Goal: Task Accomplishment & Management: Use online tool/utility

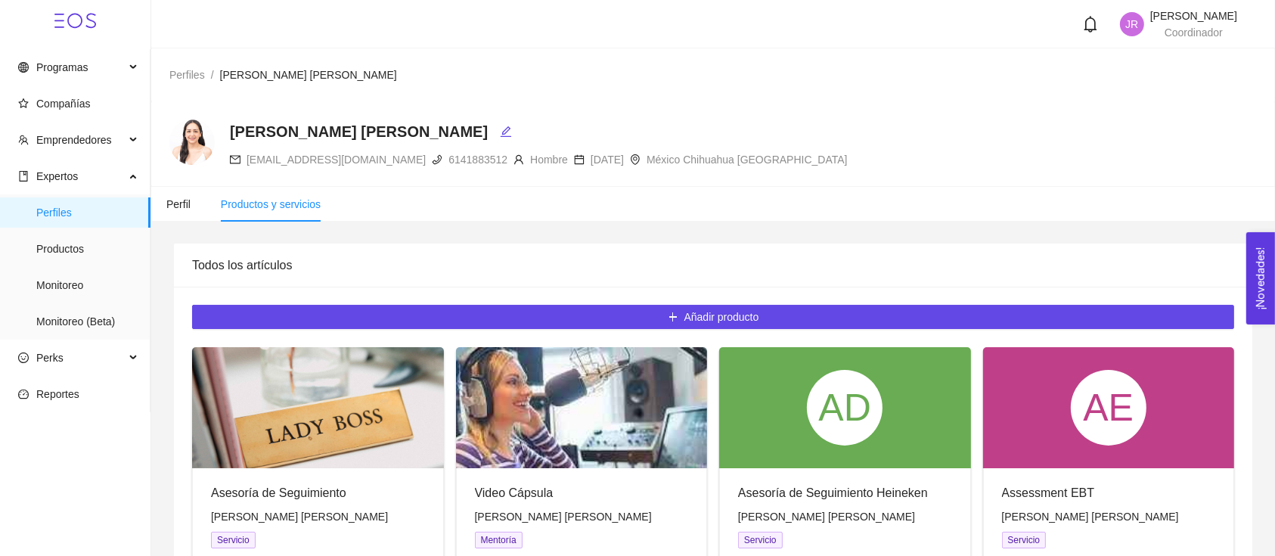
click at [201, 79] on span "Perfiles" at bounding box center [187, 75] width 36 height 12
click at [169, 198] on span "Perfil" at bounding box center [178, 204] width 24 height 12
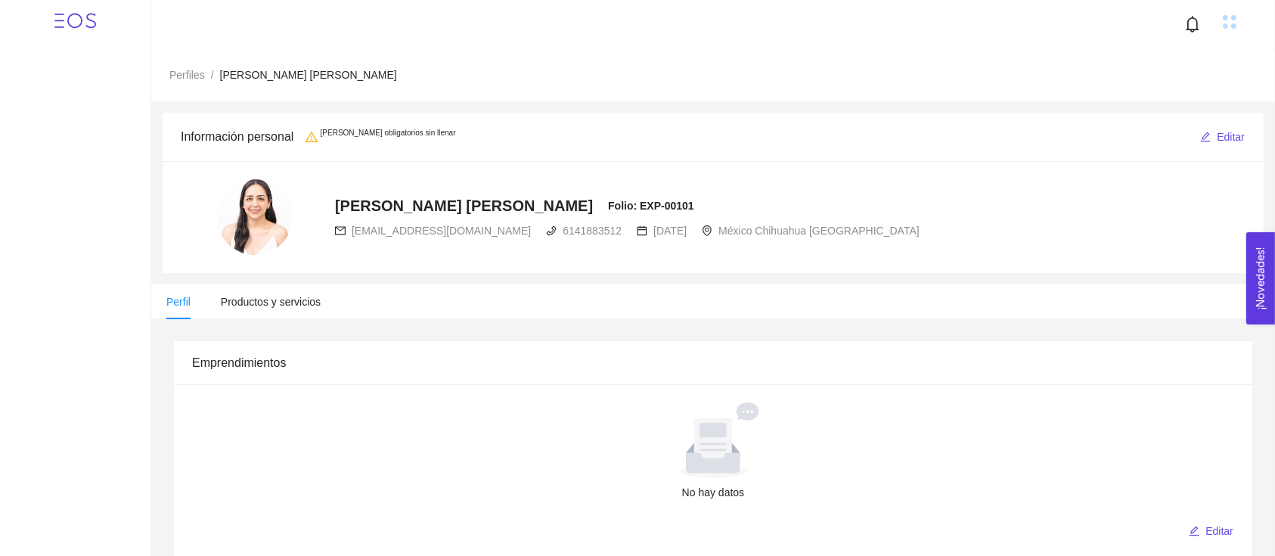
click at [175, 73] on span "Perfiles" at bounding box center [187, 75] width 36 height 12
radio input "true"
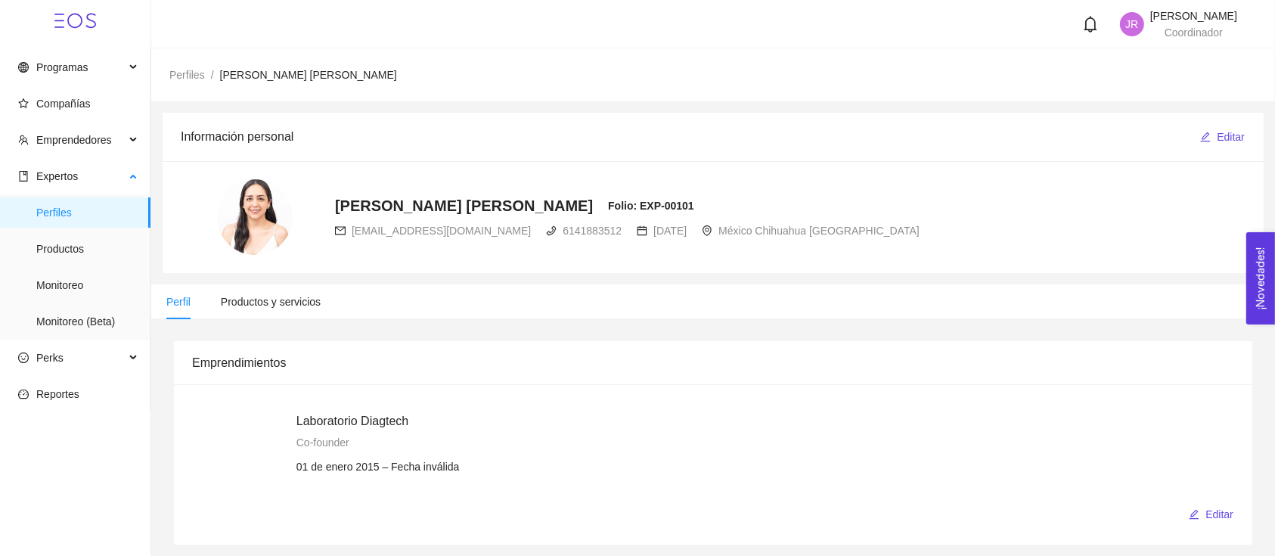
click at [54, 215] on span "Perfiles" at bounding box center [87, 212] width 102 height 30
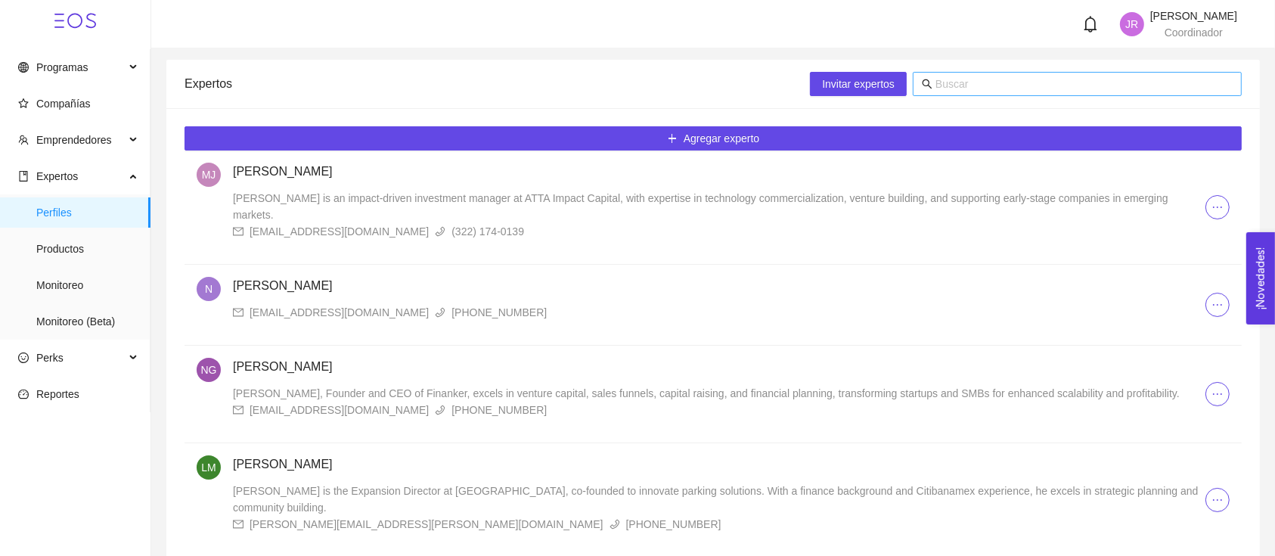
click at [1001, 89] on input "text" at bounding box center [1084, 84] width 297 height 17
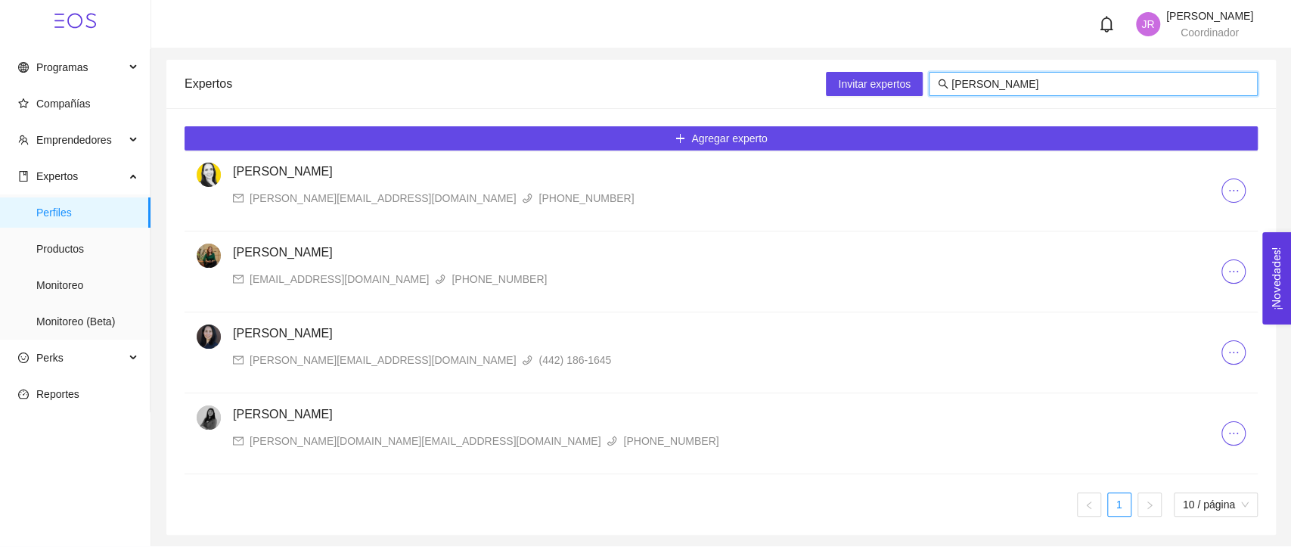
type input "cecilia"
click at [272, 415] on h4 "Cecilia Castro Cárdenas" at bounding box center [727, 414] width 988 height 18
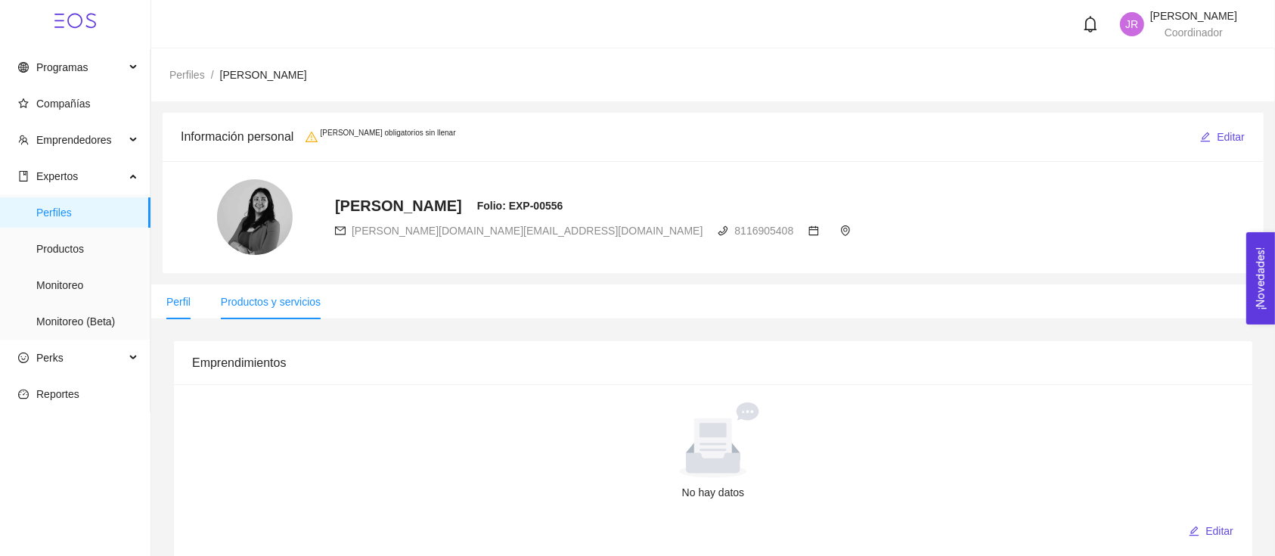
click at [290, 310] on li "Productos y servicios" at bounding box center [271, 301] width 130 height 35
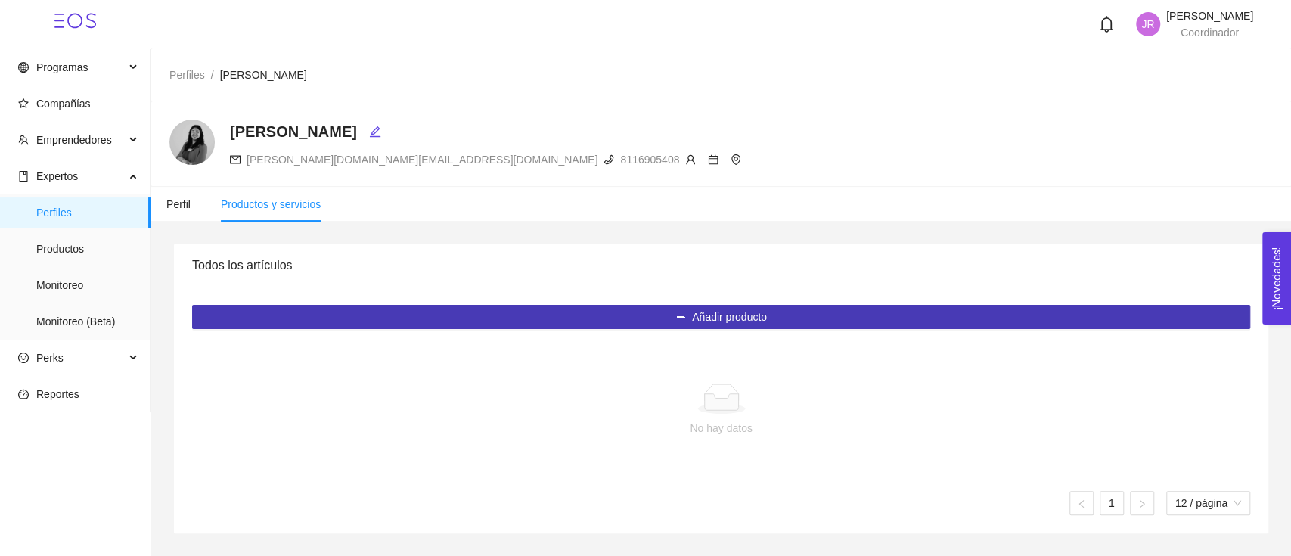
click at [435, 324] on button "Añadir producto" at bounding box center [721, 317] width 1058 height 24
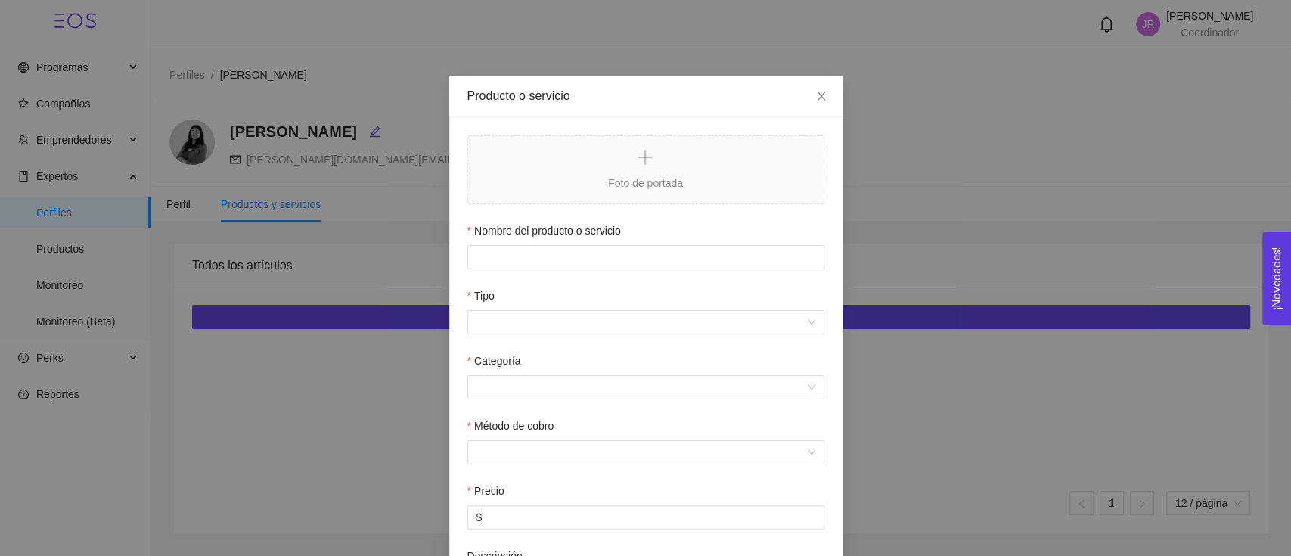
click at [519, 269] on div at bounding box center [645, 257] width 357 height 24
click at [526, 257] on input "Nombre del producto o servicio" at bounding box center [645, 257] width 357 height 24
click at [526, 267] on input "A" at bounding box center [645, 257] width 357 height 24
type input "Asesoría Financiera"
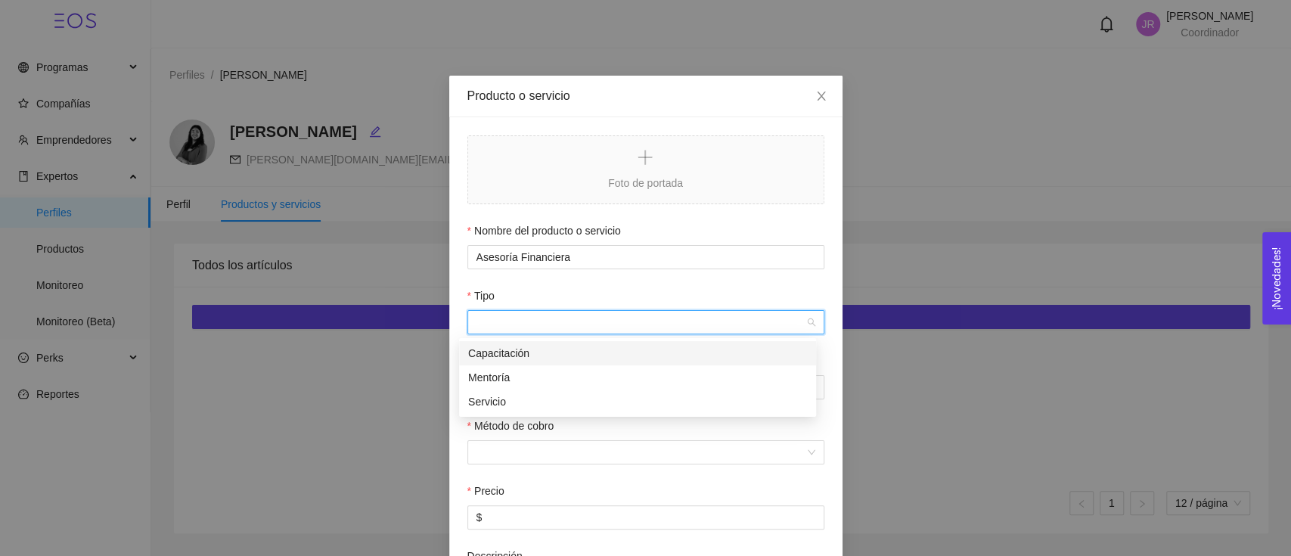
click at [520, 320] on input "Tipo" at bounding box center [640, 322] width 328 height 23
click at [538, 373] on div "Mentoría" at bounding box center [637, 377] width 339 height 17
click at [539, 372] on div "Categoría" at bounding box center [645, 363] width 357 height 23
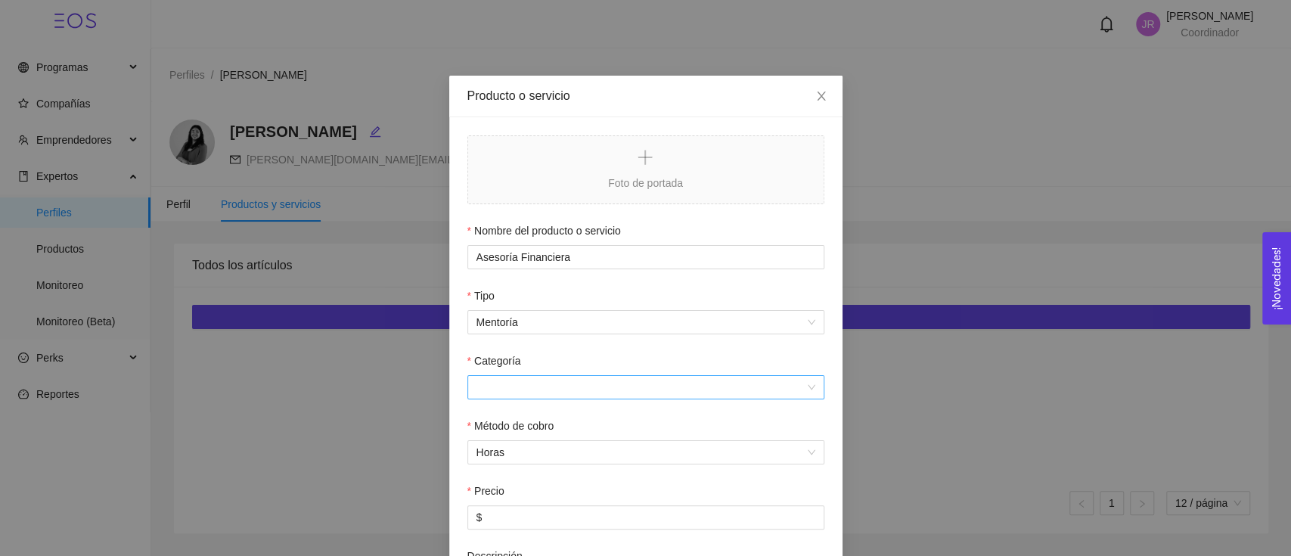
click at [539, 383] on input "Categoría" at bounding box center [640, 387] width 328 height 23
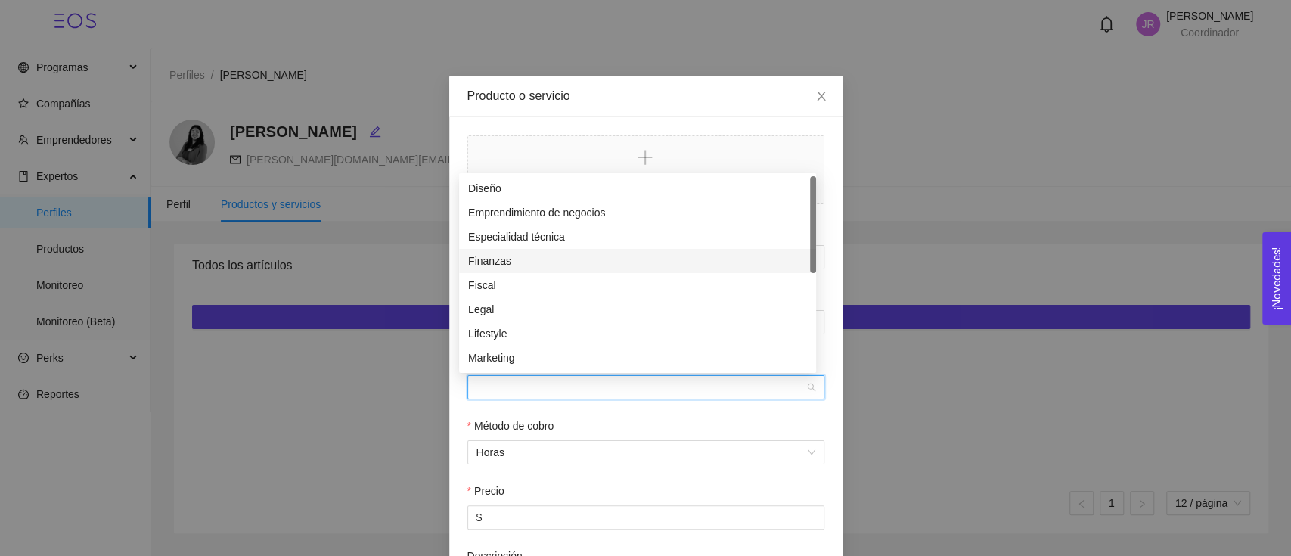
click at [585, 263] on div "Finanzas" at bounding box center [637, 261] width 339 height 17
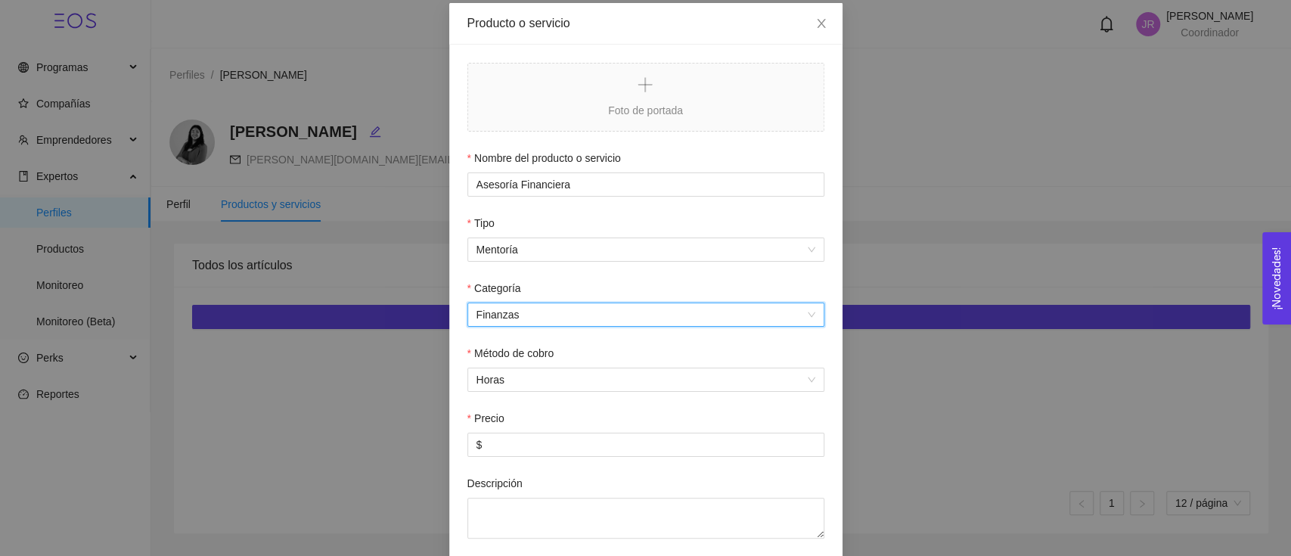
scroll to position [101, 0]
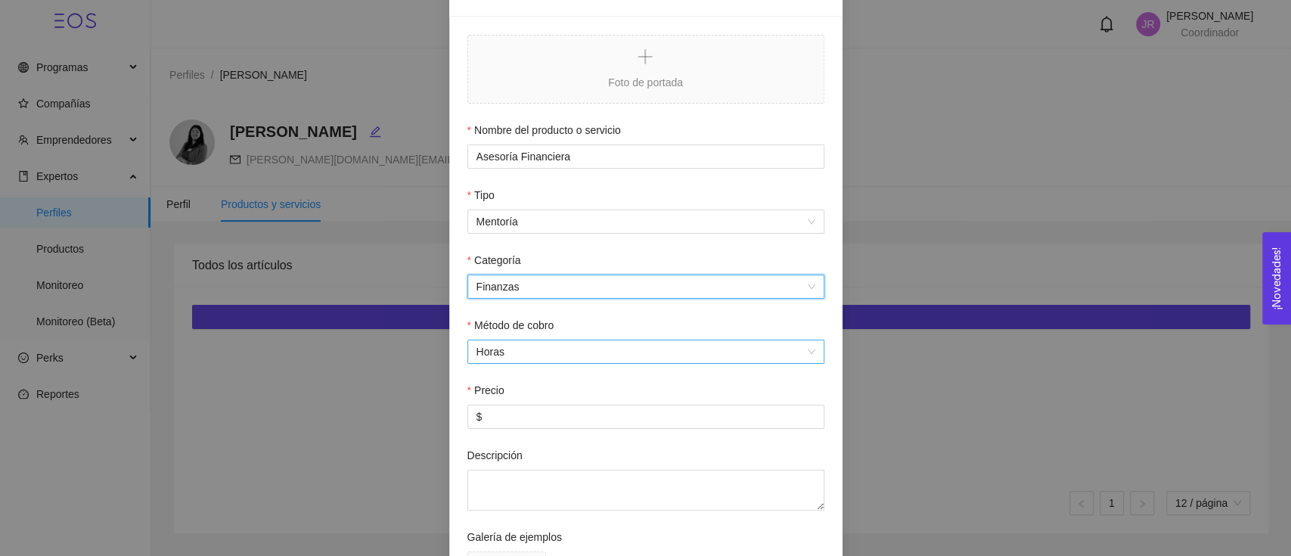
click at [545, 360] on span "Horas" at bounding box center [645, 351] width 339 height 23
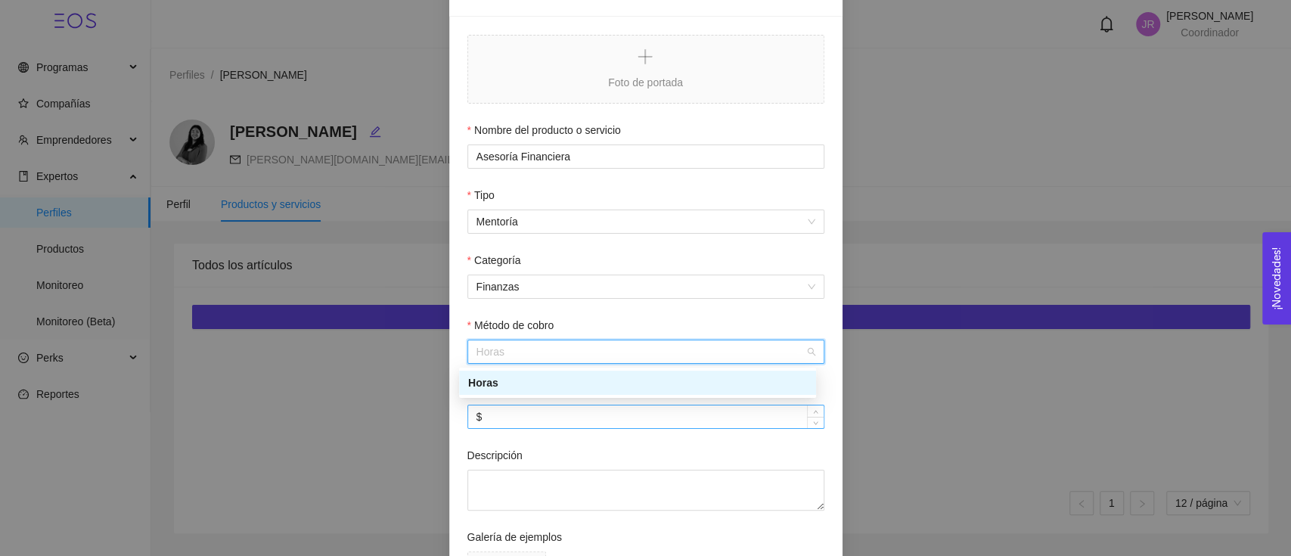
click at [533, 415] on input "$" at bounding box center [645, 416] width 355 height 23
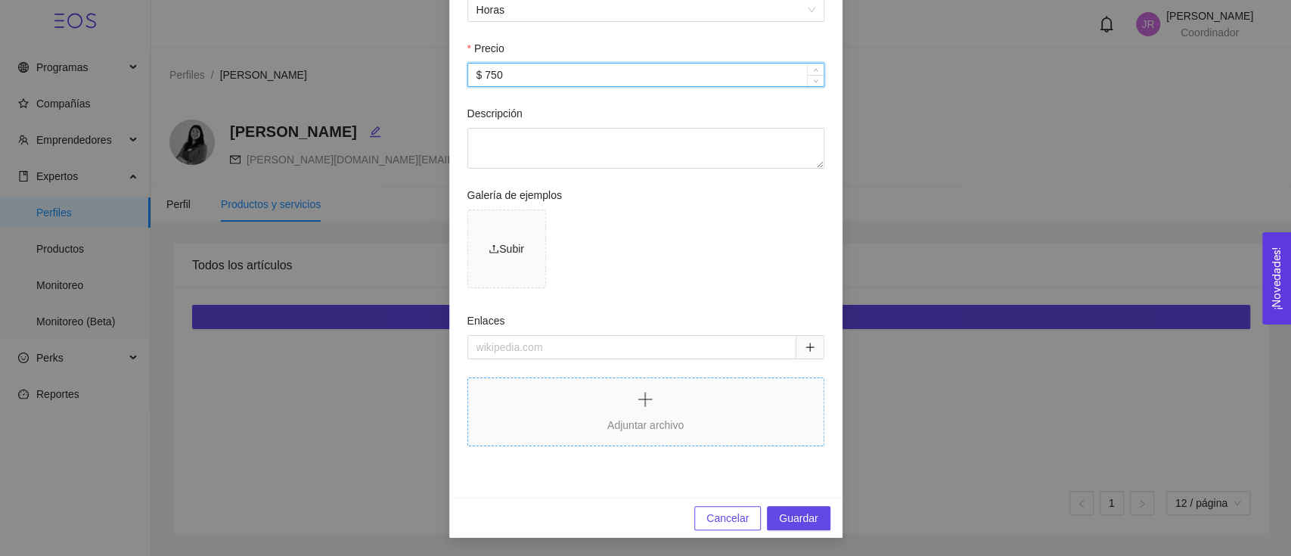
scroll to position [443, 0]
type input "$ 750"
click at [779, 517] on span "Guardar" at bounding box center [798, 518] width 39 height 17
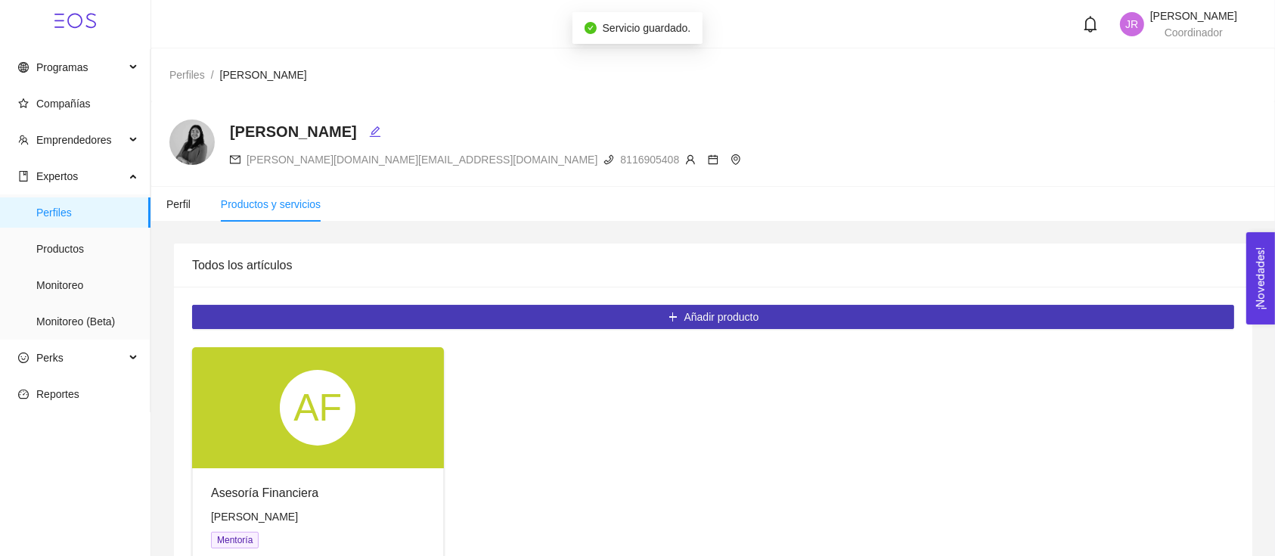
scroll to position [101, 0]
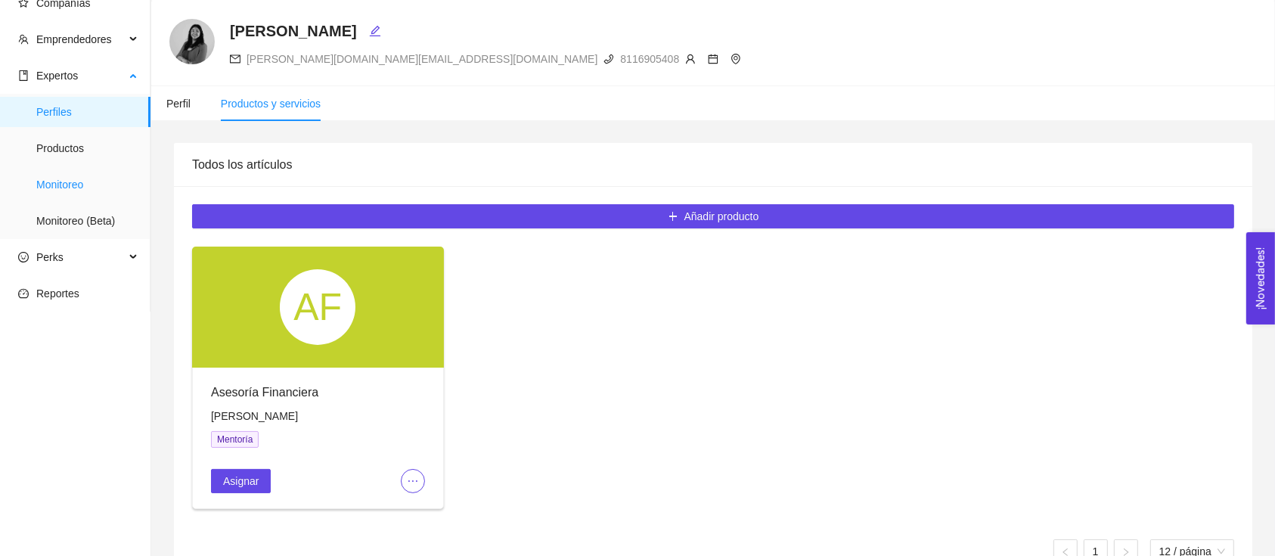
click at [91, 182] on span "Monitoreo" at bounding box center [87, 184] width 102 height 30
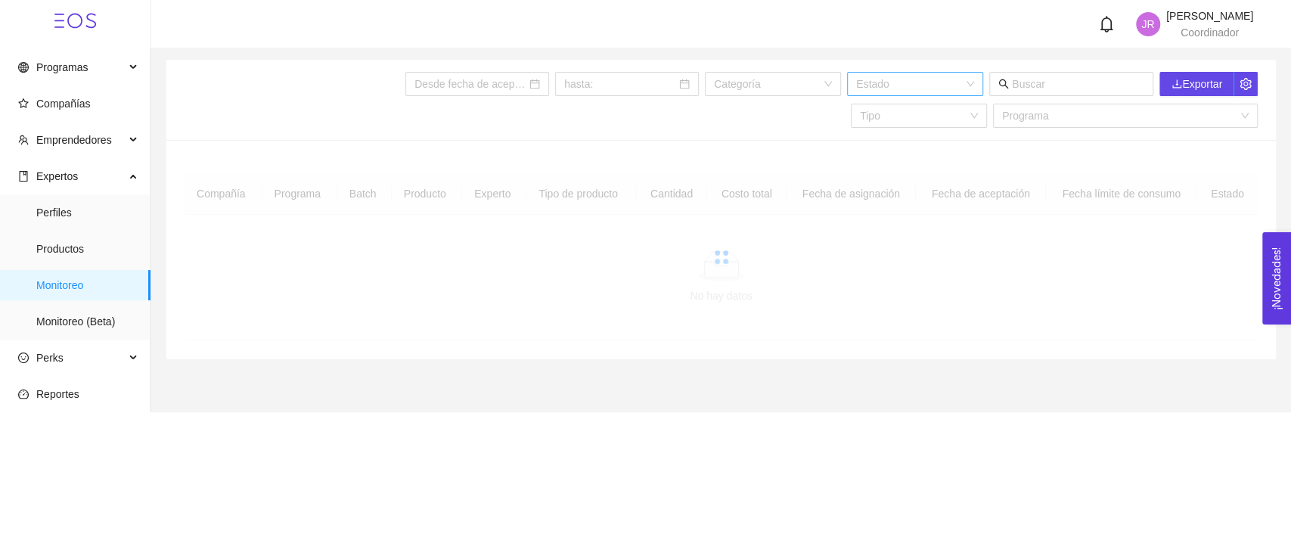
click at [957, 79] on input "search" at bounding box center [909, 84] width 107 height 23
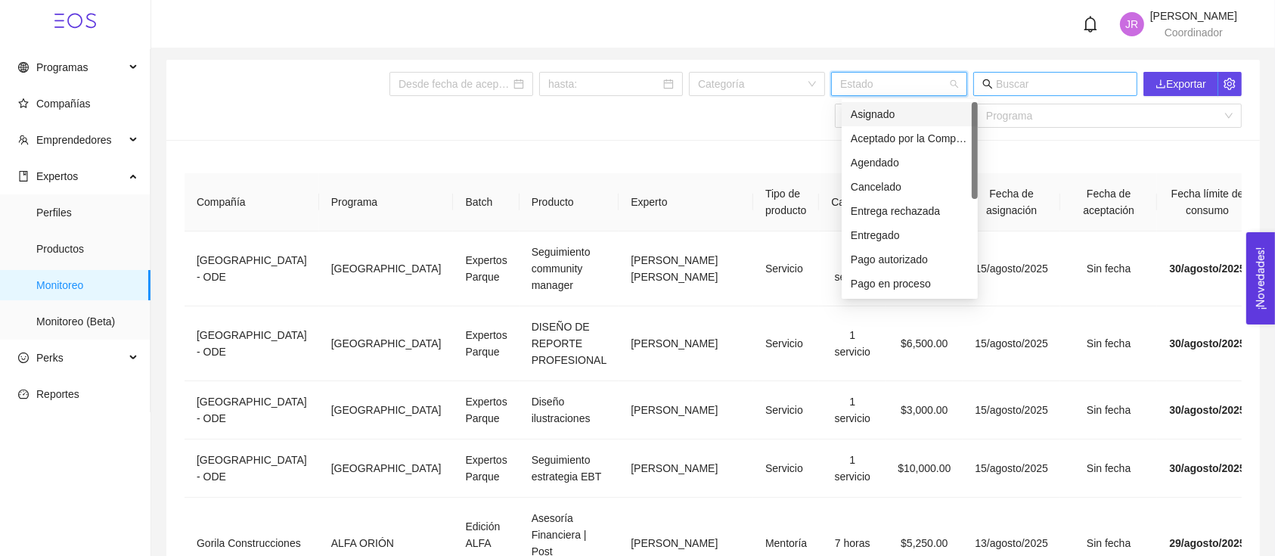
click at [993, 82] on icon "search" at bounding box center [987, 84] width 11 height 11
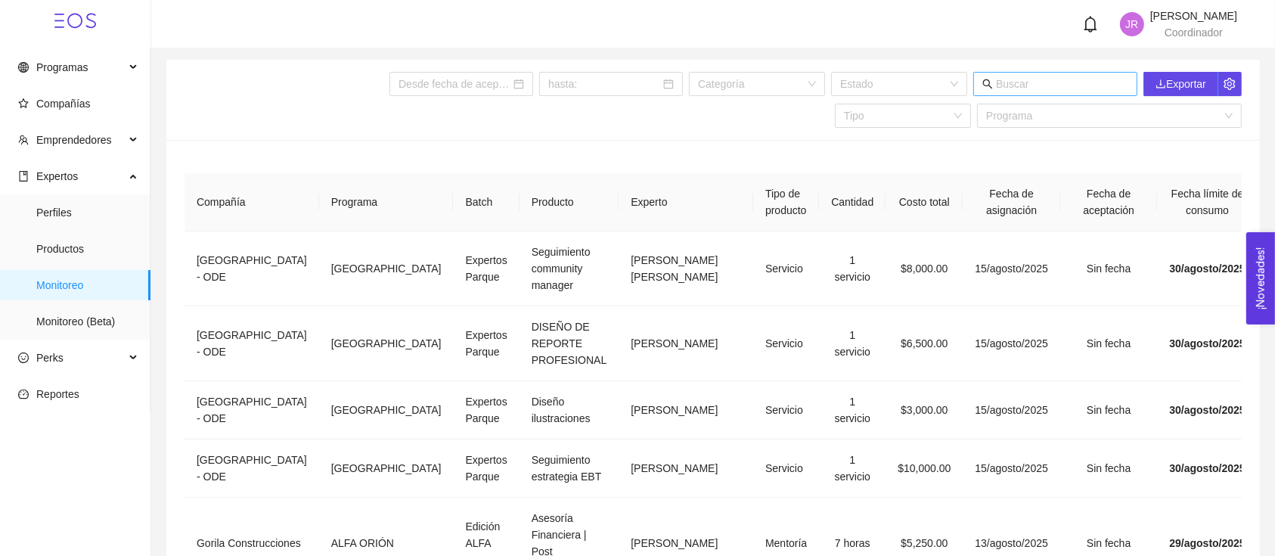
click at [1010, 80] on input "text" at bounding box center [1062, 84] width 132 height 17
type input "h"
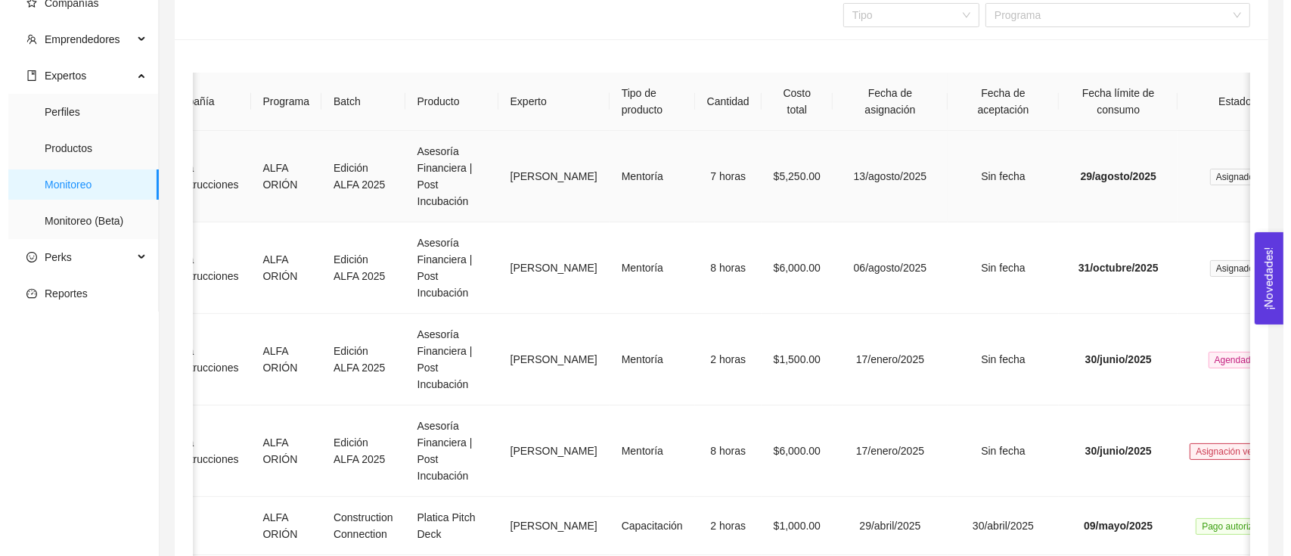
scroll to position [0, 36]
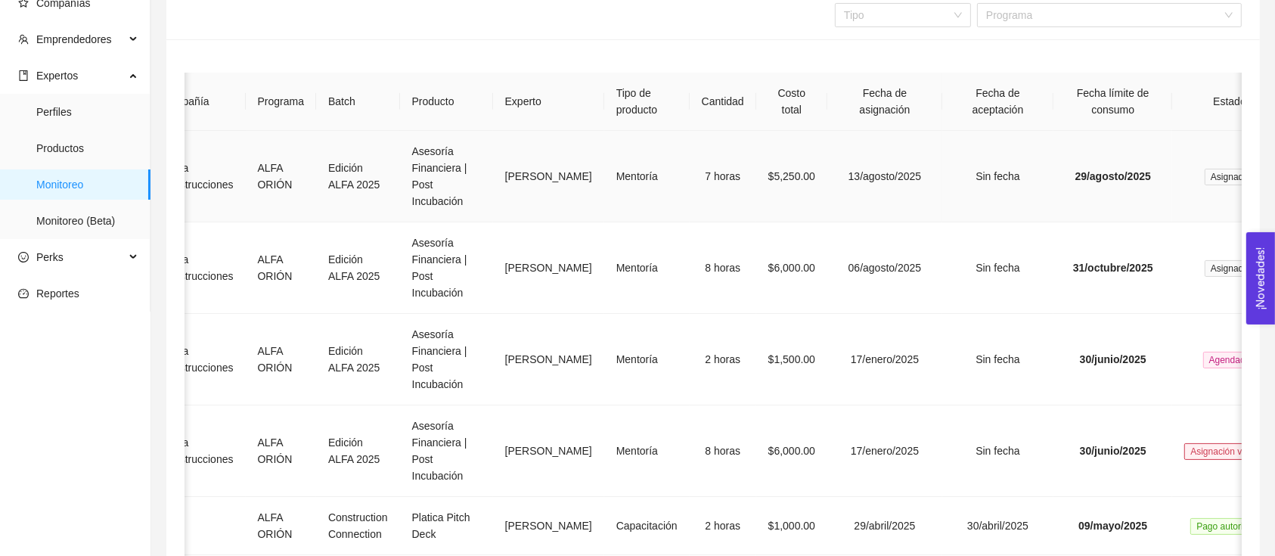
type input "gorila"
click at [604, 173] on td "Mentoría" at bounding box center [646, 177] width 85 height 92
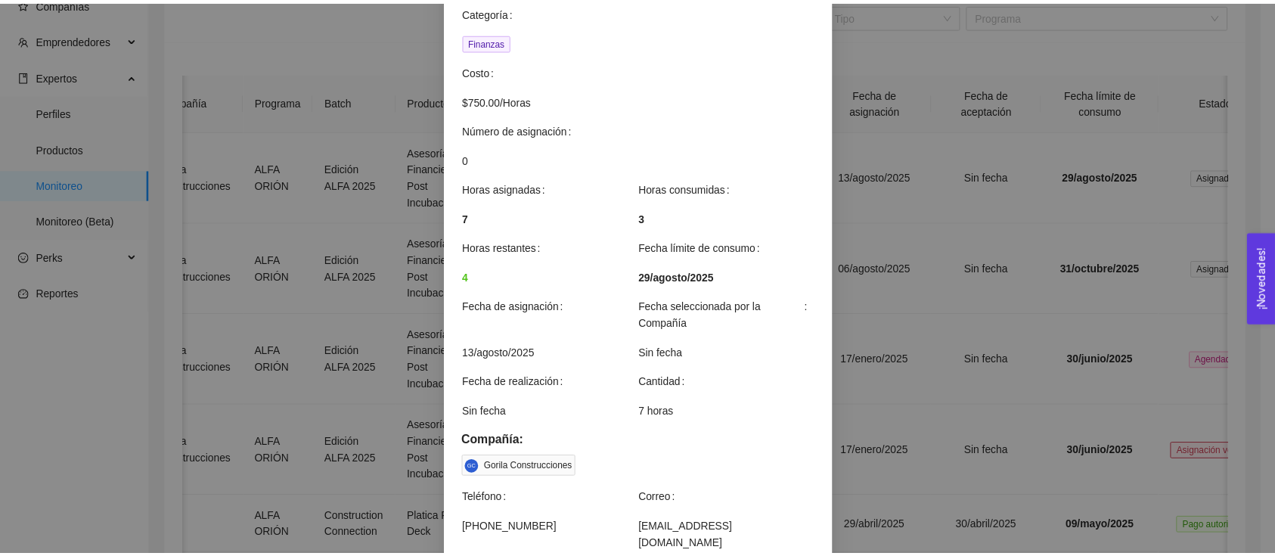
scroll to position [21, 0]
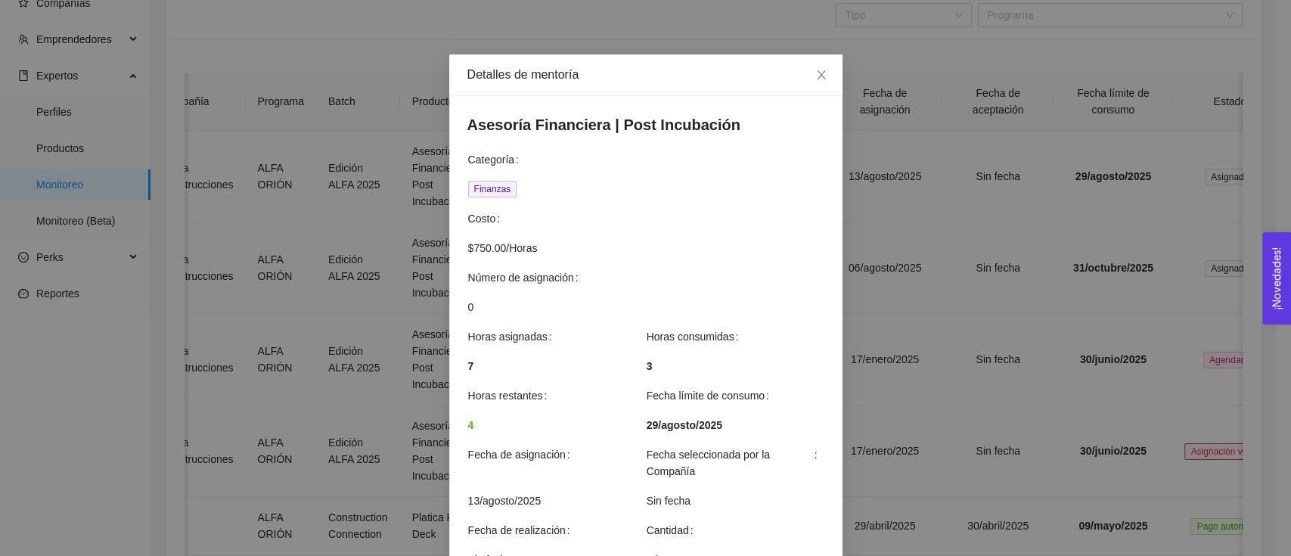
click at [852, 343] on div "Detalles de mentoría Asesoría Financiera | Post Incubación Categoría Finanzas C…" at bounding box center [645, 278] width 1291 height 556
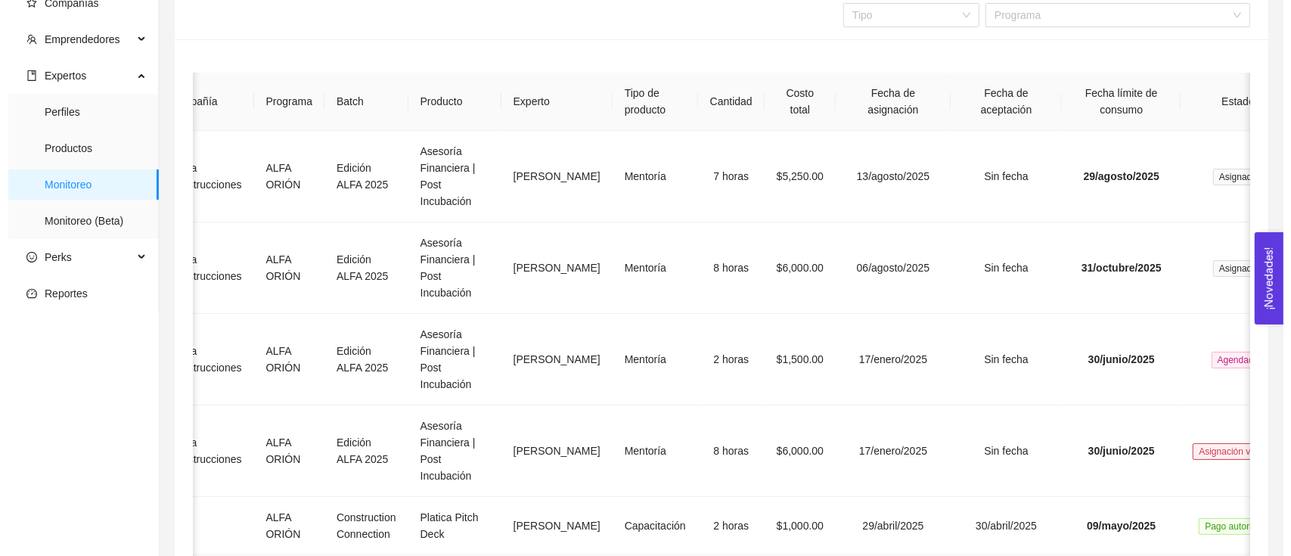
scroll to position [0, 0]
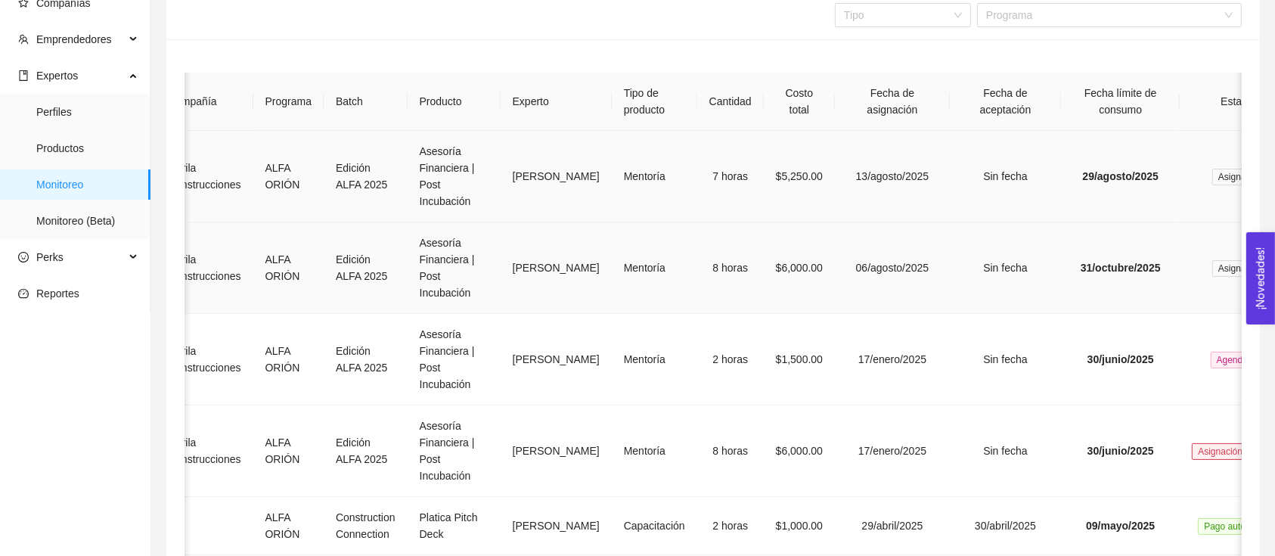
click at [697, 242] on td "8 horas" at bounding box center [730, 268] width 67 height 92
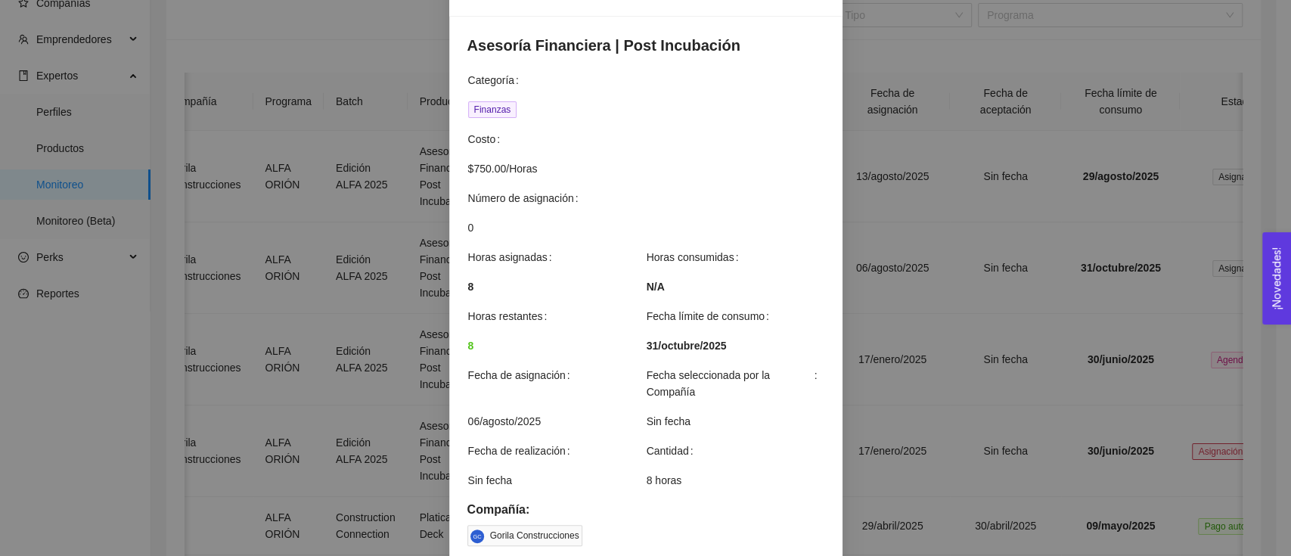
click at [907, 358] on div "Detalles de mentoría Asesoría Financiera | Post Incubación Categoría Finanzas C…" at bounding box center [645, 278] width 1291 height 556
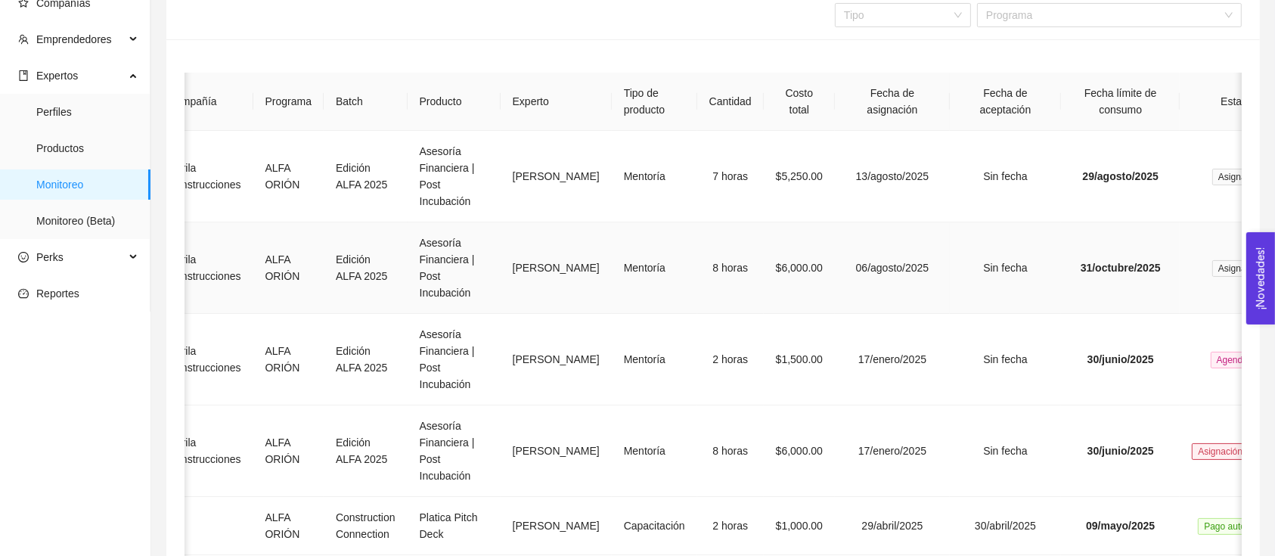
click at [764, 292] on td "$6,000.00" at bounding box center [799, 268] width 71 height 92
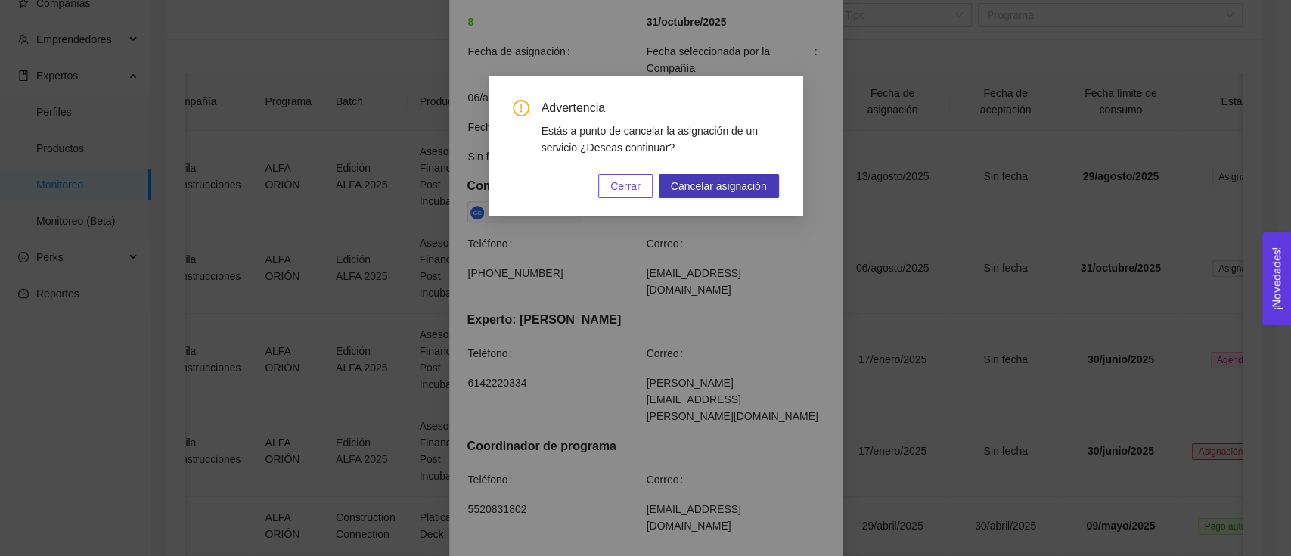
click at [762, 187] on span "Cancelar asignación" at bounding box center [719, 186] width 96 height 17
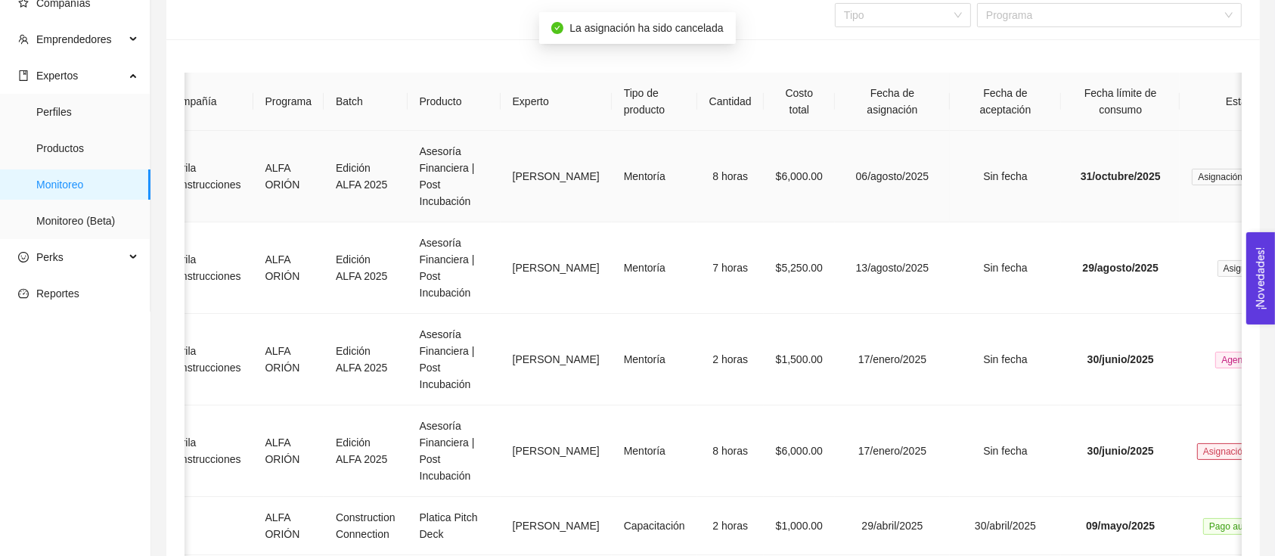
click at [835, 154] on td "06/agosto/2025" at bounding box center [892, 177] width 115 height 92
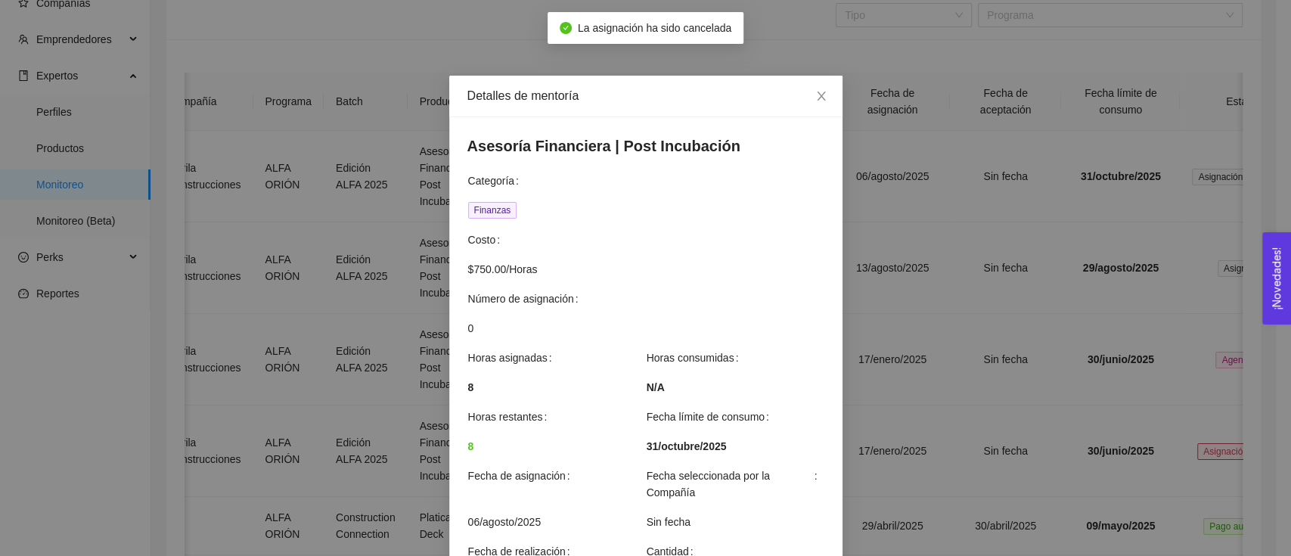
click at [1065, 330] on div "Detalles de mentoría Asesoría Financiera | Post Incubación Categoría Finanzas C…" at bounding box center [645, 278] width 1291 height 556
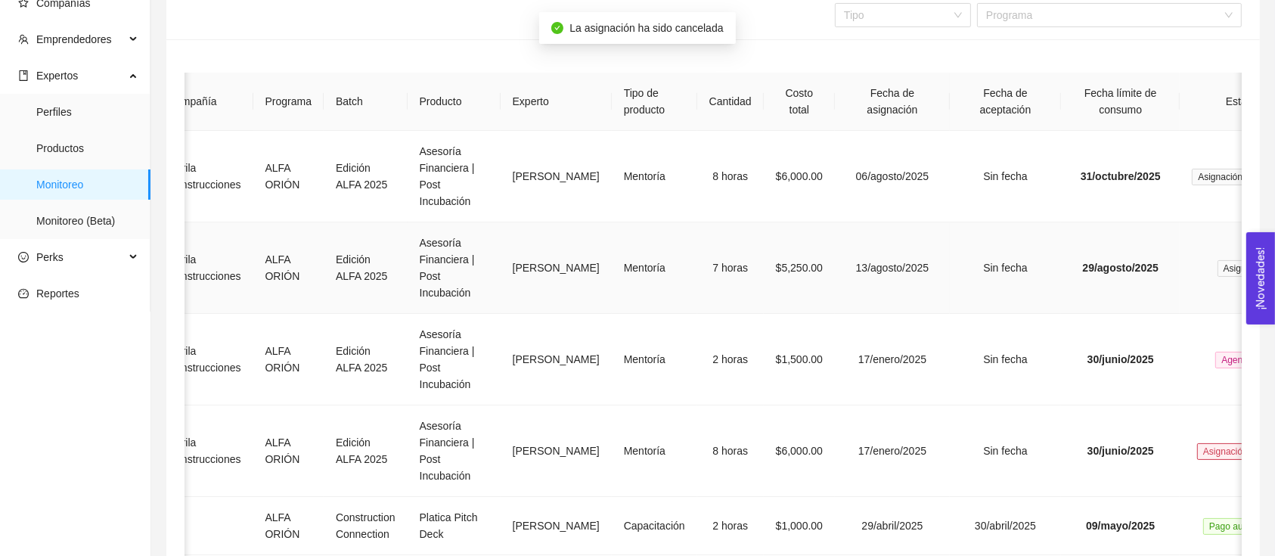
click at [1008, 299] on td "Sin fecha" at bounding box center [1005, 268] width 111 height 92
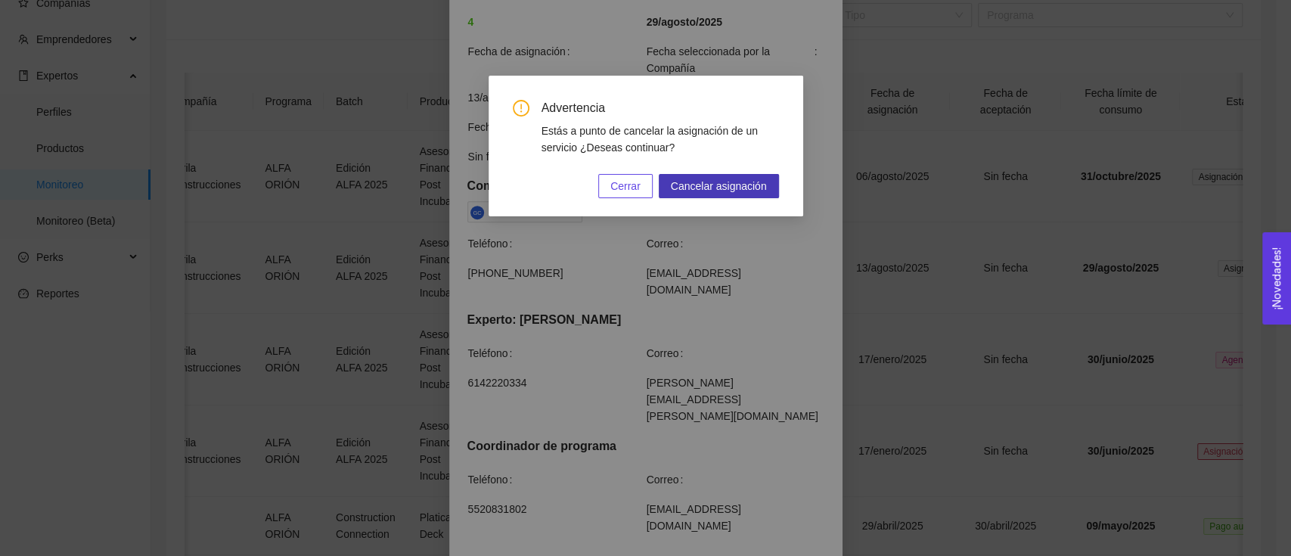
click at [739, 191] on span "Cancelar asignación" at bounding box center [719, 186] width 96 height 17
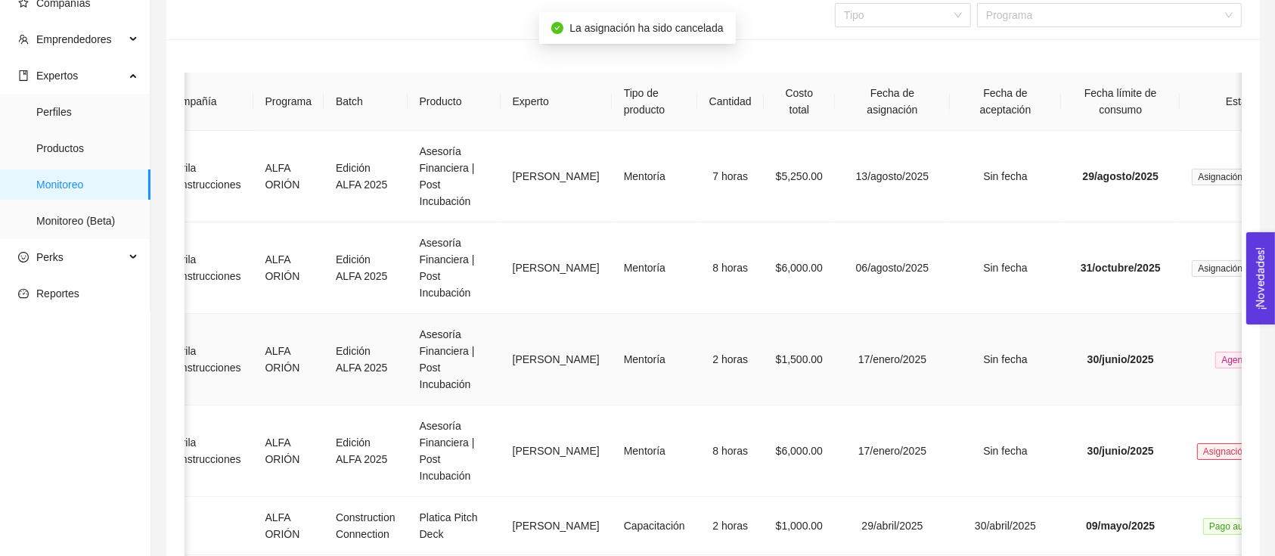
click at [852, 365] on td "17/enero/2025" at bounding box center [892, 360] width 115 height 92
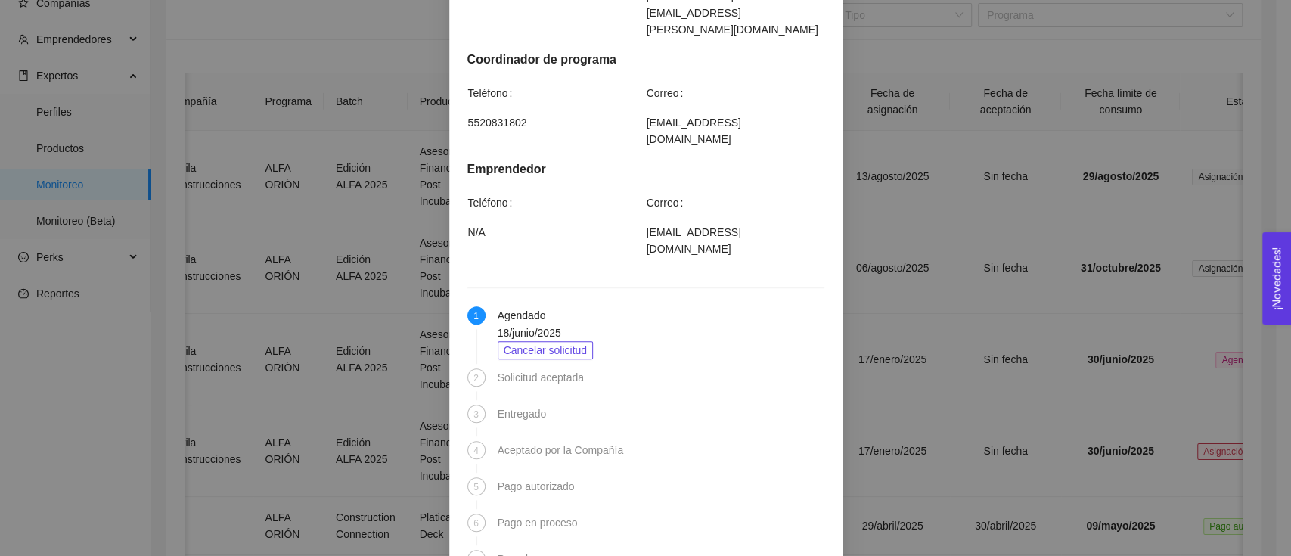
click at [565, 342] on span "Cancelar solicitud" at bounding box center [546, 350] width 84 height 17
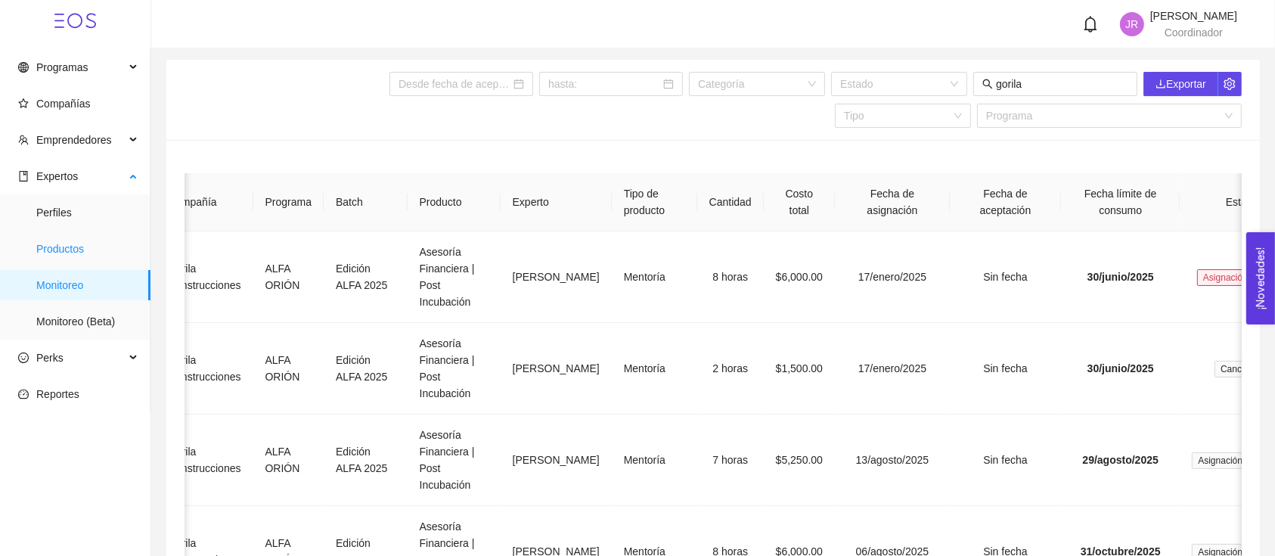
click at [107, 256] on span "Productos" at bounding box center [87, 249] width 102 height 30
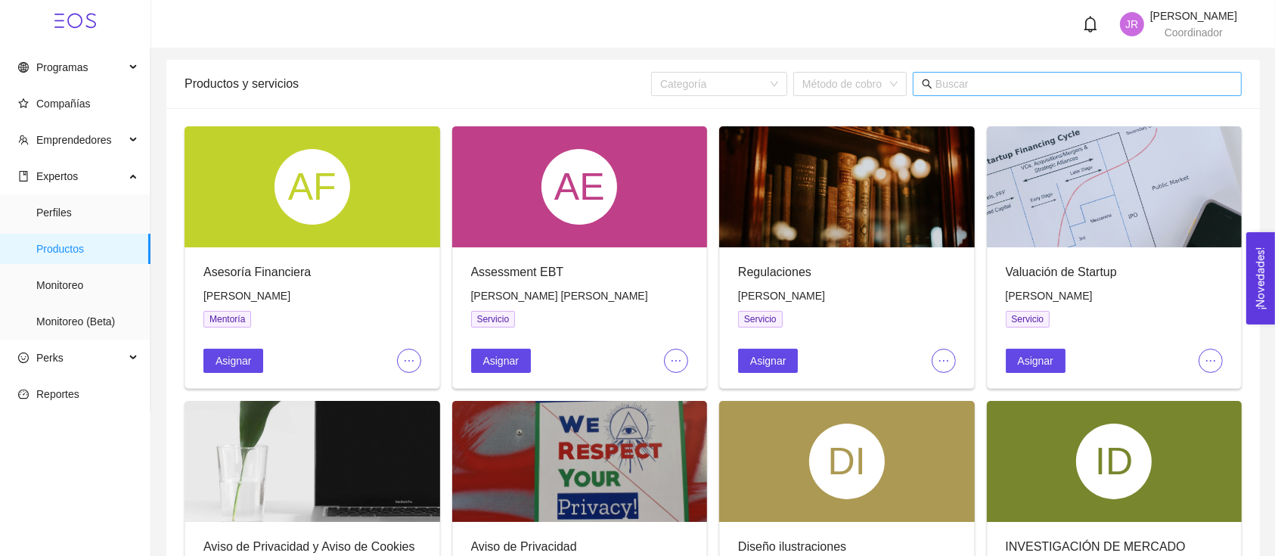
click at [928, 79] on icon "search" at bounding box center [927, 84] width 11 height 11
click at [972, 92] on input "text" at bounding box center [1084, 84] width 297 height 17
click at [989, 87] on input "text" at bounding box center [1084, 84] width 297 height 17
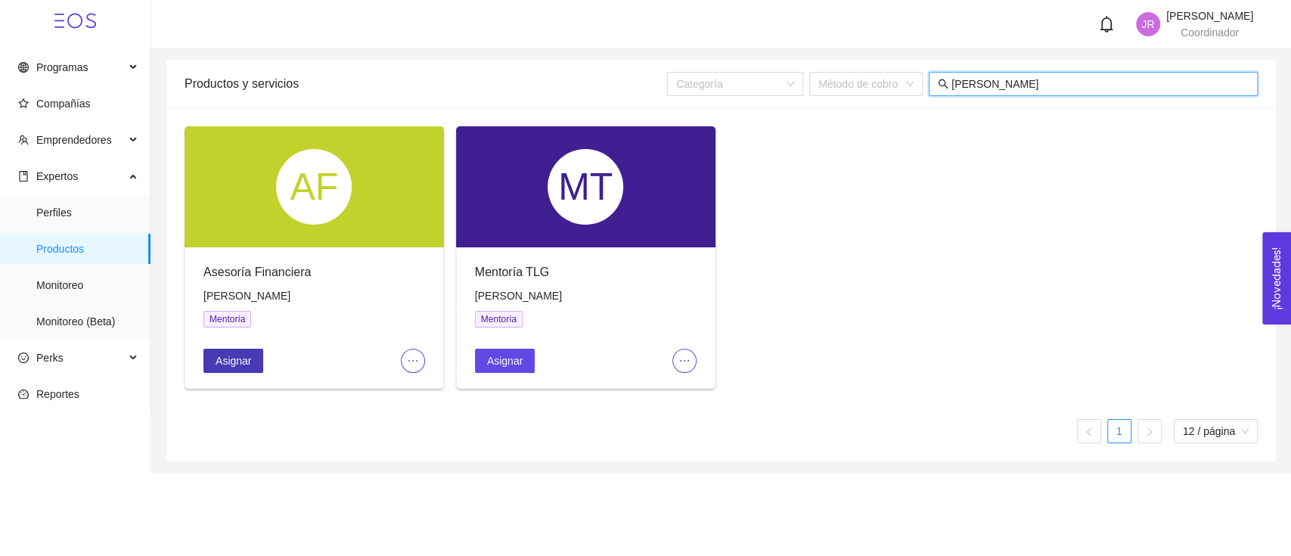
type input "cecilia"
click at [234, 368] on span "Asignar" at bounding box center [234, 360] width 36 height 17
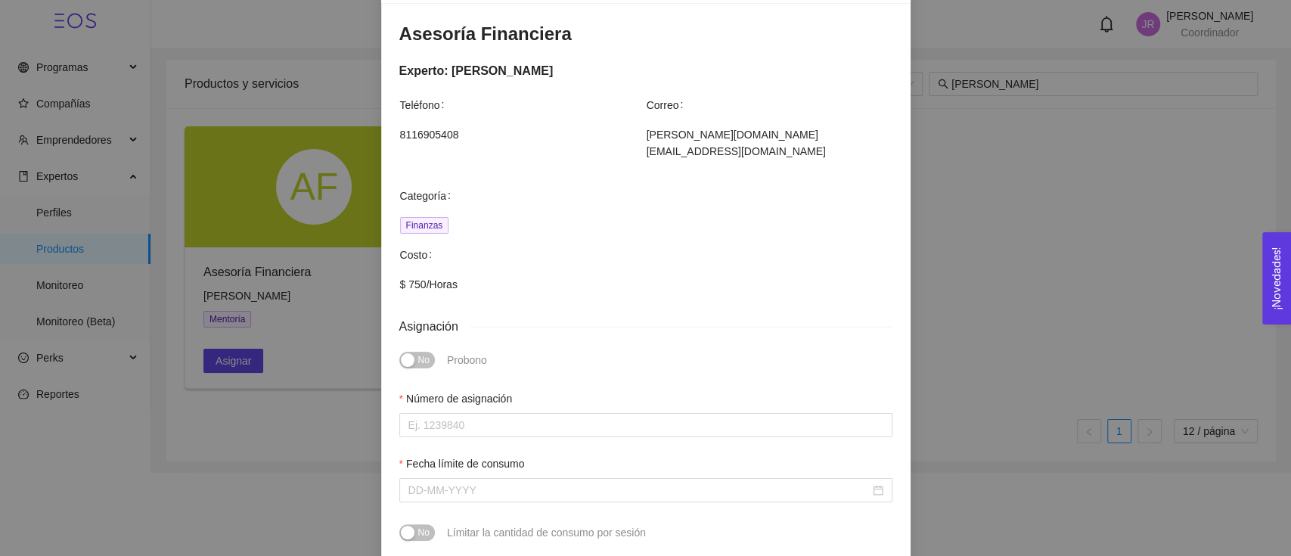
scroll to position [303, 0]
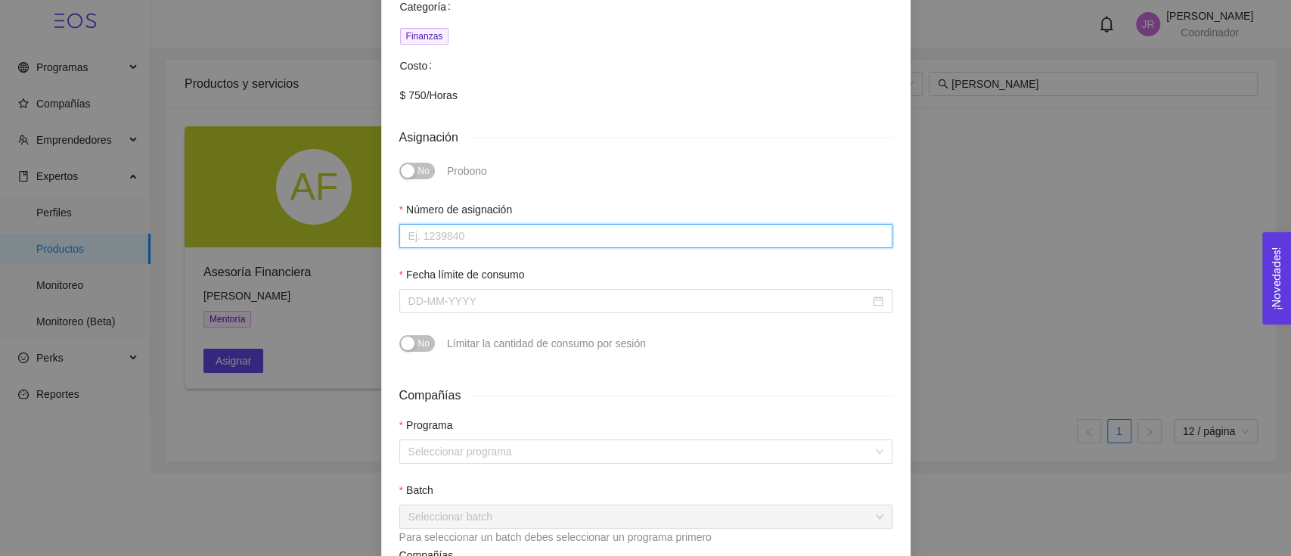
click at [492, 224] on input "Número de asignación" at bounding box center [645, 236] width 493 height 24
type input "Presupuesto Financiero"
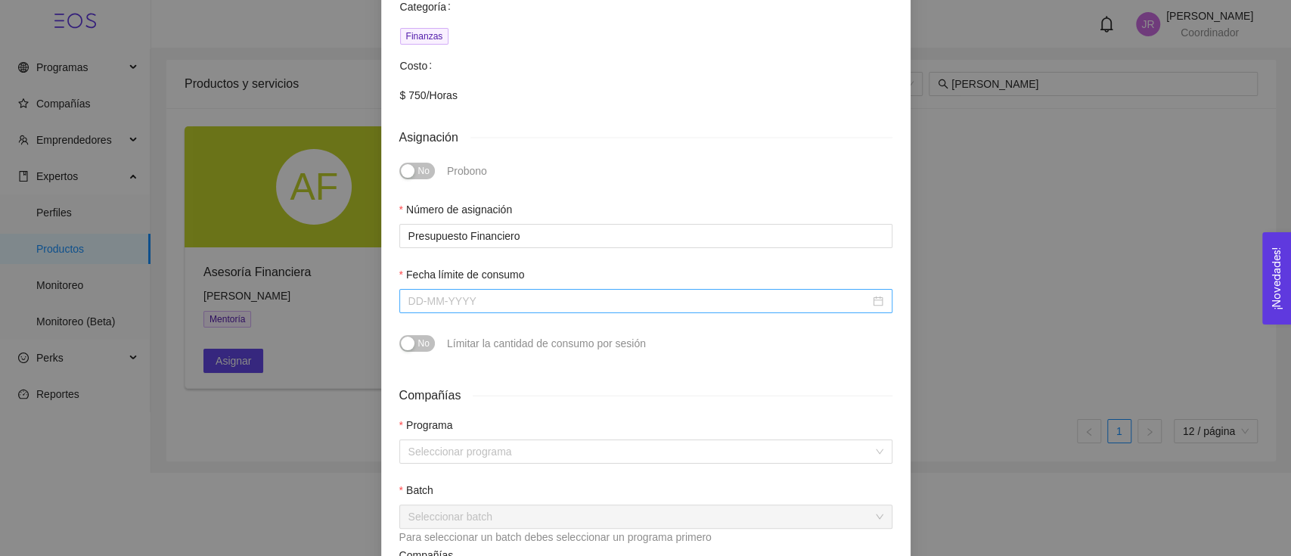
click at [491, 293] on input "Fecha límite de consumo" at bounding box center [638, 301] width 461 height 17
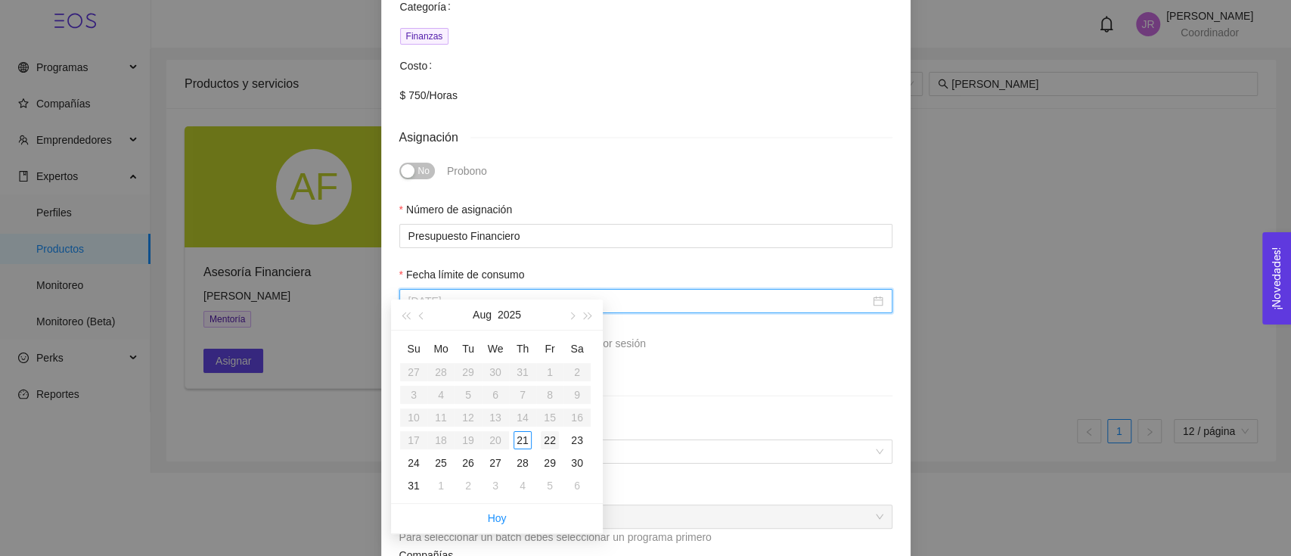
type input "August 22, 2025"
click at [569, 318] on span "button" at bounding box center [571, 316] width 8 height 8
type input "September 30, 2025"
click at [477, 459] on td "30" at bounding box center [468, 462] width 27 height 23
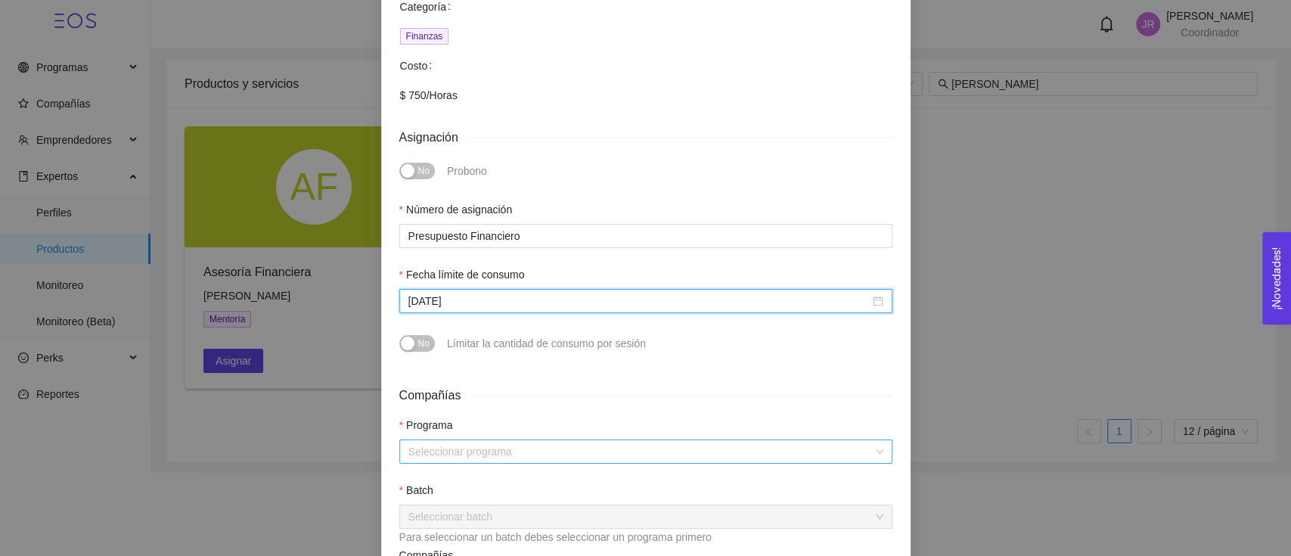
click at [498, 440] on input "search" at bounding box center [640, 451] width 464 height 23
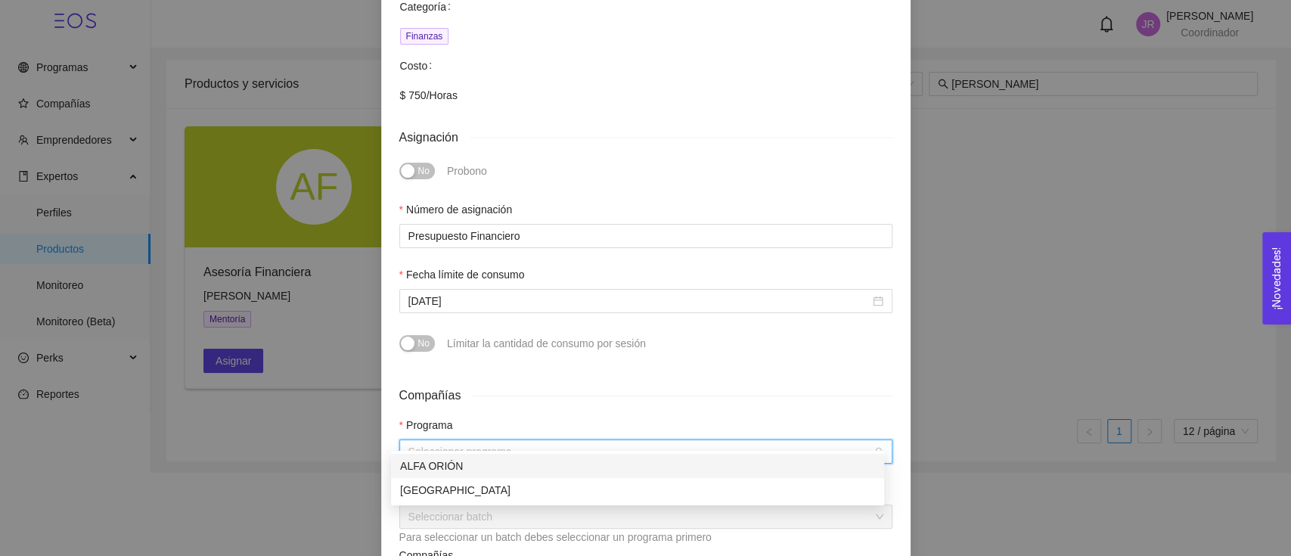
click at [499, 464] on div "ALFA ORIÓN" at bounding box center [637, 466] width 475 height 17
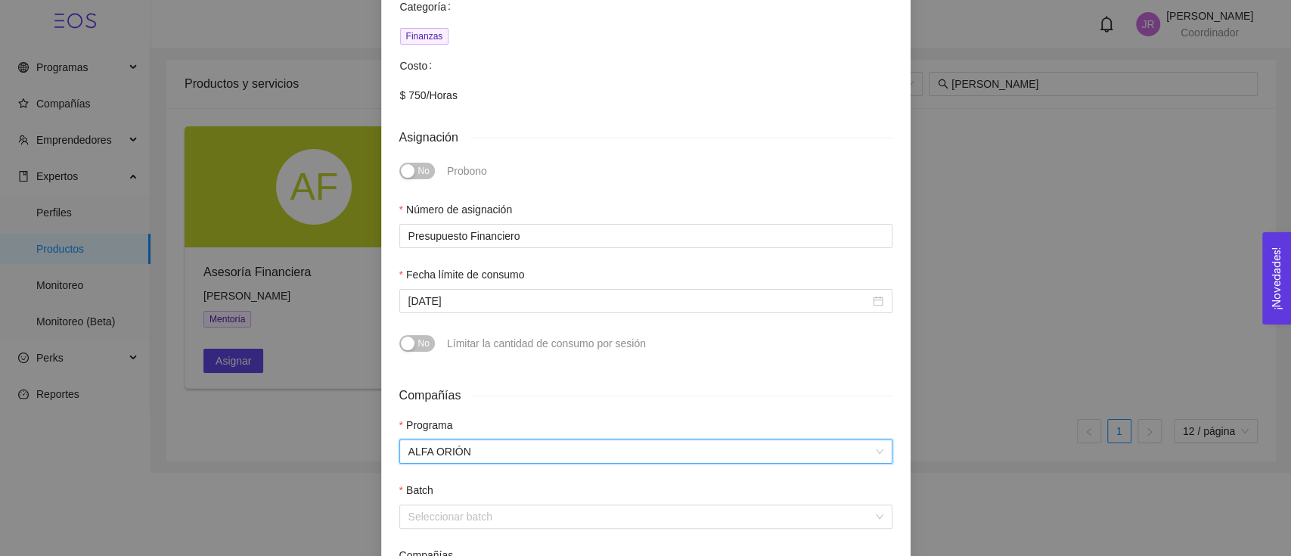
scroll to position [504, 0]
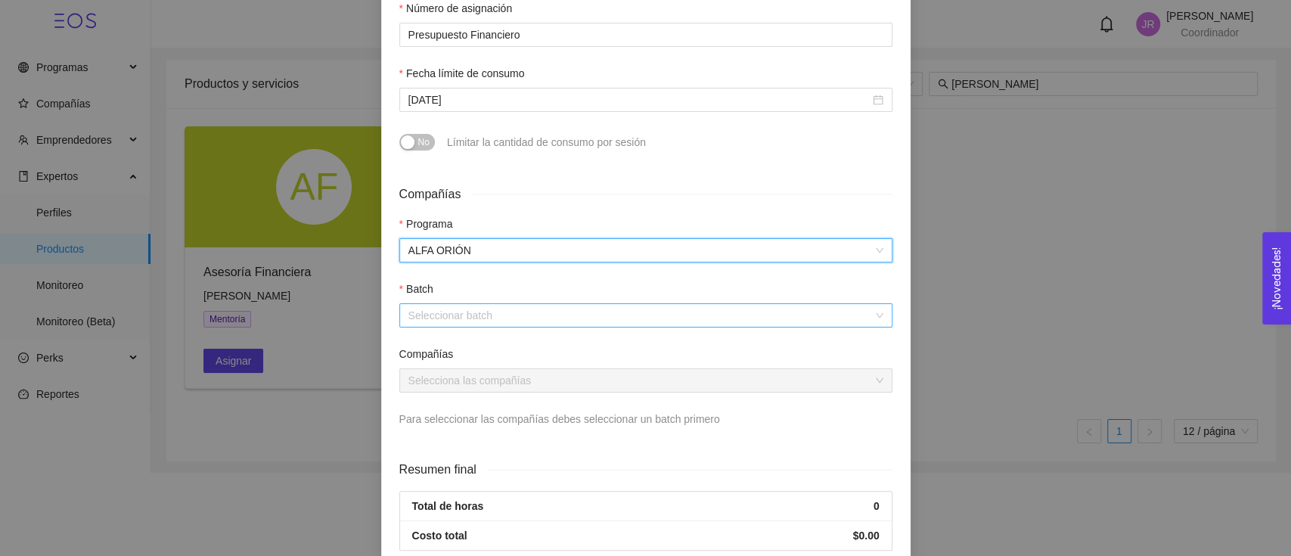
click at [541, 304] on input "search" at bounding box center [640, 315] width 464 height 23
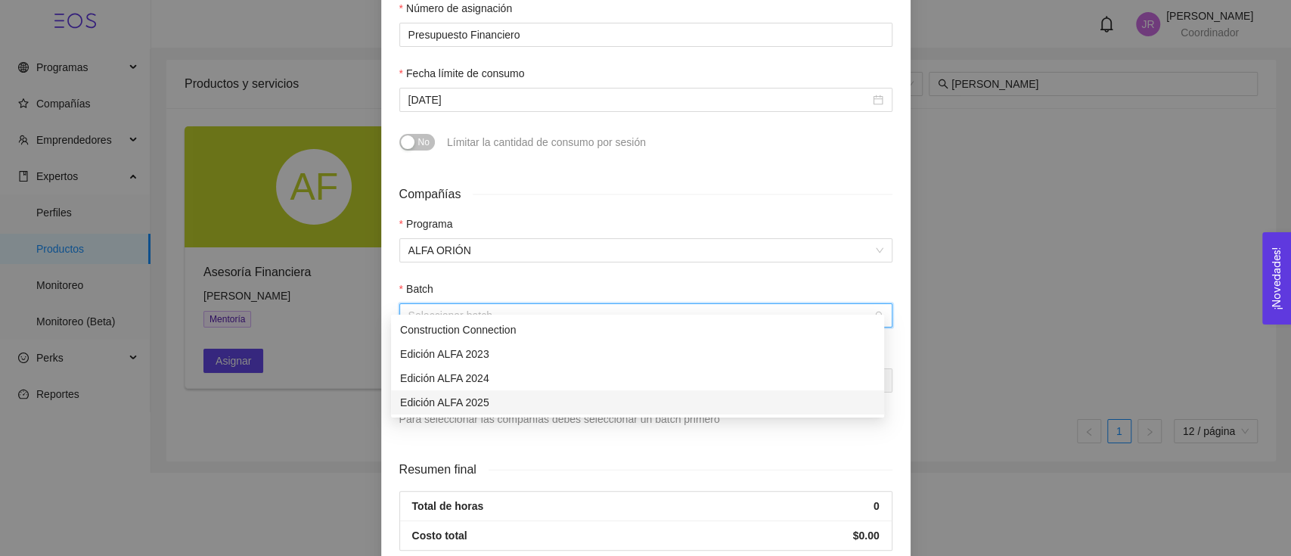
click at [517, 402] on div "Edición ALFA 2025" at bounding box center [637, 402] width 475 height 17
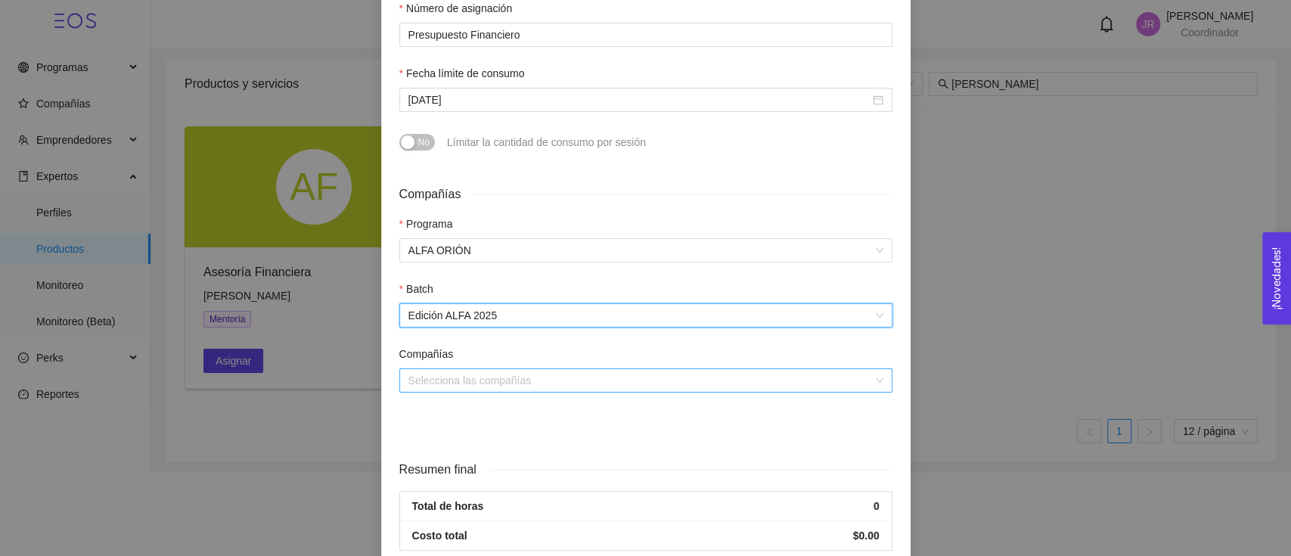
click at [522, 371] on input "search" at bounding box center [640, 380] width 464 height 23
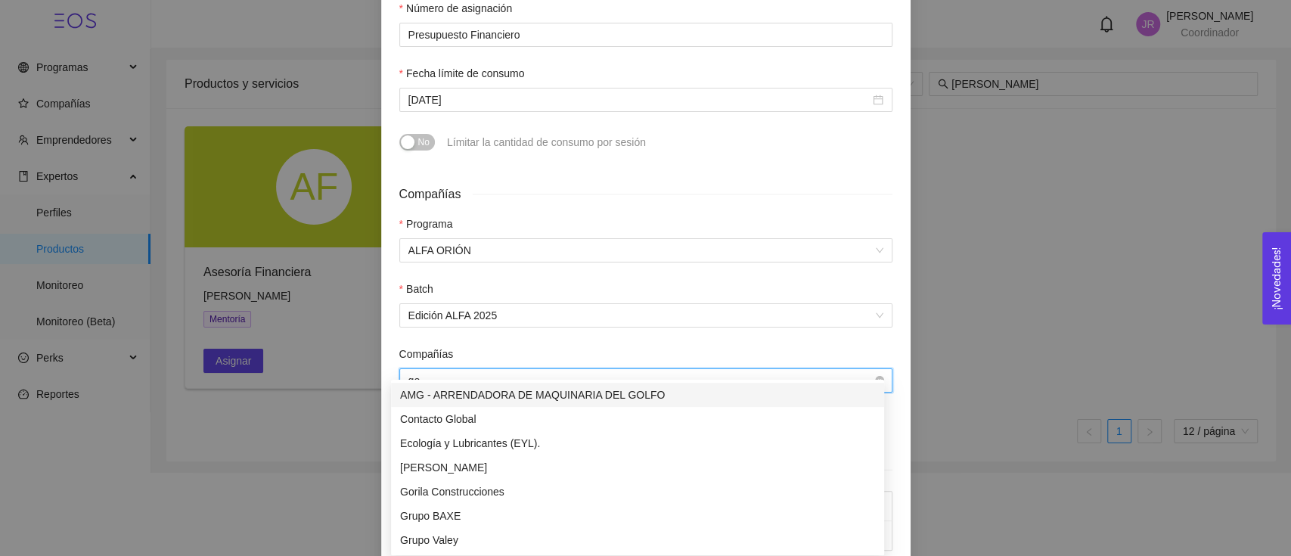
type input "gor"
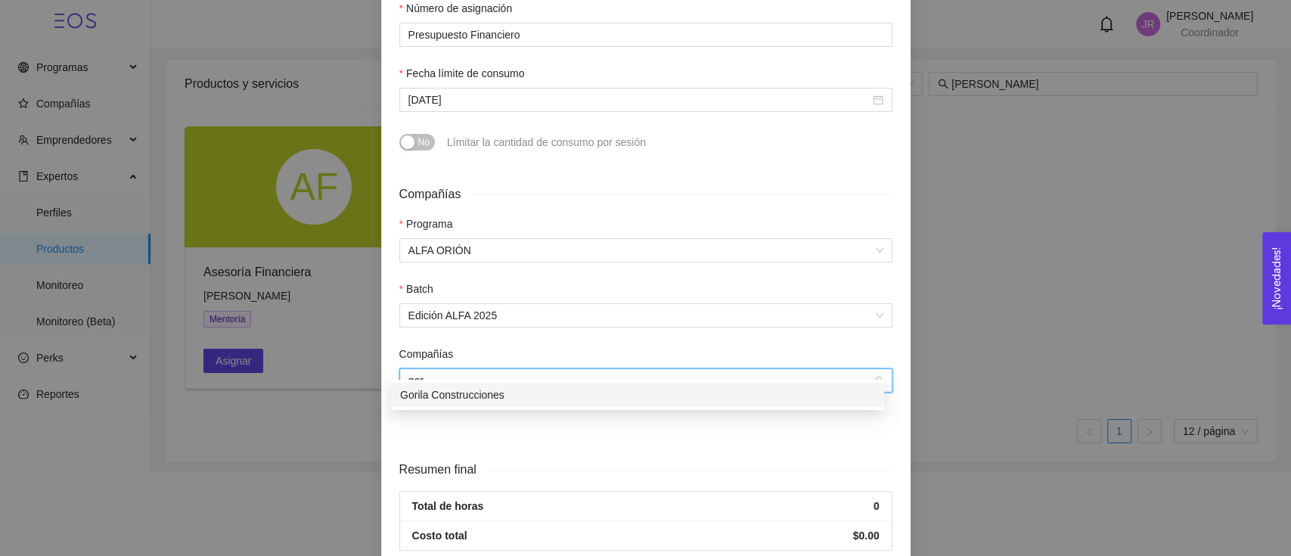
click at [522, 384] on div "Gorila Construcciones" at bounding box center [637, 395] width 493 height 24
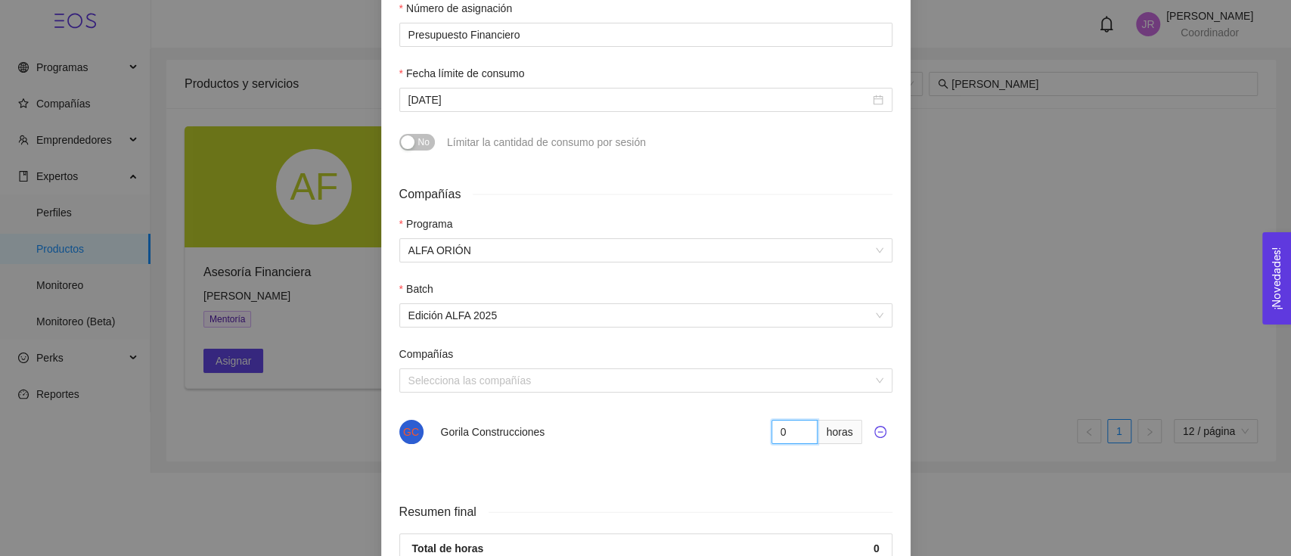
click at [785, 420] on input "0" at bounding box center [794, 432] width 47 height 24
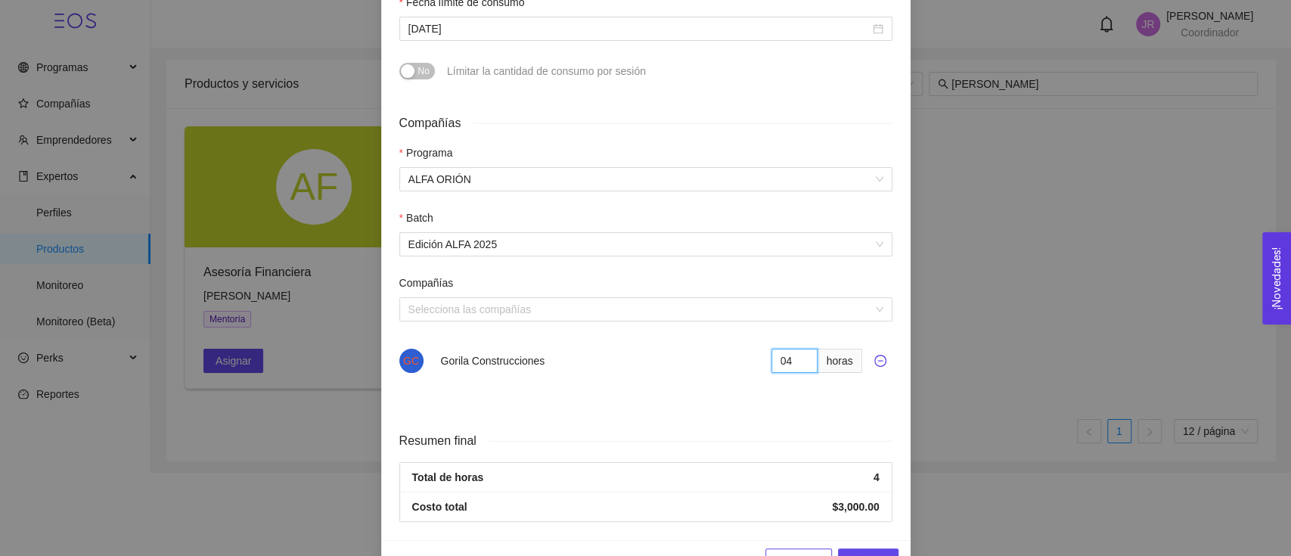
scroll to position [600, 0]
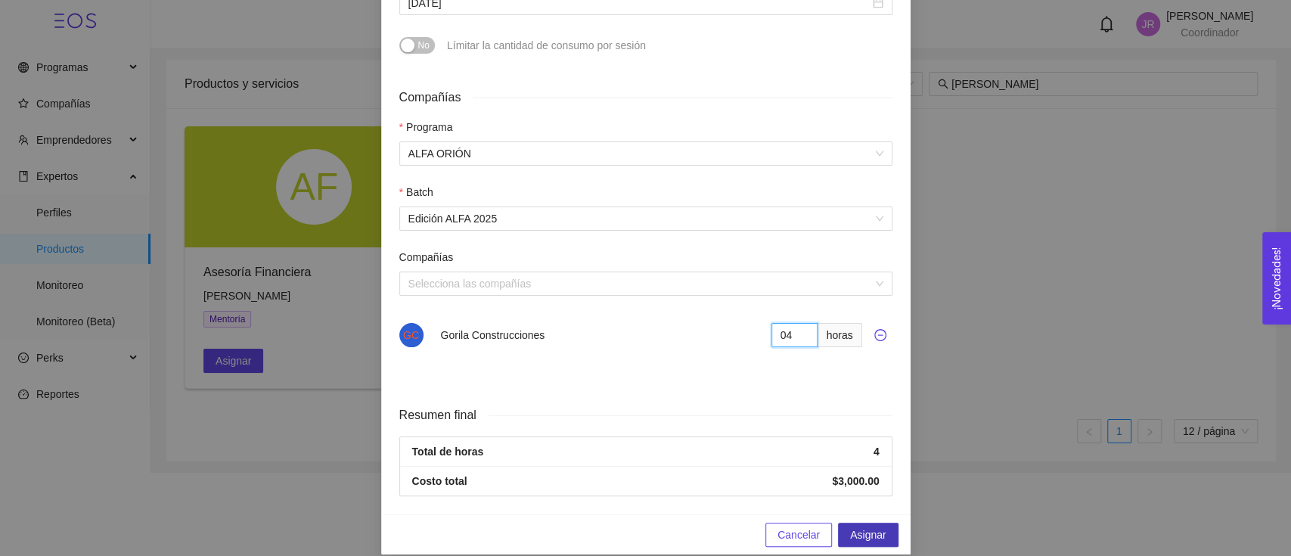
type input "04"
click at [850, 526] on span "Asignar" at bounding box center [868, 534] width 36 height 17
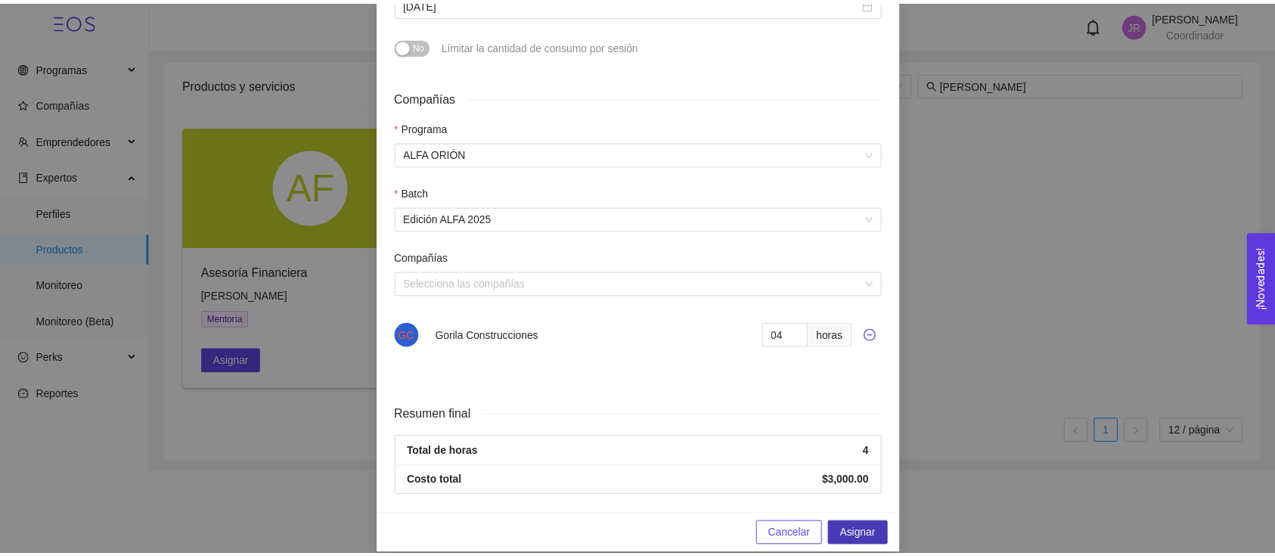
scroll to position [465, 0]
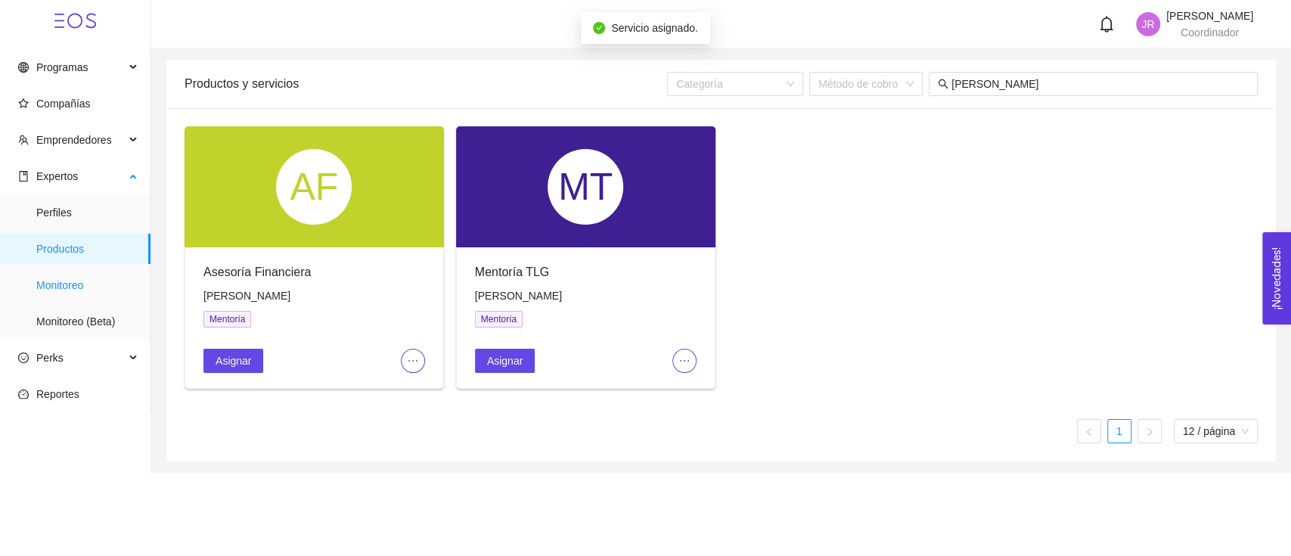
click at [54, 284] on span "Monitoreo" at bounding box center [87, 285] width 102 height 30
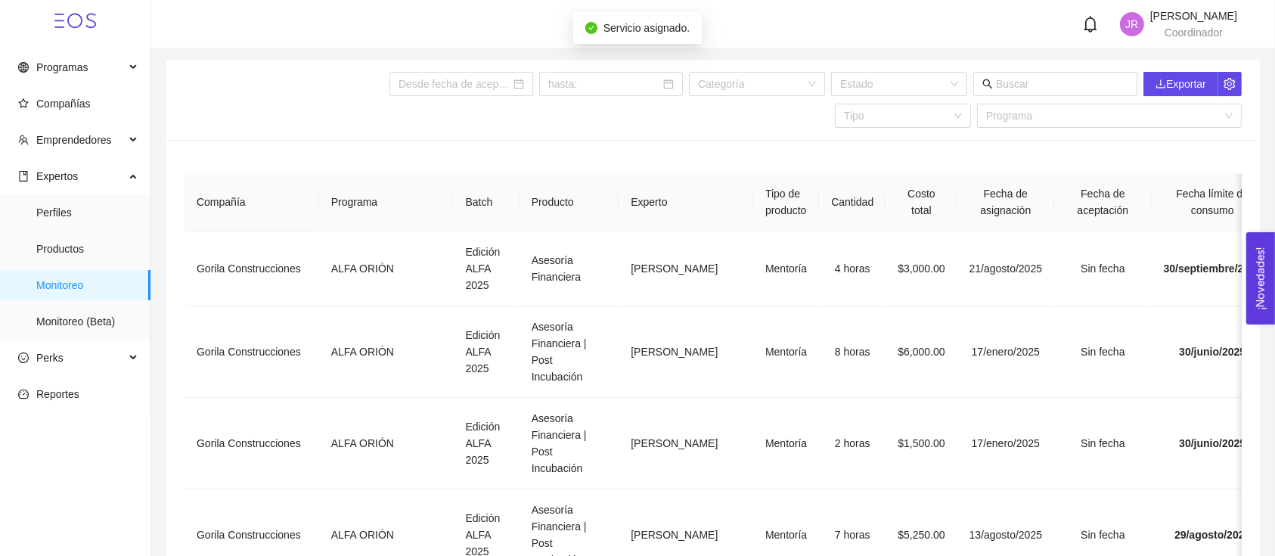
click at [1193, 27] on span "Coordinador" at bounding box center [1194, 32] width 58 height 12
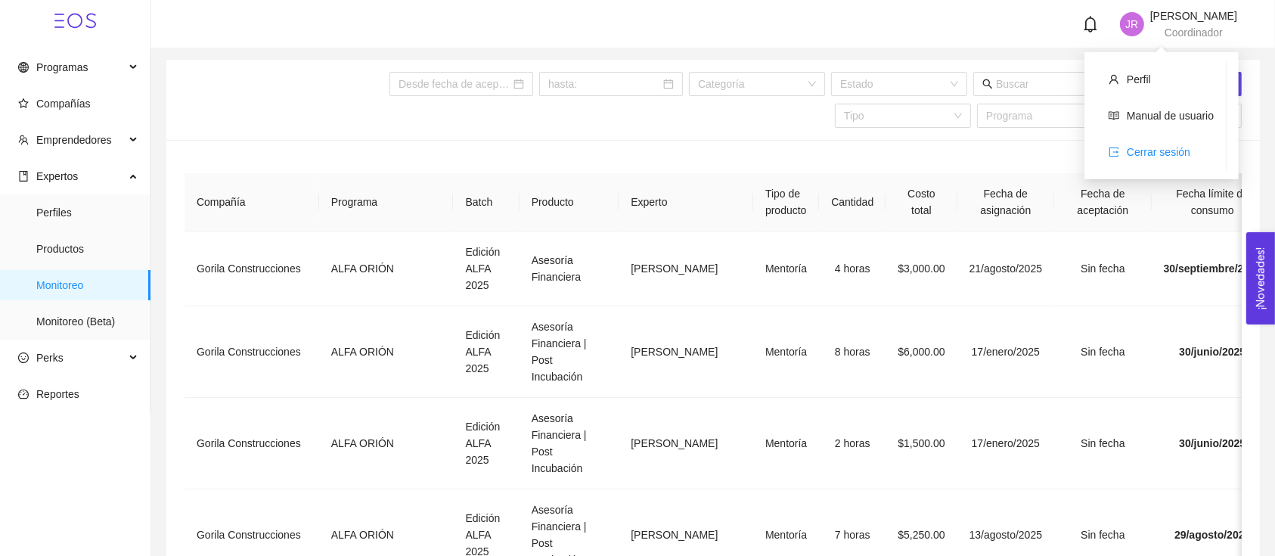
click at [1159, 146] on span "Cerrar sesión" at bounding box center [1159, 152] width 64 height 12
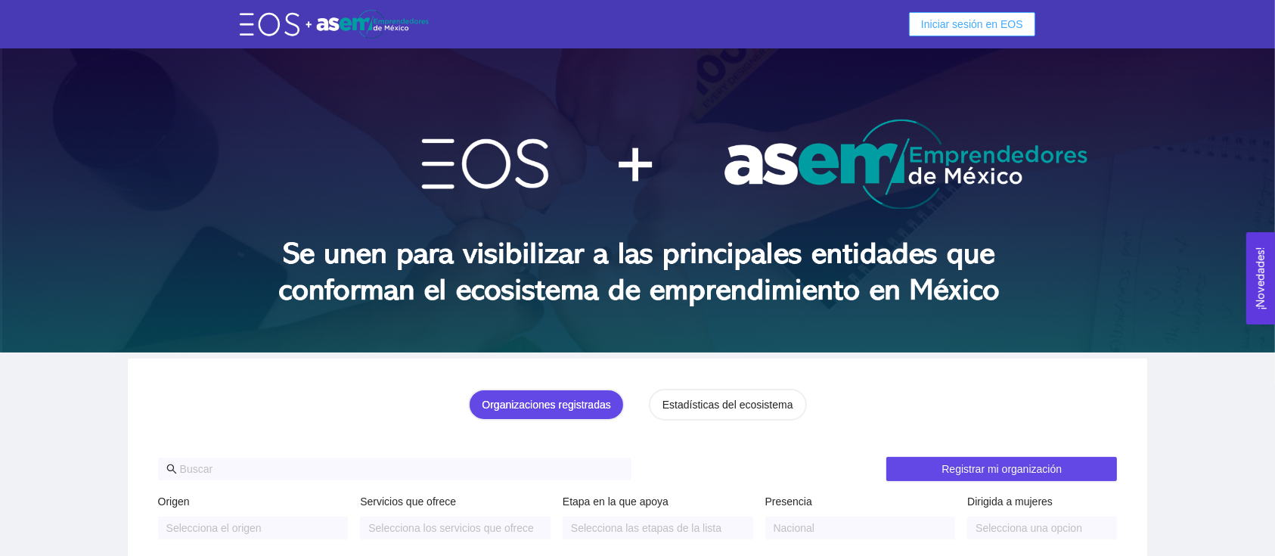
click at [936, 17] on span "Iniciar sesión en EOS" at bounding box center [972, 24] width 102 height 17
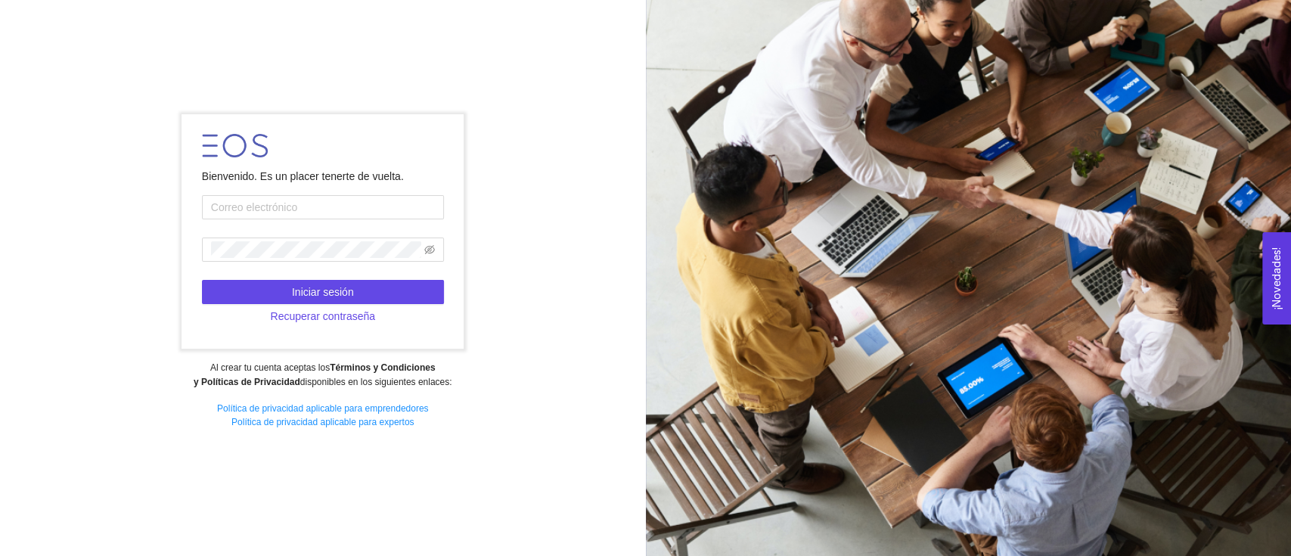
type input "[PERSON_NAME][EMAIL_ADDRESS][PERSON_NAME][DOMAIN_NAME]"
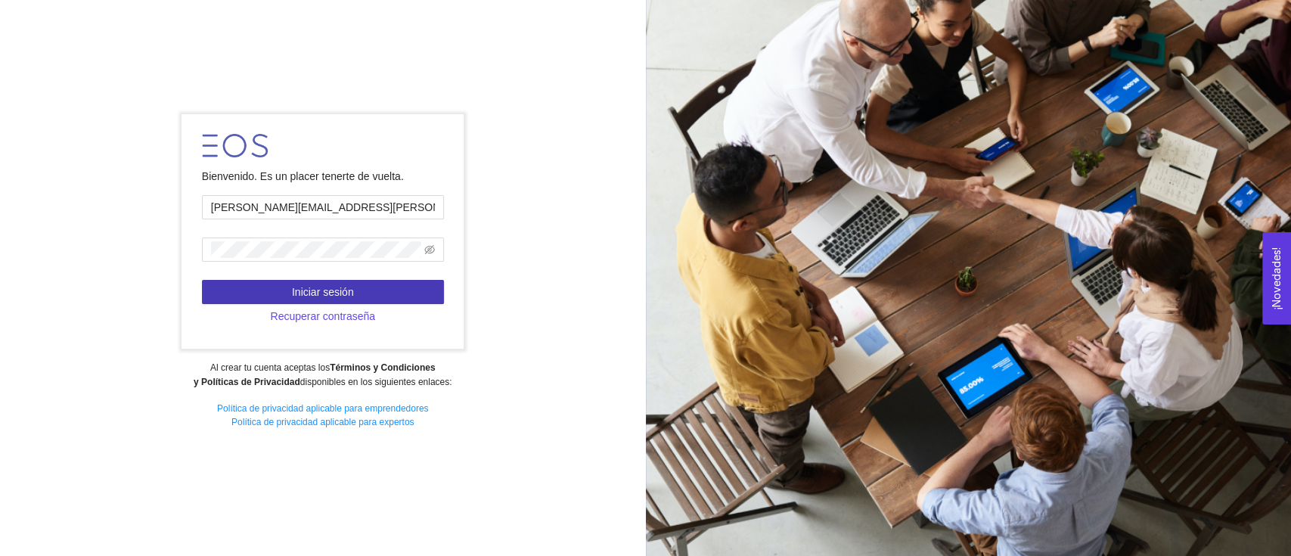
click at [367, 282] on button "Iniciar sesión" at bounding box center [323, 292] width 242 height 24
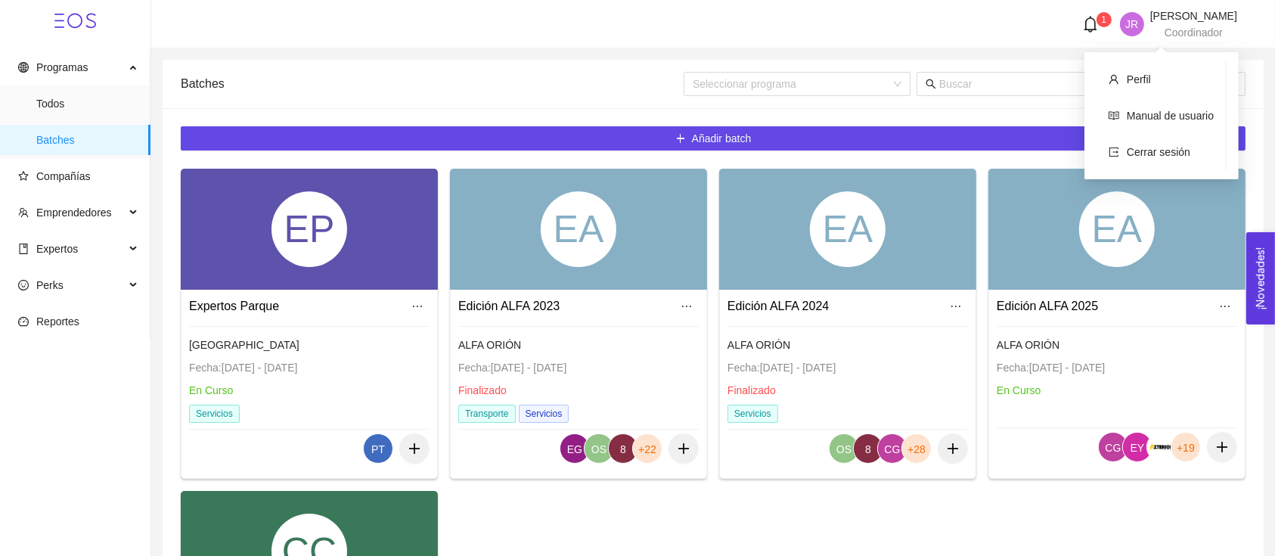
click at [1186, 10] on span "[PERSON_NAME]" at bounding box center [1193, 16] width 87 height 12
click at [1162, 154] on span "Cerrar sesión" at bounding box center [1159, 152] width 64 height 12
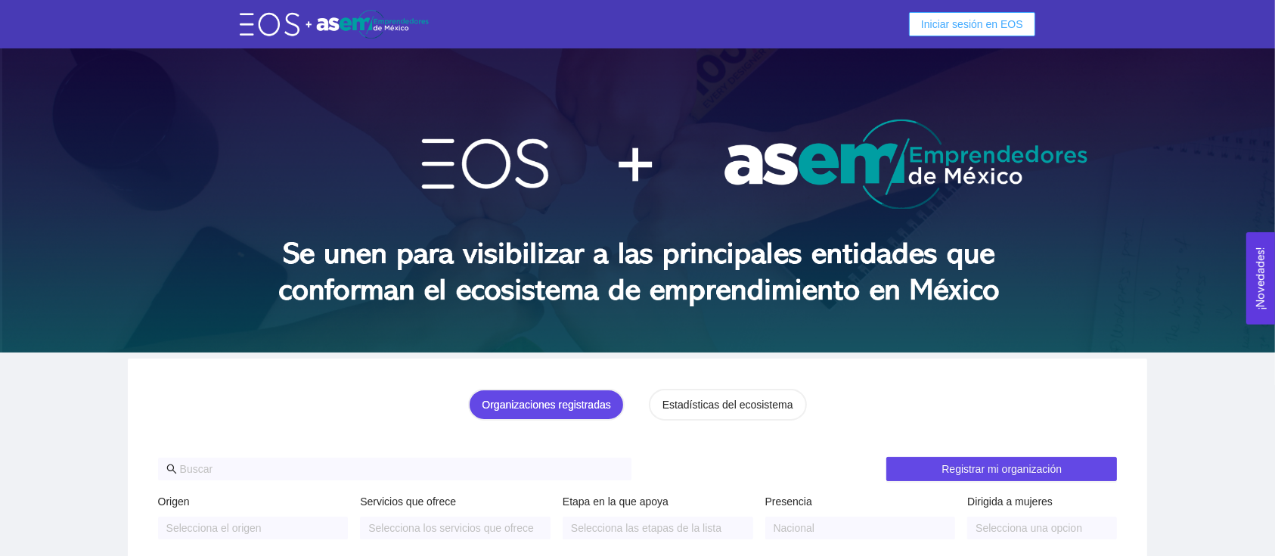
click at [970, 24] on span "Iniciar sesión en EOS" at bounding box center [972, 24] width 102 height 17
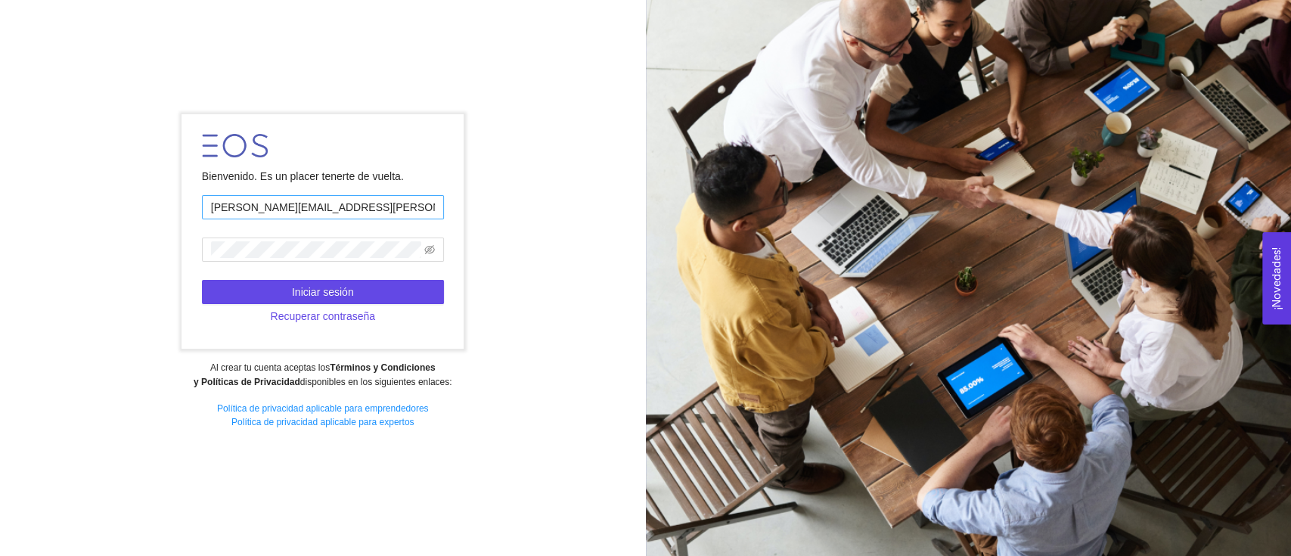
click at [329, 205] on input "[PERSON_NAME][EMAIL_ADDRESS][PERSON_NAME][DOMAIN_NAME]" at bounding box center [323, 207] width 242 height 24
type input "josera1958@hotmail.com"
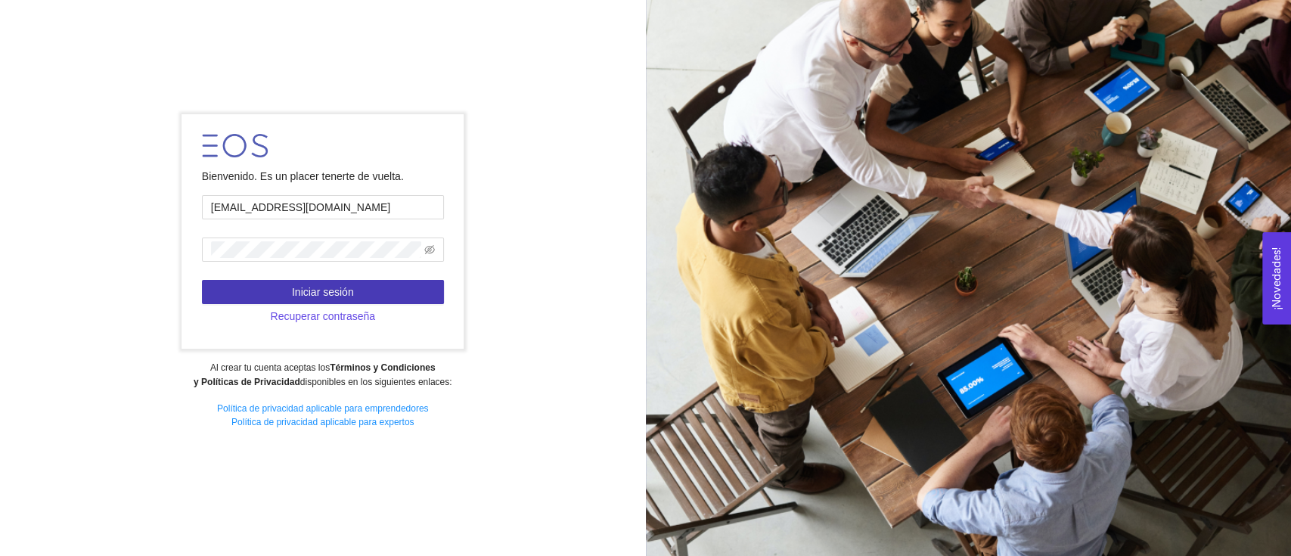
click at [358, 291] on button "Iniciar sesión" at bounding box center [323, 292] width 242 height 24
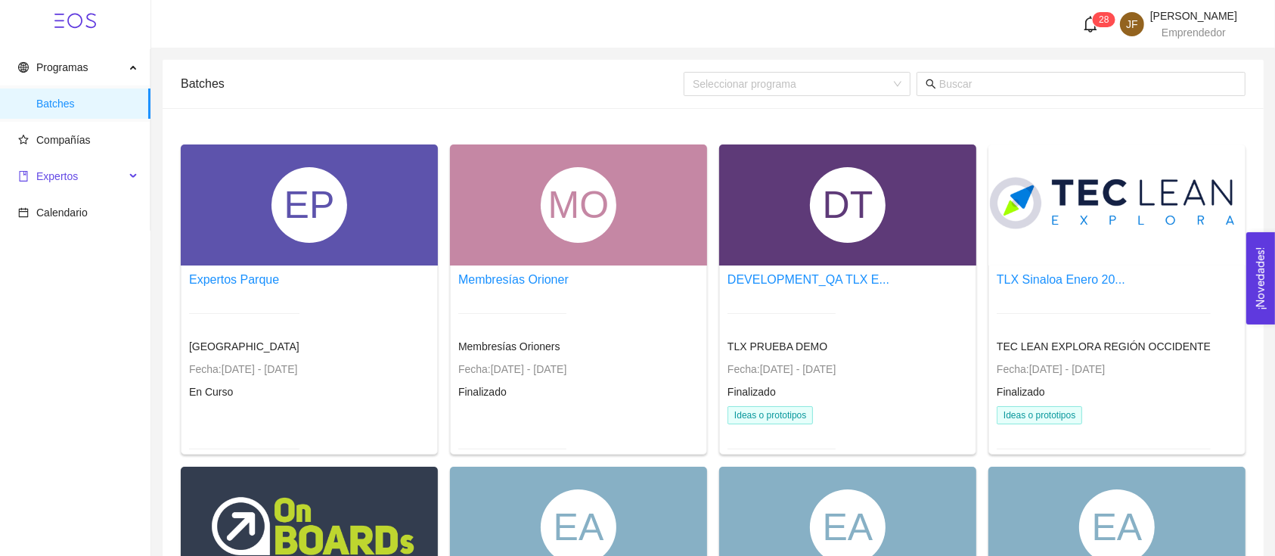
click at [101, 163] on span "Expertos" at bounding box center [71, 176] width 107 height 30
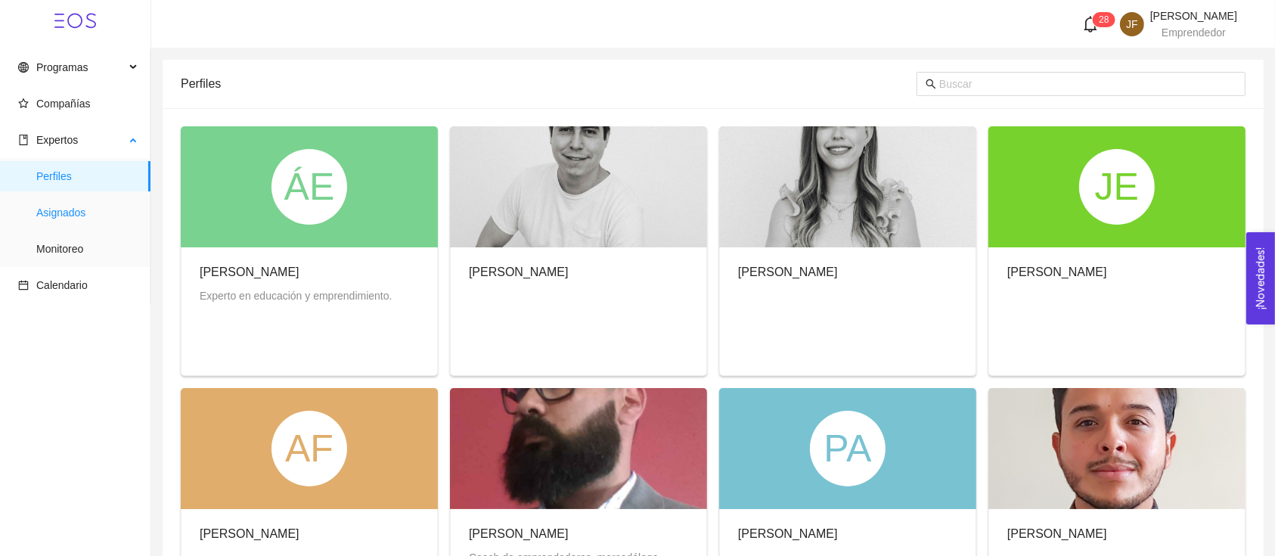
click at [101, 207] on span "Asignados" at bounding box center [87, 212] width 102 height 30
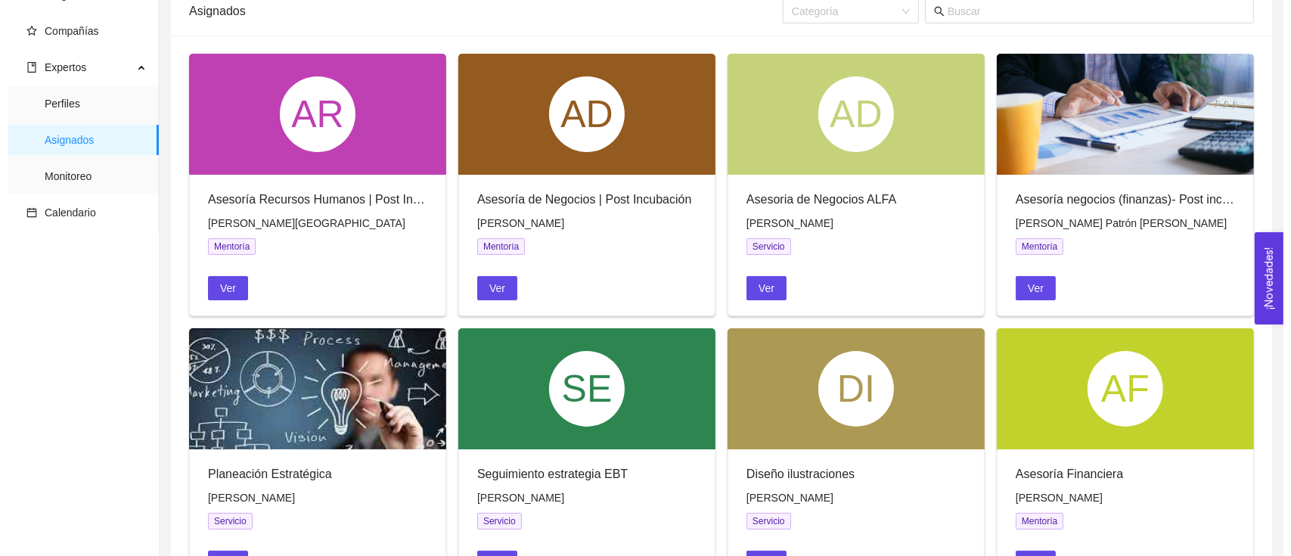
scroll to position [147, 0]
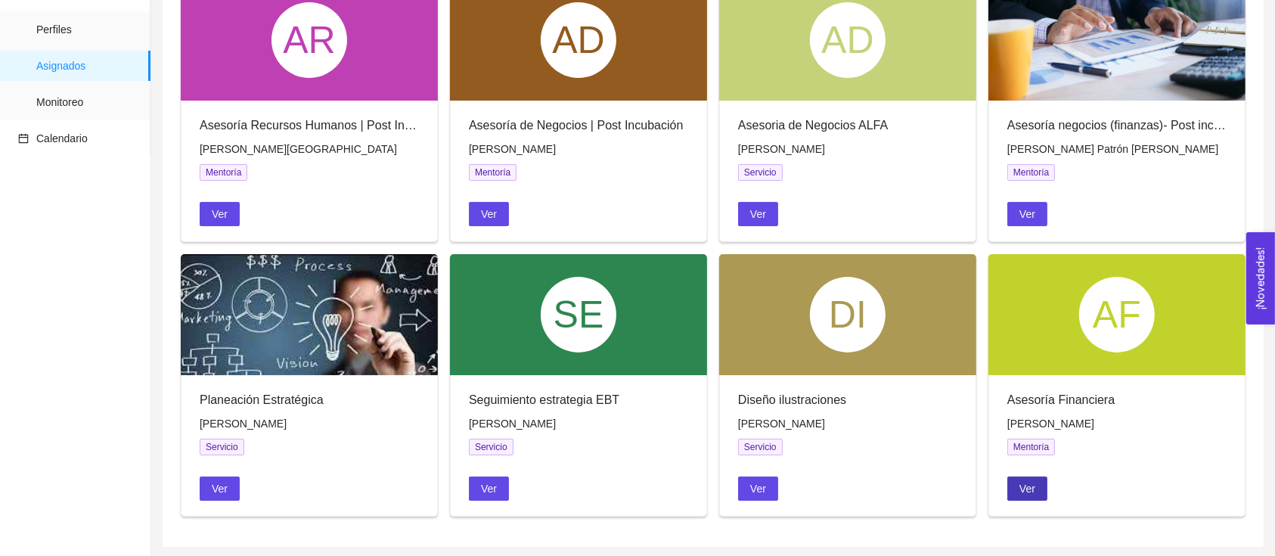
click at [1015, 487] on button "Ver" at bounding box center [1027, 488] width 40 height 24
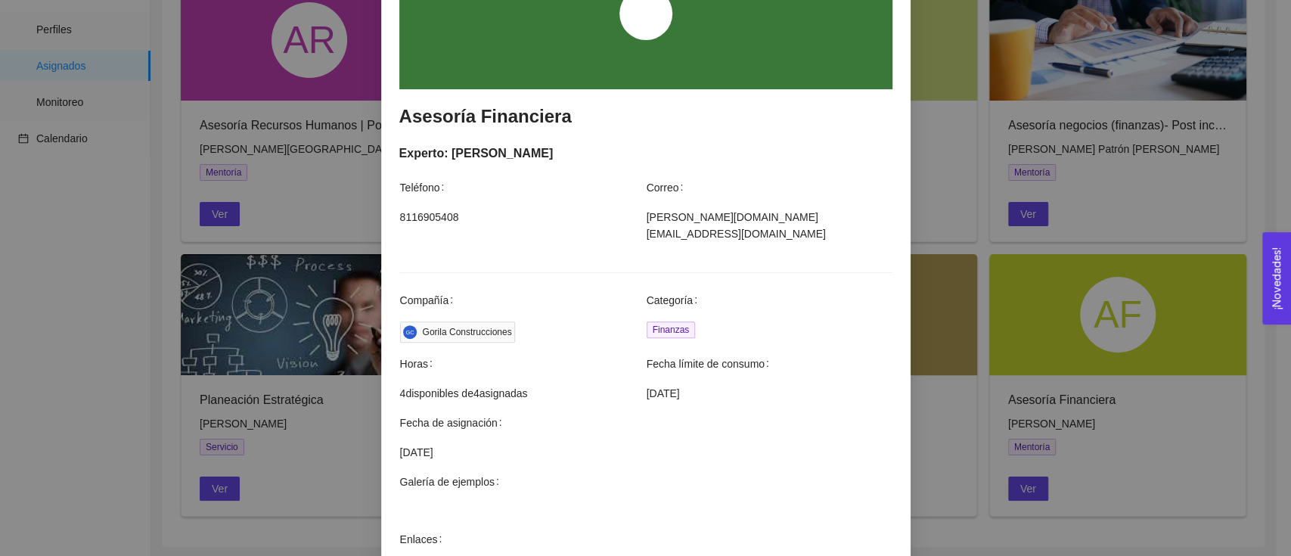
scroll to position [201, 0]
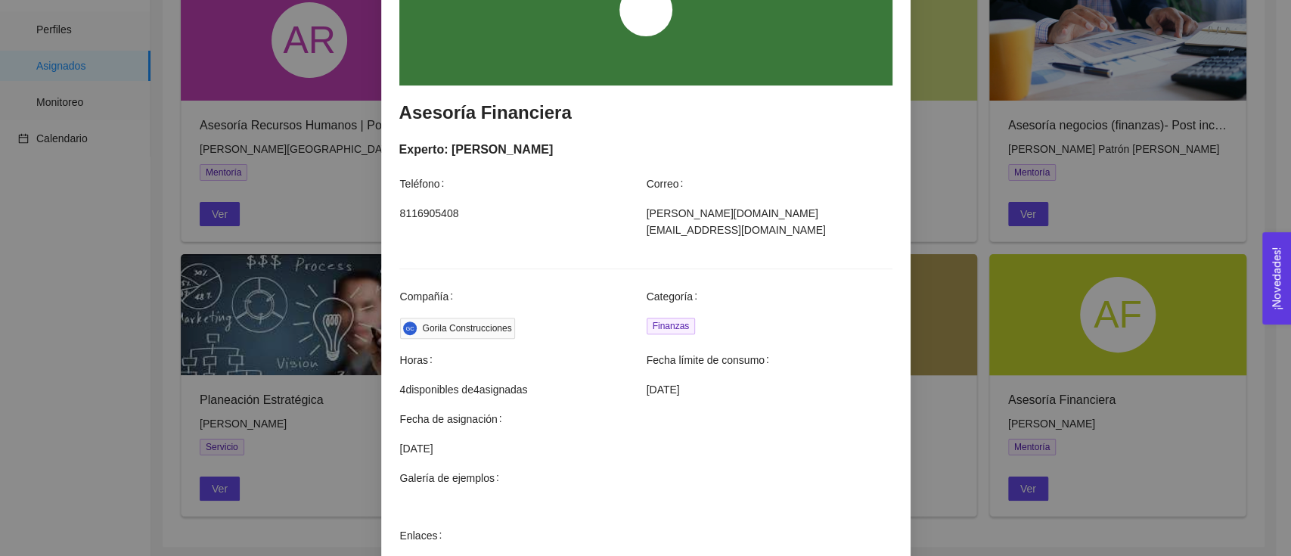
click at [889, 442] on div "Asesoría Financiera Experto: Cecilia Castro Cárdenas Teléfono Correo 8116905408…" at bounding box center [645, 347] width 529 height 862
click at [924, 459] on div "Agendar mentoría Asesoría Financiera Experto: Cecilia Castro Cárdenas Teléfono …" at bounding box center [645, 278] width 1291 height 556
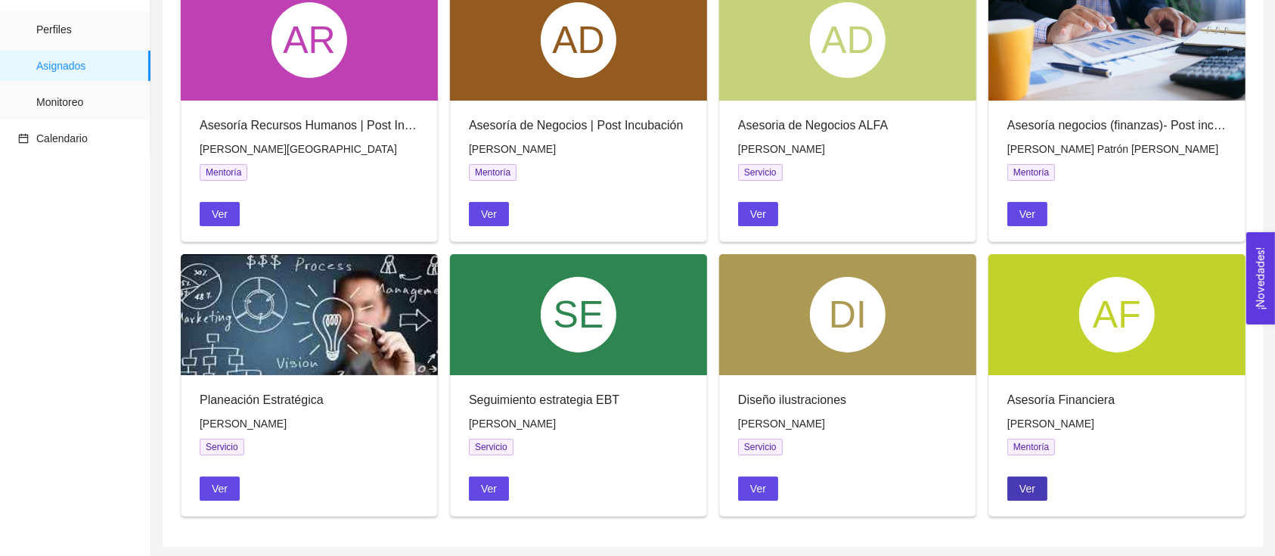
click at [1022, 492] on span "Ver" at bounding box center [1027, 488] width 16 height 17
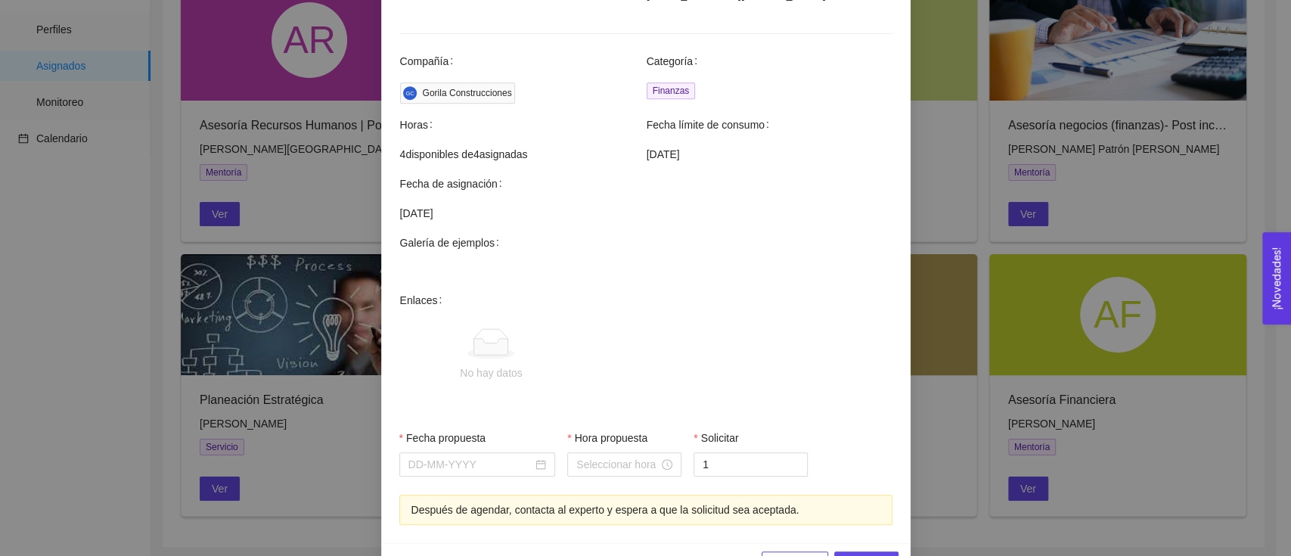
scroll to position [465, 0]
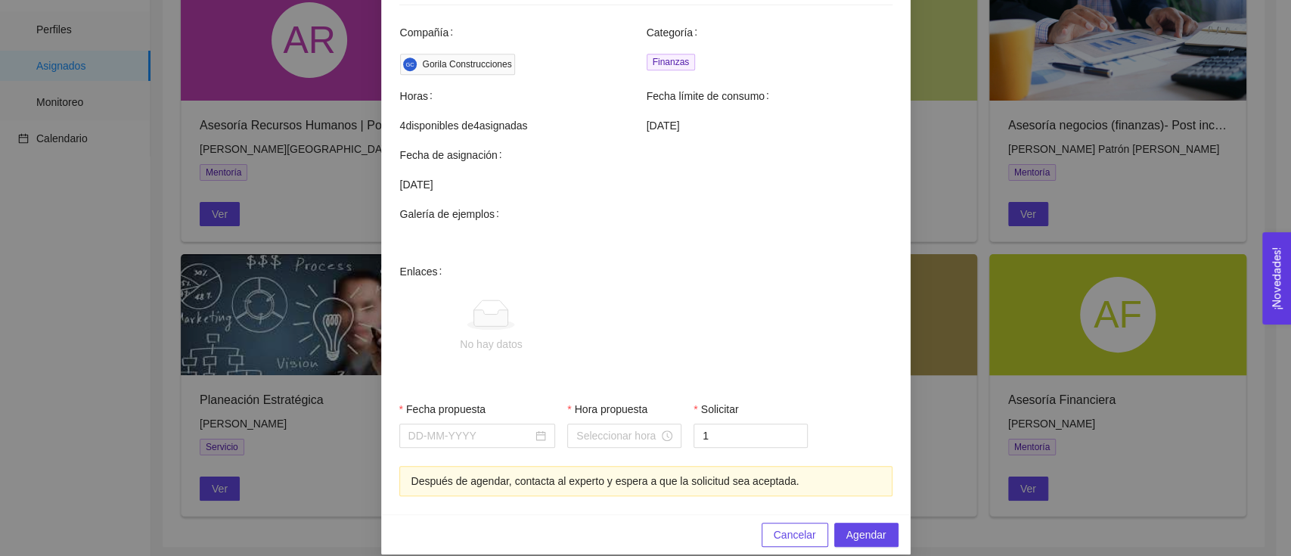
click at [967, 416] on div "Agendar mentoría Asesoría Financiera Experto: Cecilia Castro Cárdenas Teléfono …" at bounding box center [645, 278] width 1291 height 556
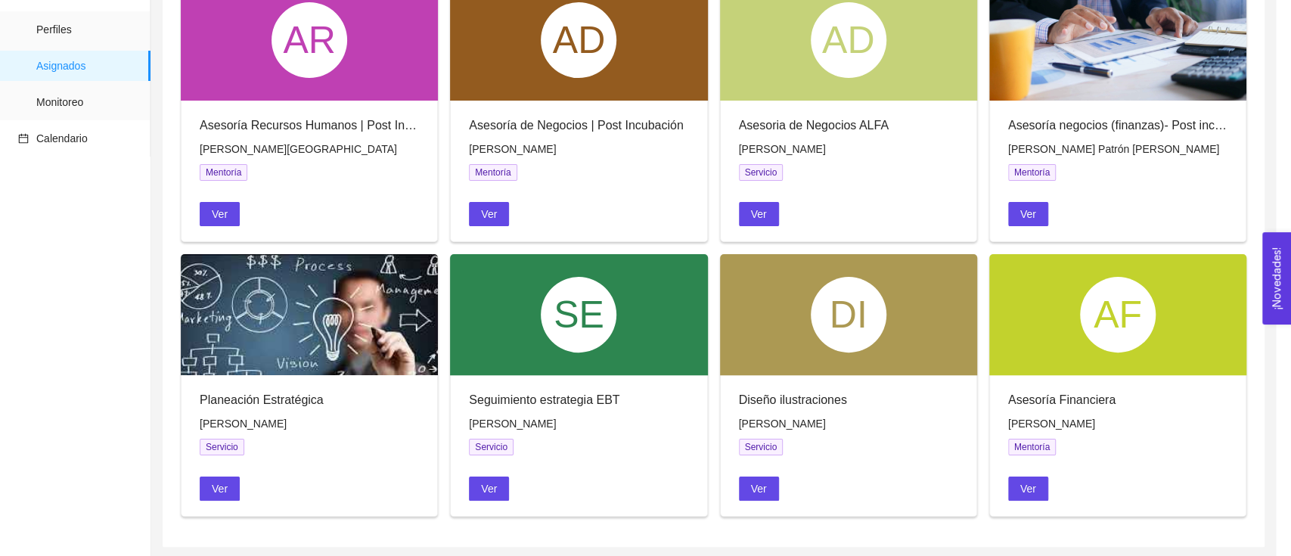
scroll to position [389, 0]
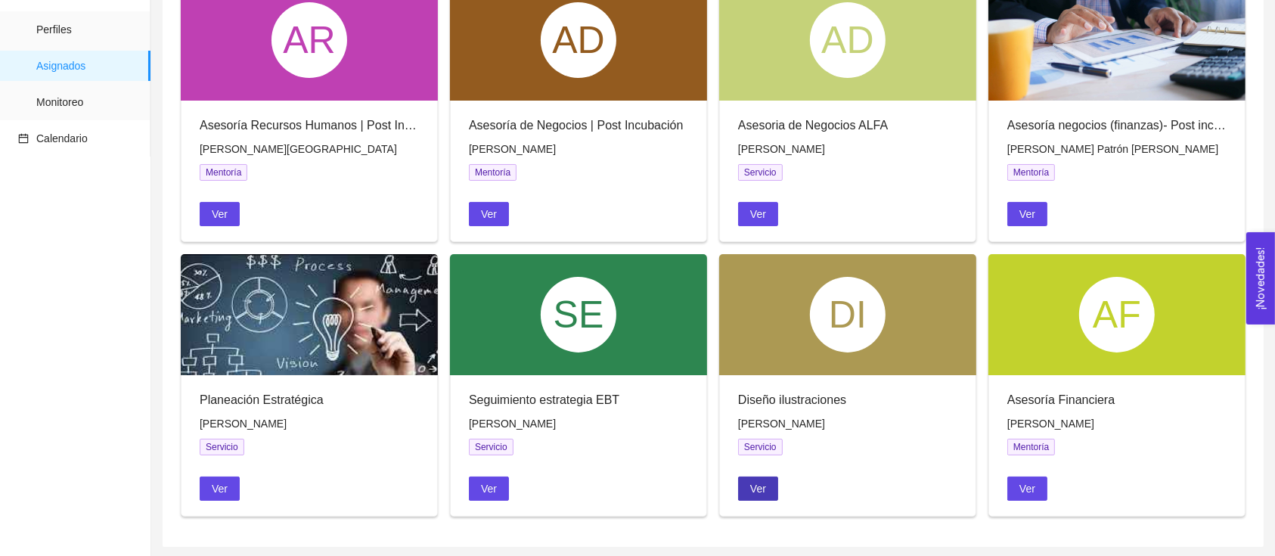
click at [773, 476] on button "Ver" at bounding box center [758, 488] width 40 height 24
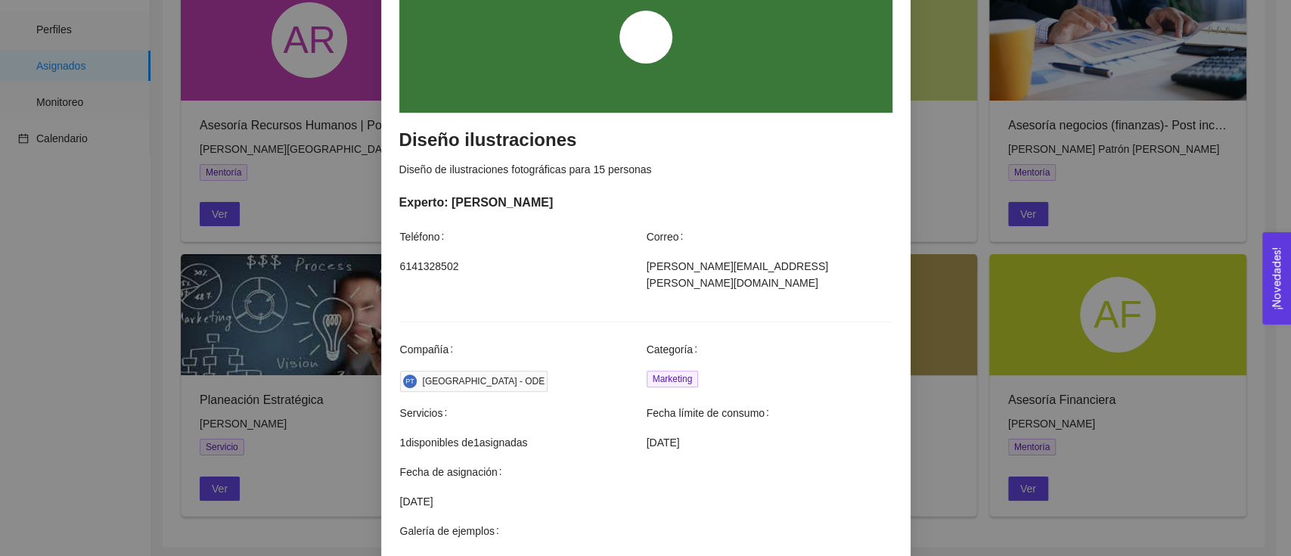
scroll to position [201, 0]
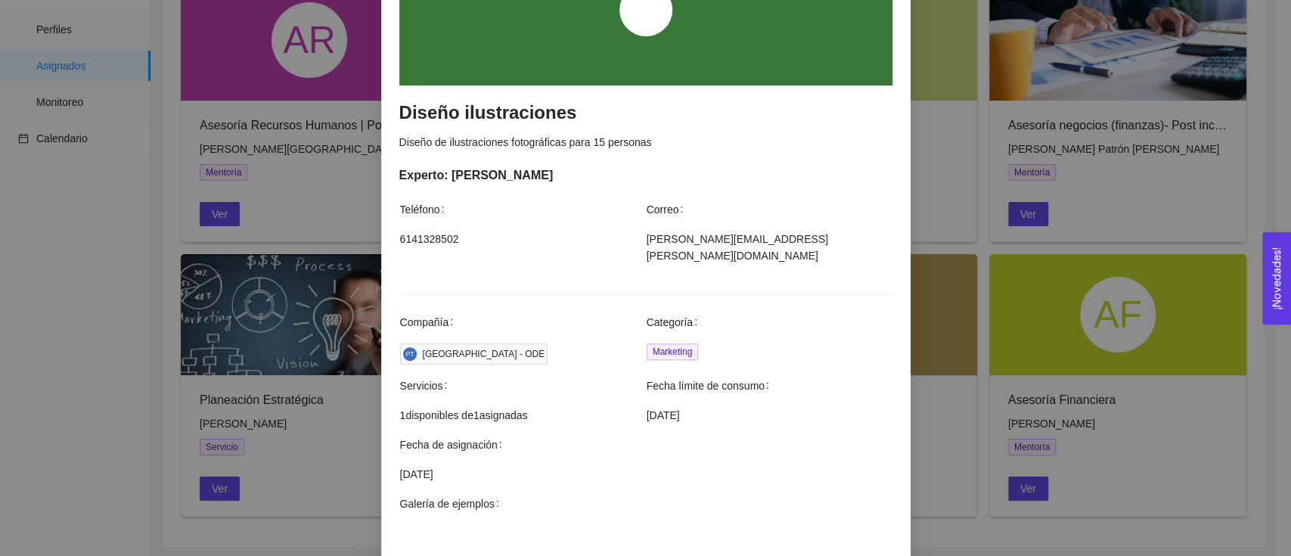
click at [949, 442] on div "Agendar servicio Diseño ilustraciones Diseño de ilustraciones fotográficas para…" at bounding box center [645, 278] width 1291 height 556
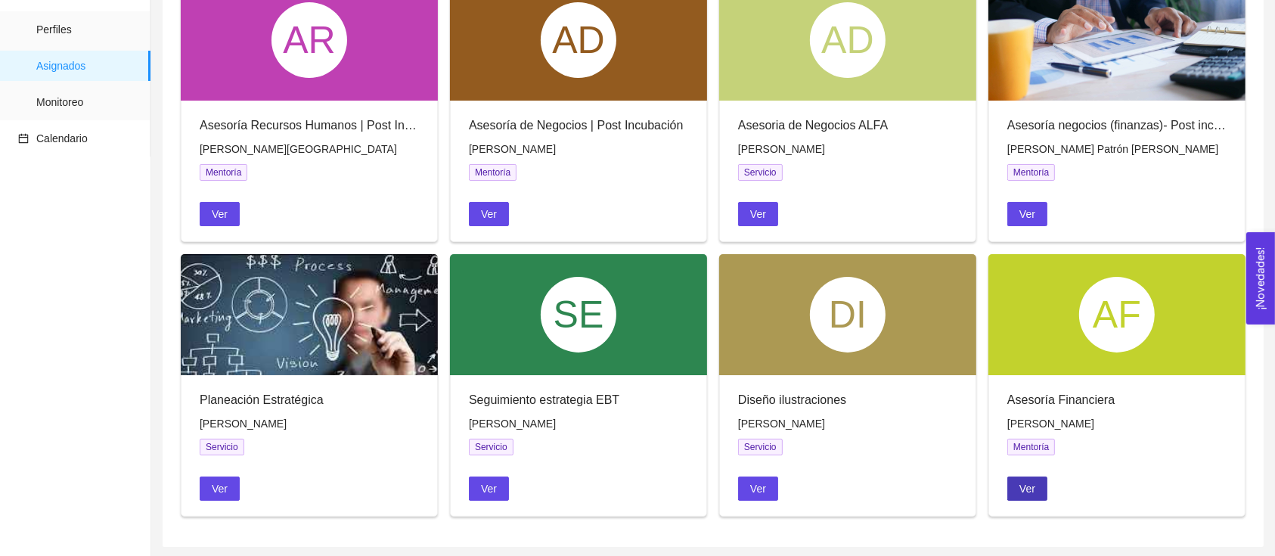
click at [1031, 486] on span "Ver" at bounding box center [1027, 488] width 16 height 17
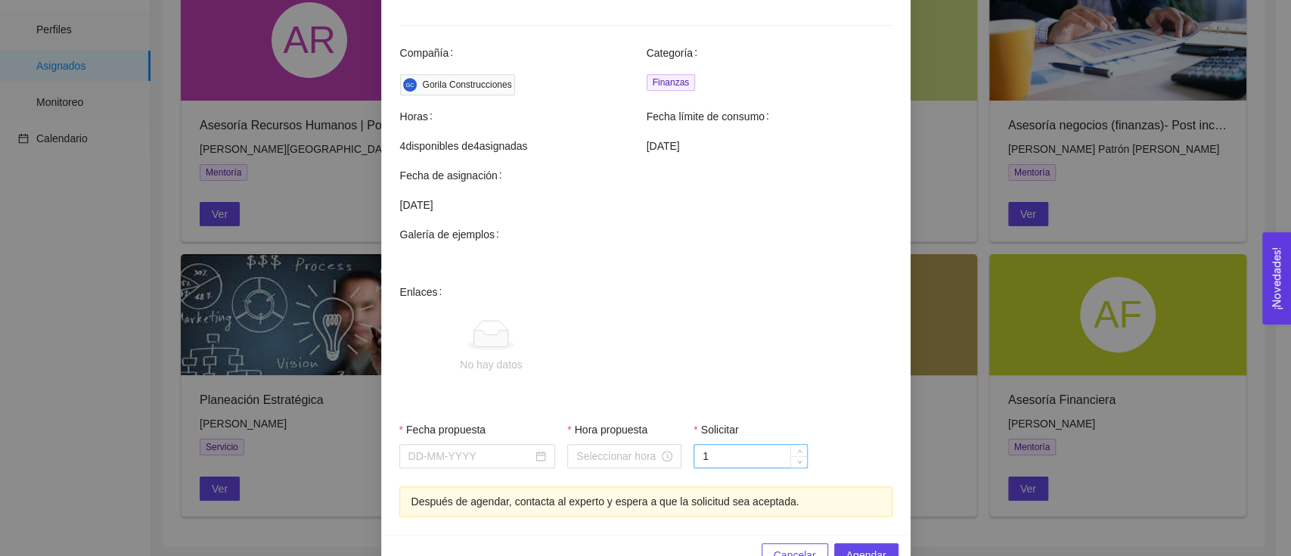
scroll to position [465, 0]
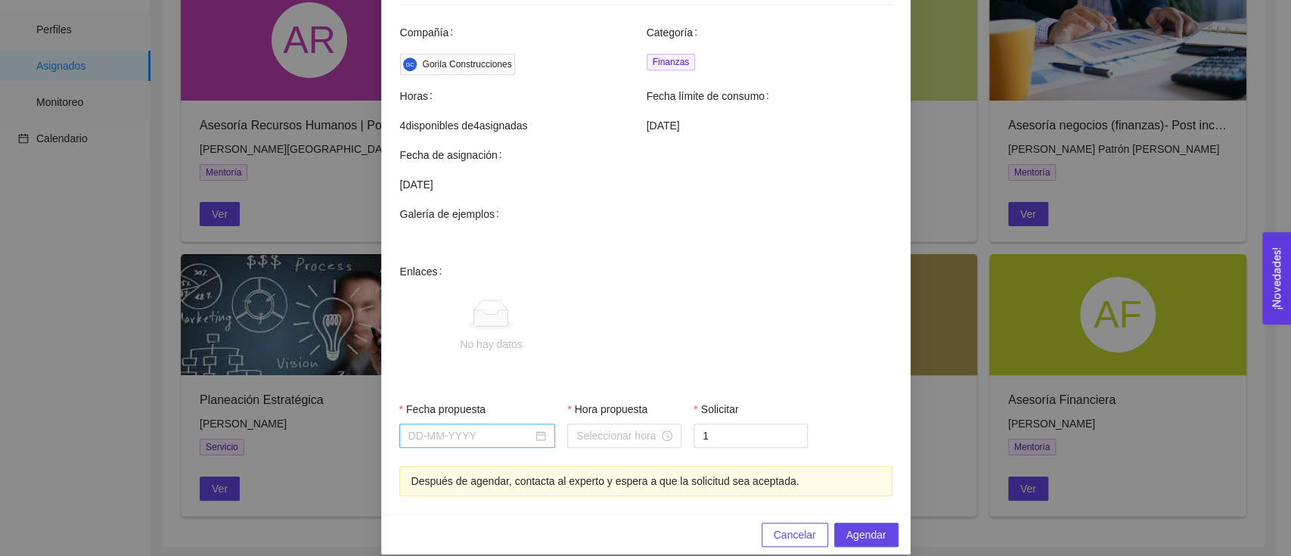
click at [465, 424] on div at bounding box center [477, 436] width 157 height 24
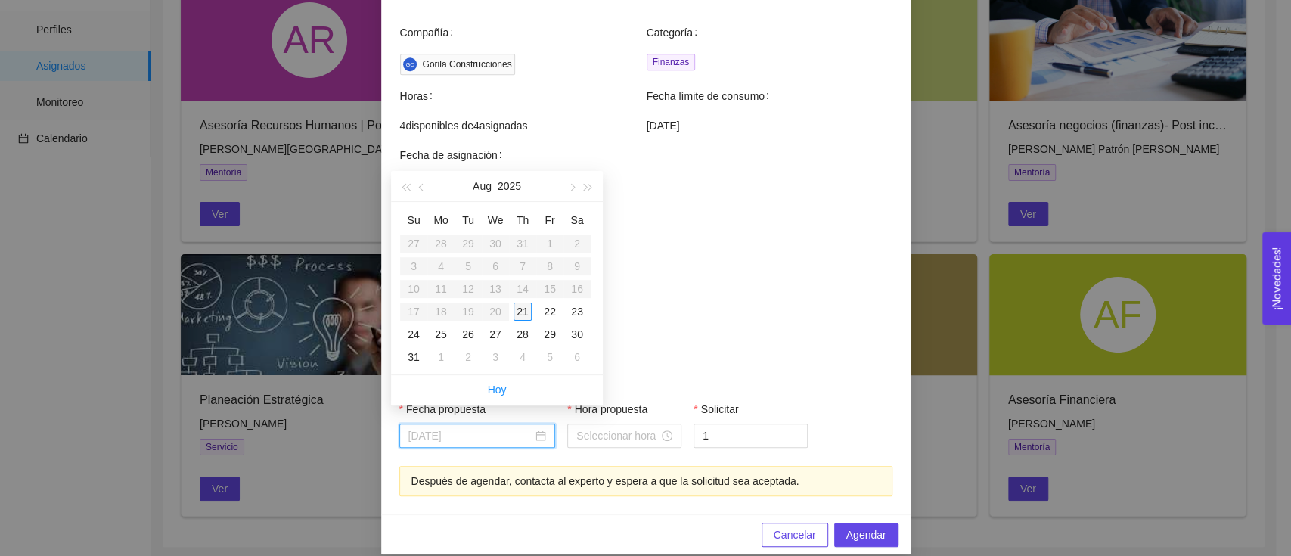
type input "August 21, 2025"
click at [528, 311] on div "21" at bounding box center [523, 312] width 18 height 18
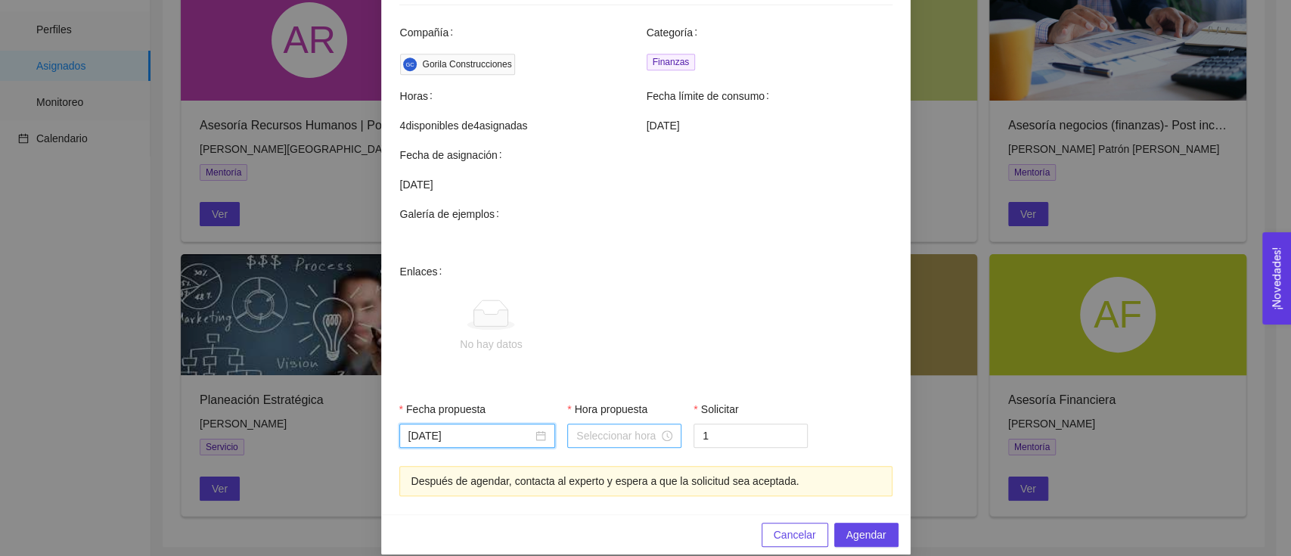
click at [607, 424] on div at bounding box center [624, 436] width 114 height 24
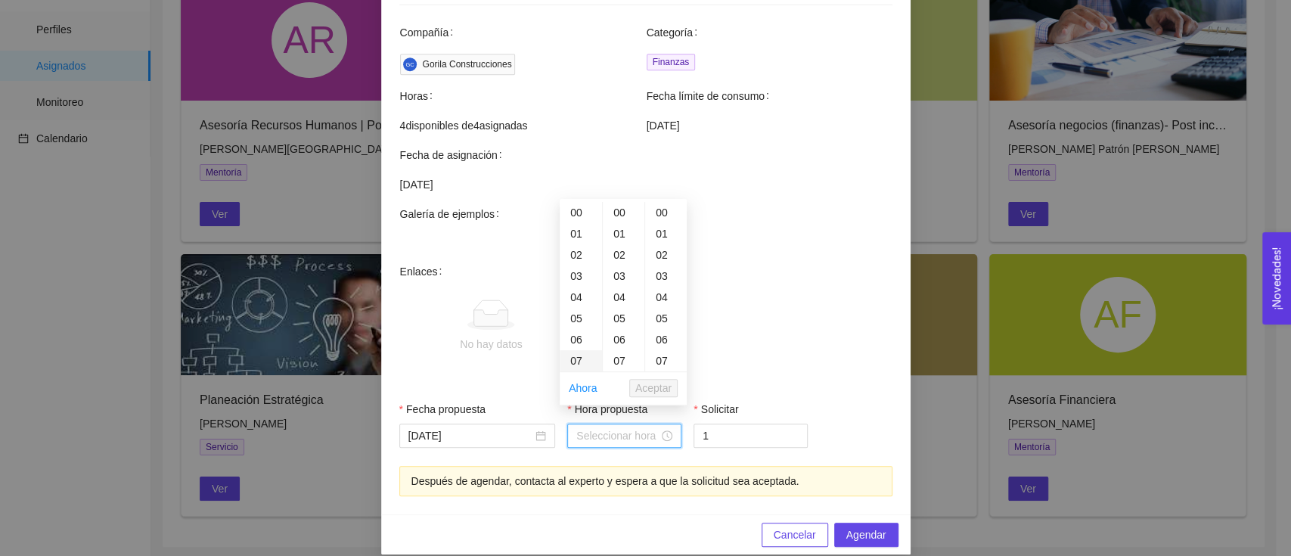
click at [577, 354] on div "07" at bounding box center [581, 360] width 42 height 21
type input "07:00:00"
click at [709, 424] on input "1" at bounding box center [750, 435] width 113 height 23
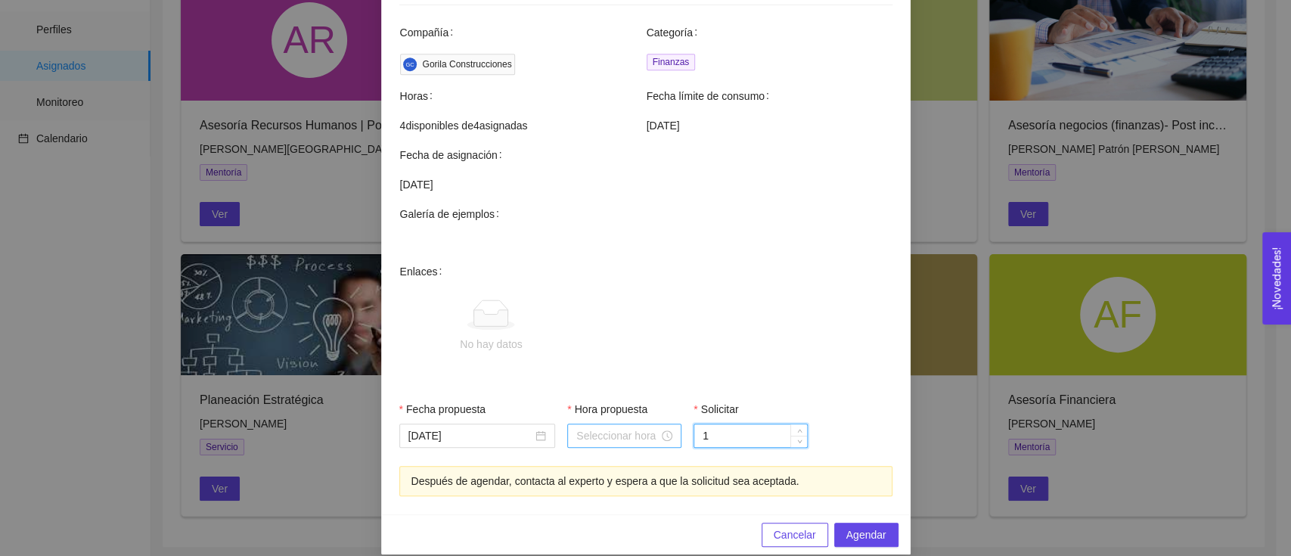
click at [669, 424] on div at bounding box center [624, 436] width 114 height 24
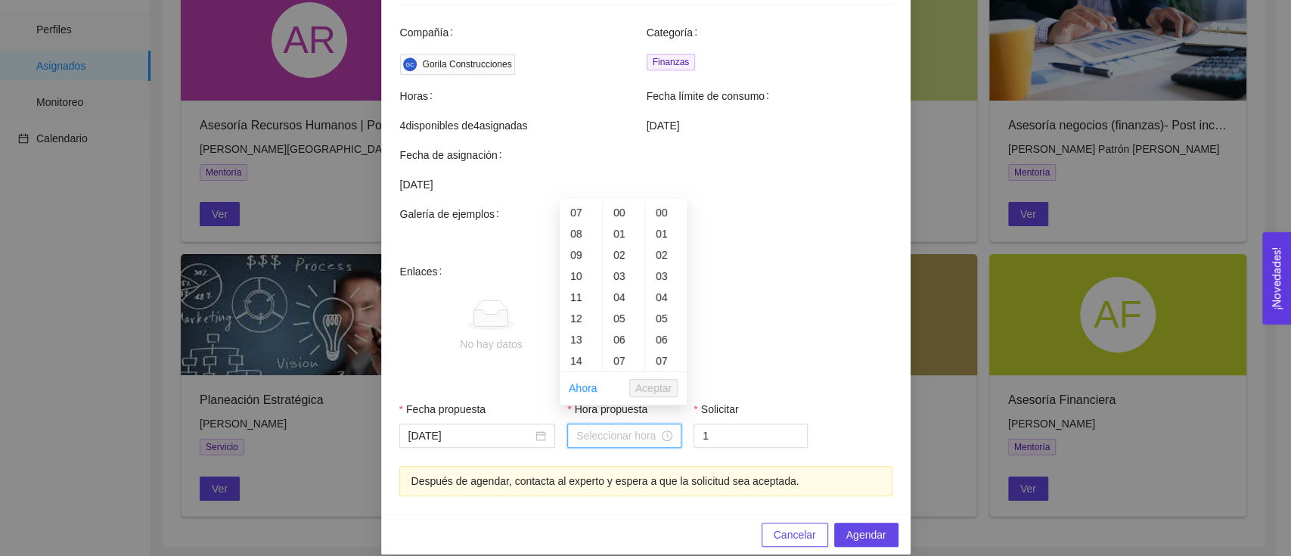
click at [641, 427] on input "Hora propuesta" at bounding box center [617, 435] width 82 height 17
click at [577, 281] on div "10" at bounding box center [581, 275] width 42 height 21
type input "10:00:00"
click at [669, 390] on span "Aceptar" at bounding box center [653, 388] width 36 height 17
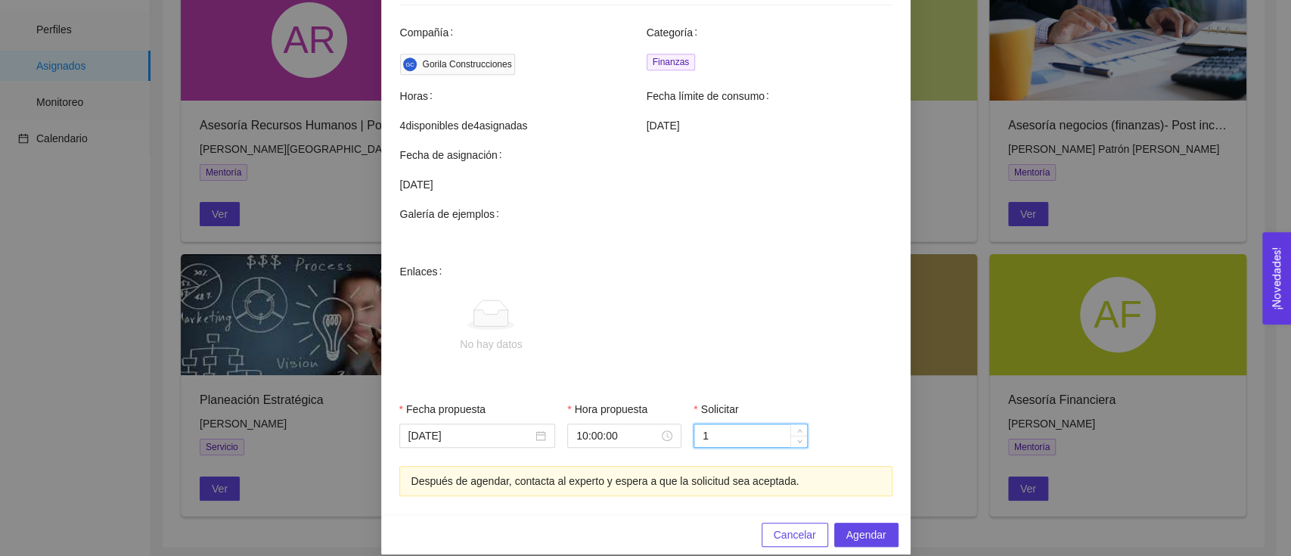
click at [718, 424] on input "1" at bounding box center [750, 435] width 113 height 23
type input "4"
click at [815, 359] on span "No hay datos" at bounding box center [669, 326] width 443 height 126
click at [867, 526] on span "Agendar" at bounding box center [866, 534] width 40 height 17
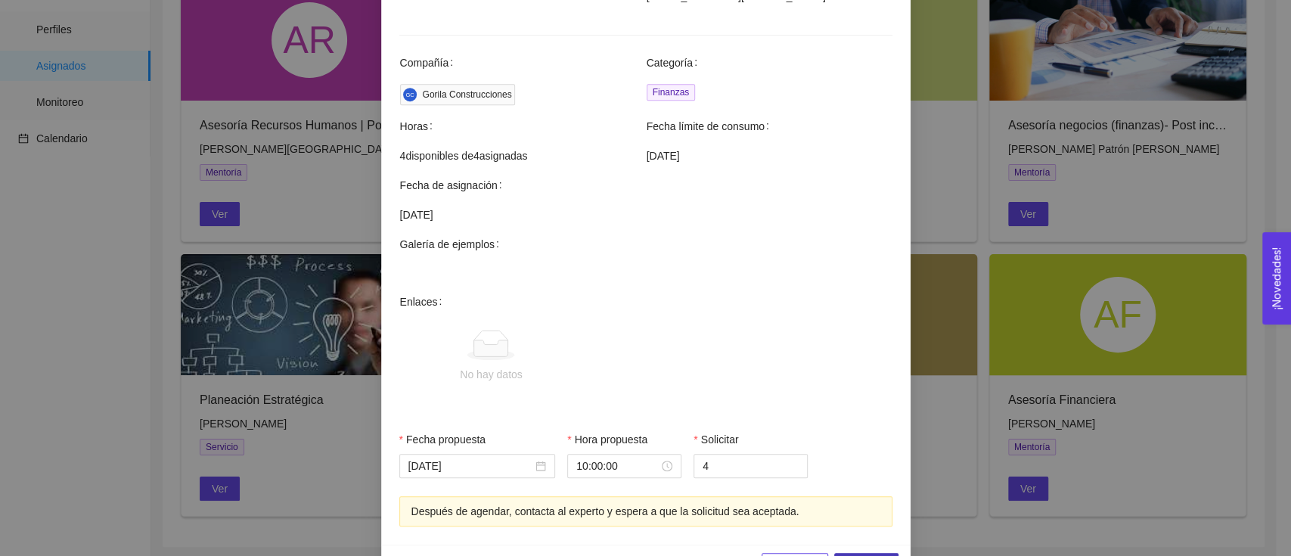
scroll to position [465, 0]
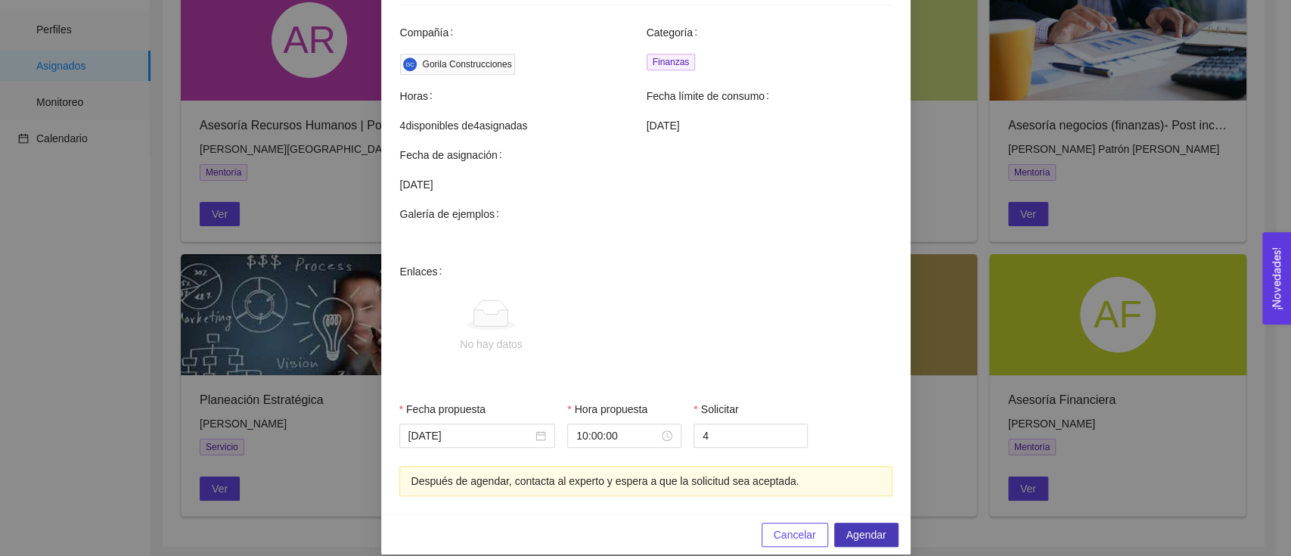
click at [852, 526] on span "Agendar" at bounding box center [866, 534] width 40 height 17
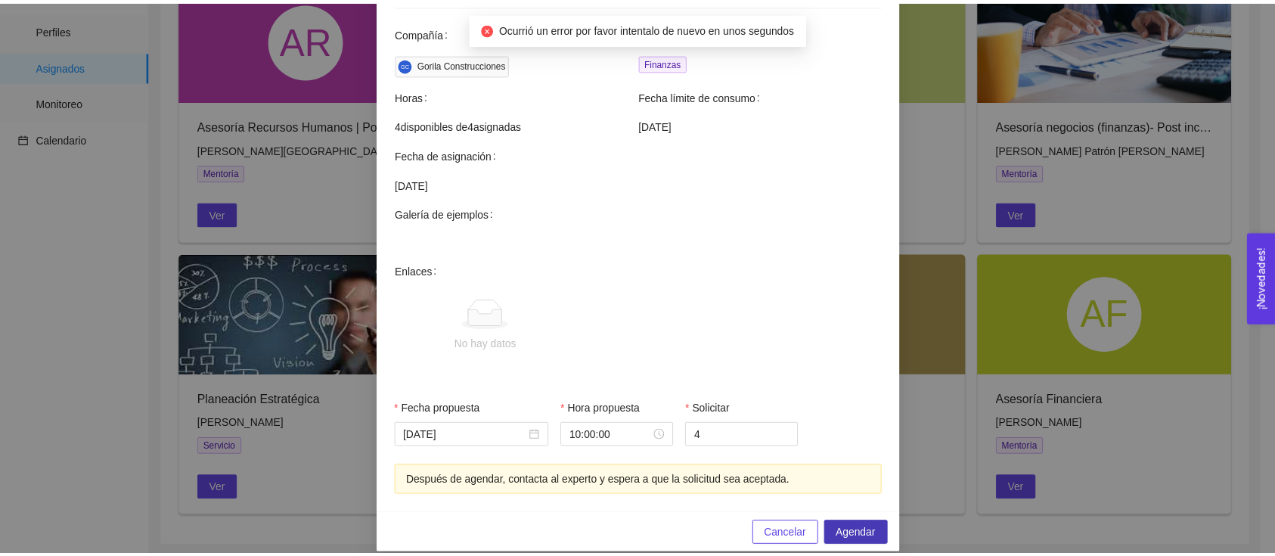
scroll to position [263, 0]
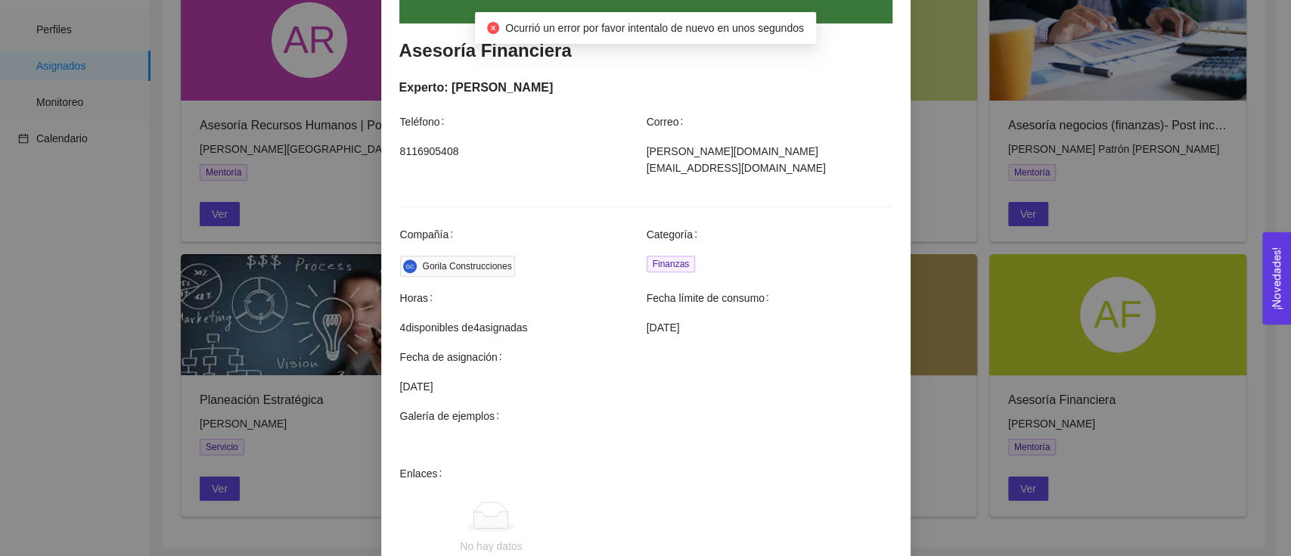
click at [290, 202] on div "Agendar mentoría Asesoría Financiera Experto: Cecilia Castro Cárdenas Teléfono …" at bounding box center [645, 278] width 1291 height 556
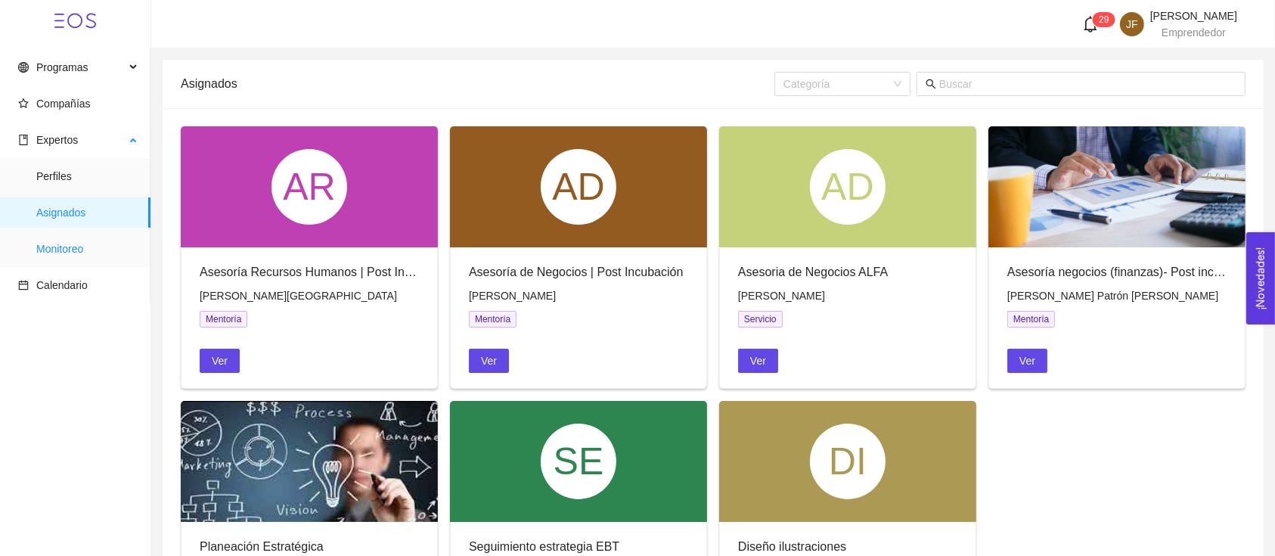
click at [92, 249] on span "Monitoreo" at bounding box center [87, 249] width 102 height 30
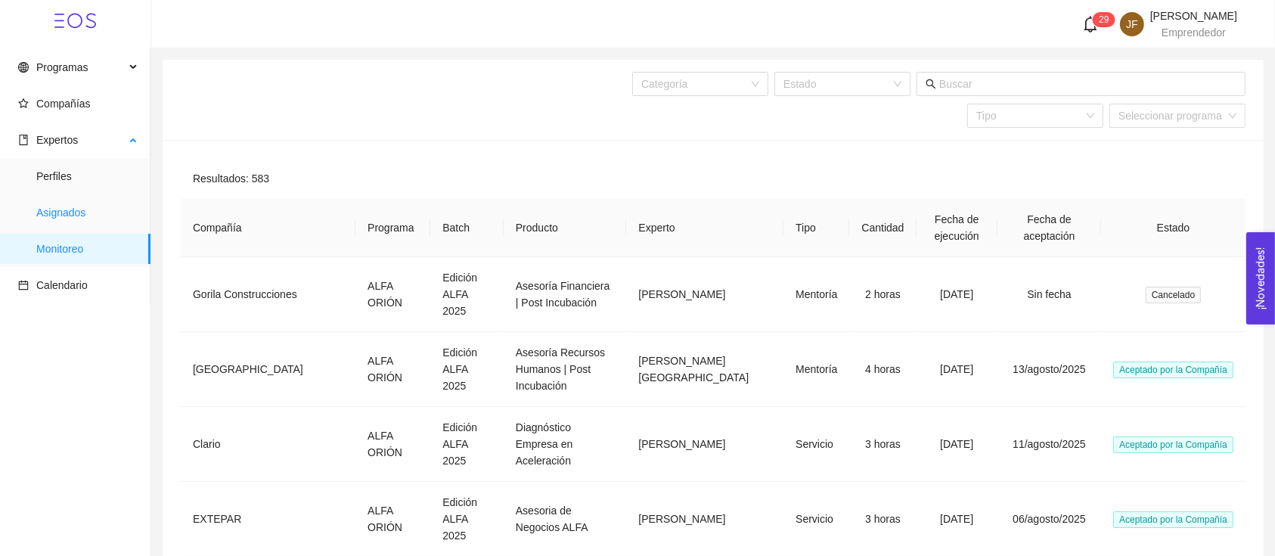
click at [115, 210] on span "Asignados" at bounding box center [87, 212] width 102 height 30
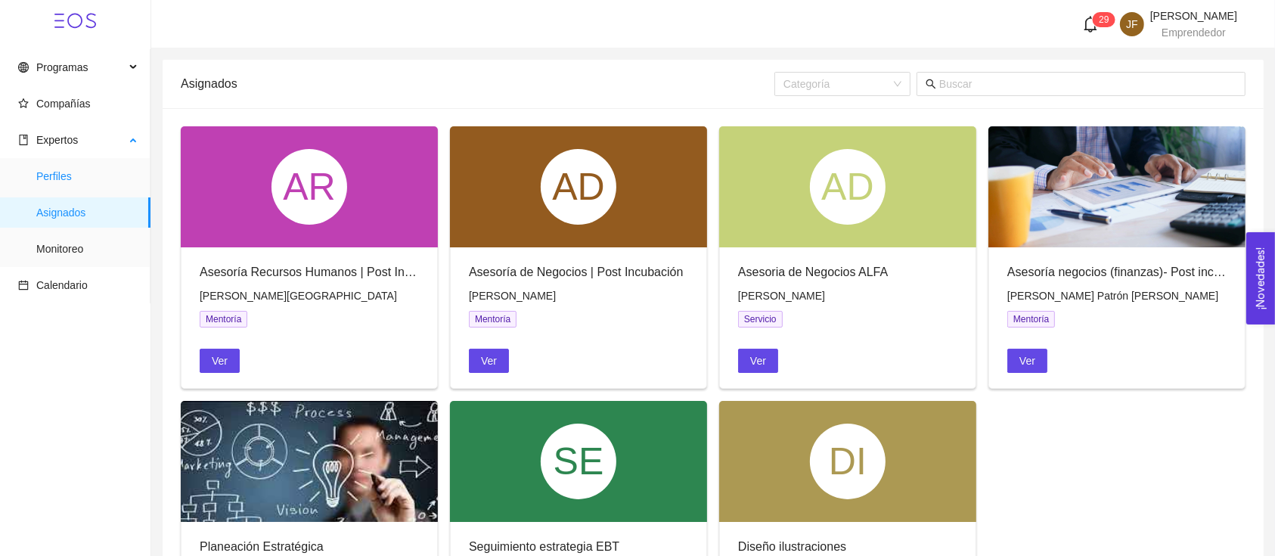
click at [56, 185] on span "Perfiles" at bounding box center [87, 176] width 102 height 30
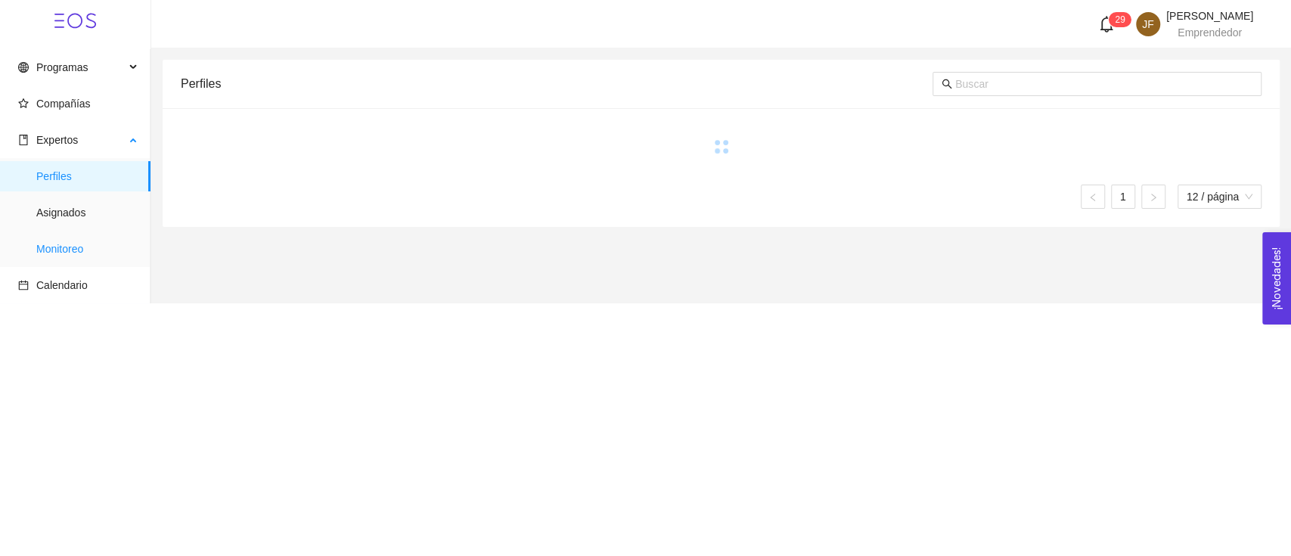
click at [121, 249] on span "Monitoreo" at bounding box center [87, 249] width 102 height 30
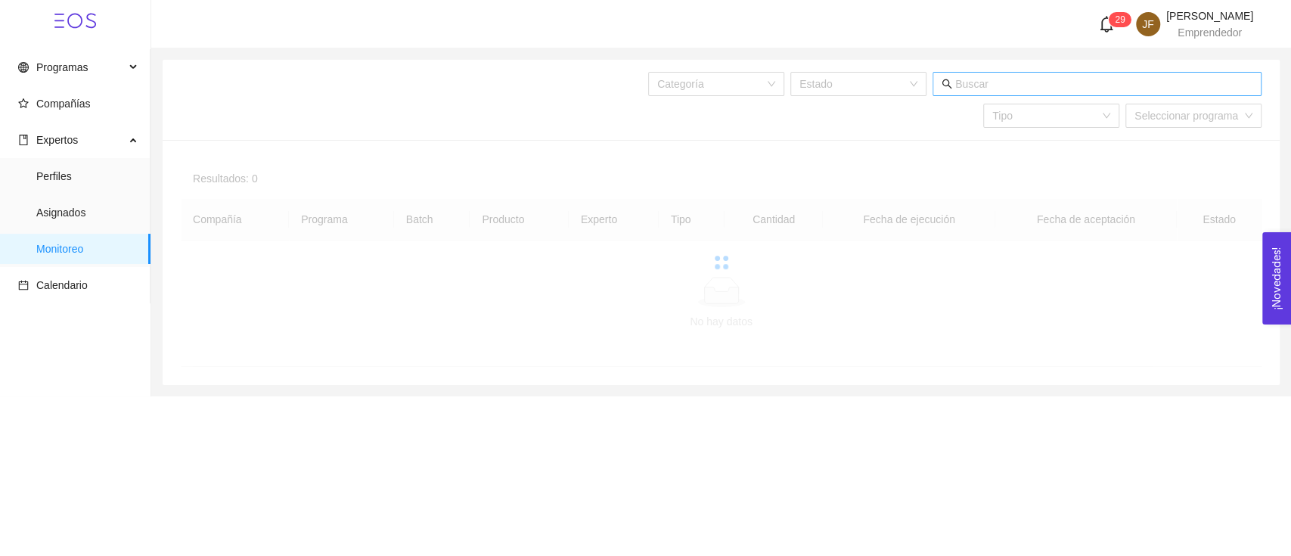
click at [1029, 84] on input "text" at bounding box center [1103, 84] width 297 height 17
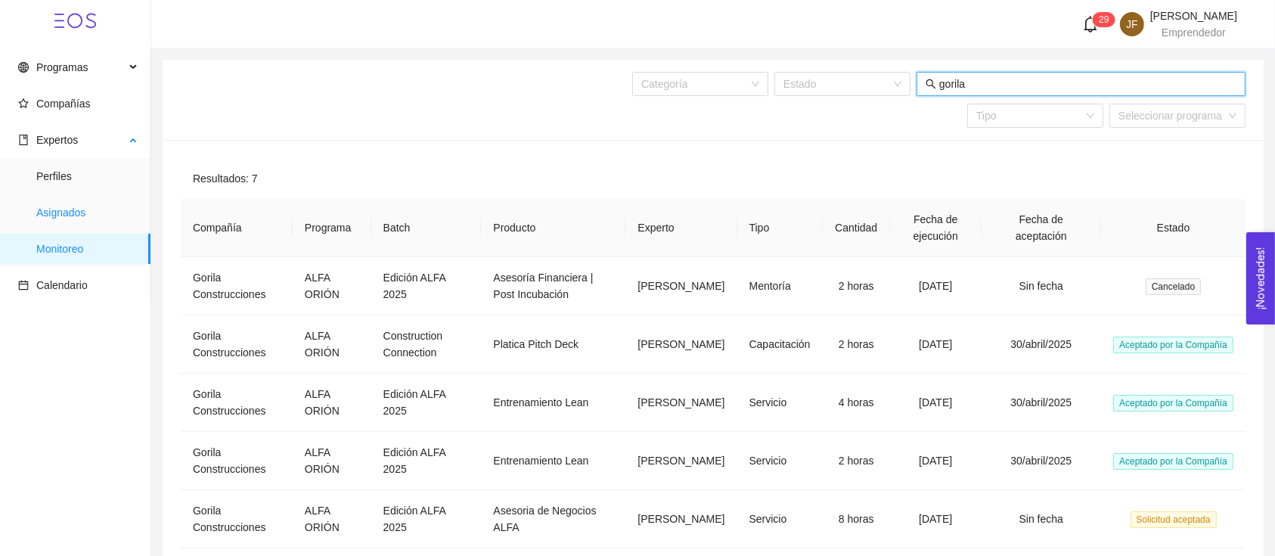
type input "gorila"
click at [59, 223] on span "Asignados" at bounding box center [87, 212] width 102 height 30
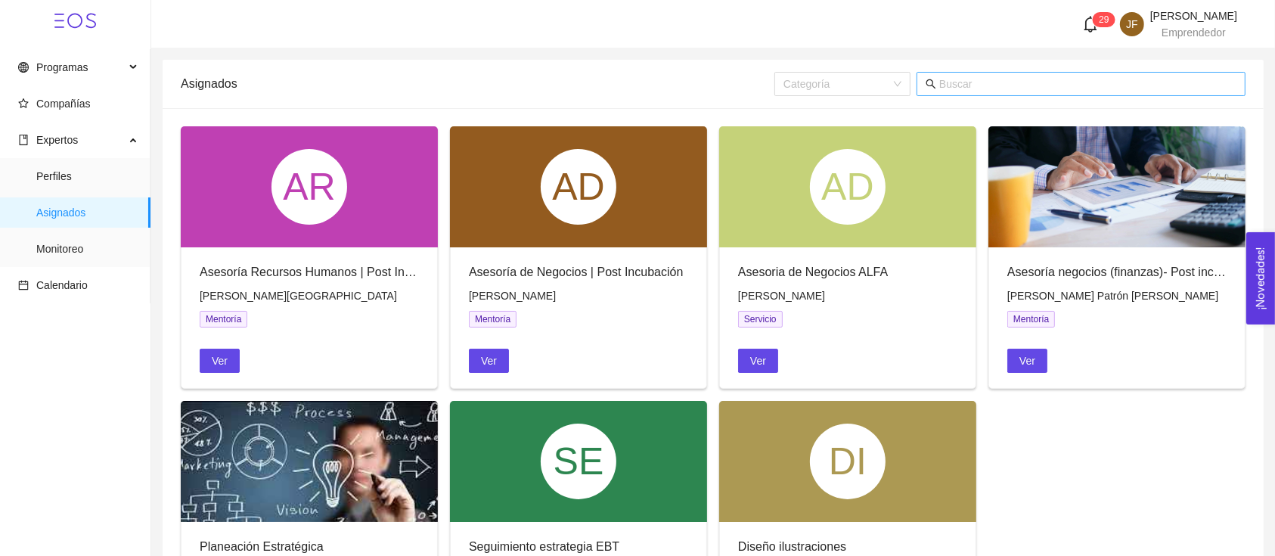
click at [944, 88] on input "text" at bounding box center [1087, 84] width 297 height 17
click at [63, 178] on span "Perfiles" at bounding box center [87, 176] width 102 height 30
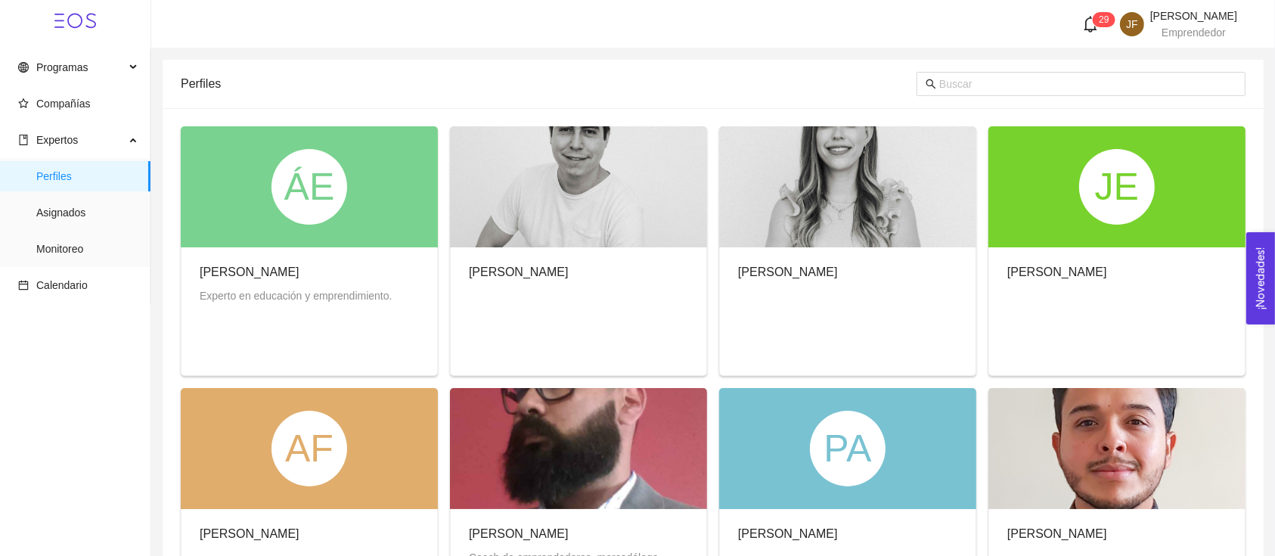
click at [1008, 63] on div at bounding box center [1081, 84] width 329 height 48
click at [995, 82] on input "text" at bounding box center [1087, 84] width 297 height 17
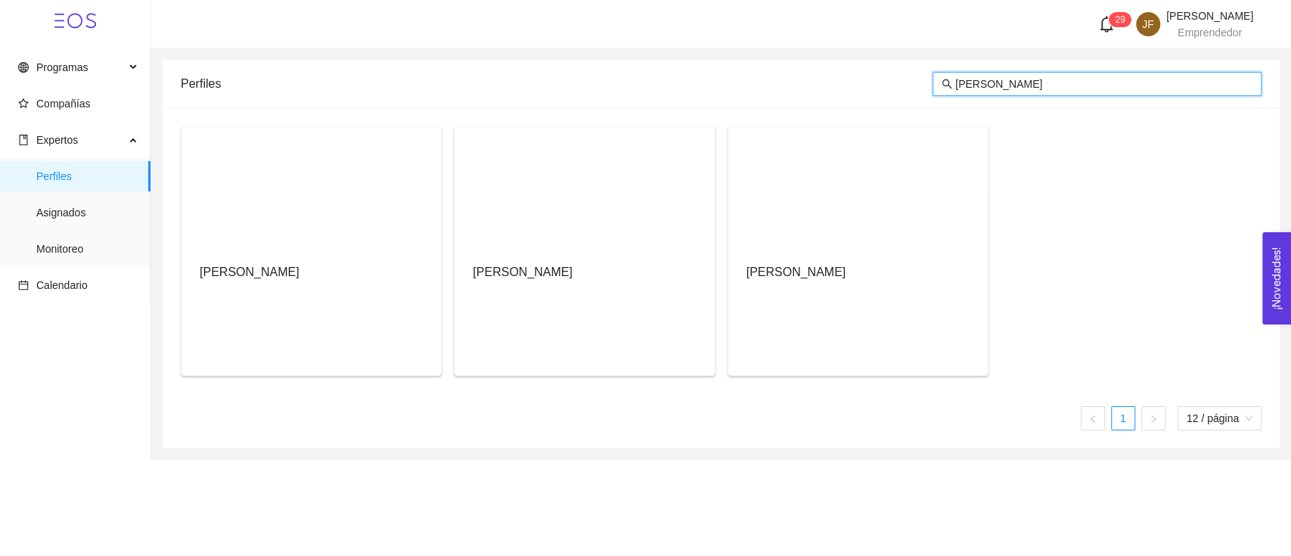
type input "cecilia"
click at [854, 291] on div "Cecilia Castro Cárdenas" at bounding box center [857, 274] width 259 height 55
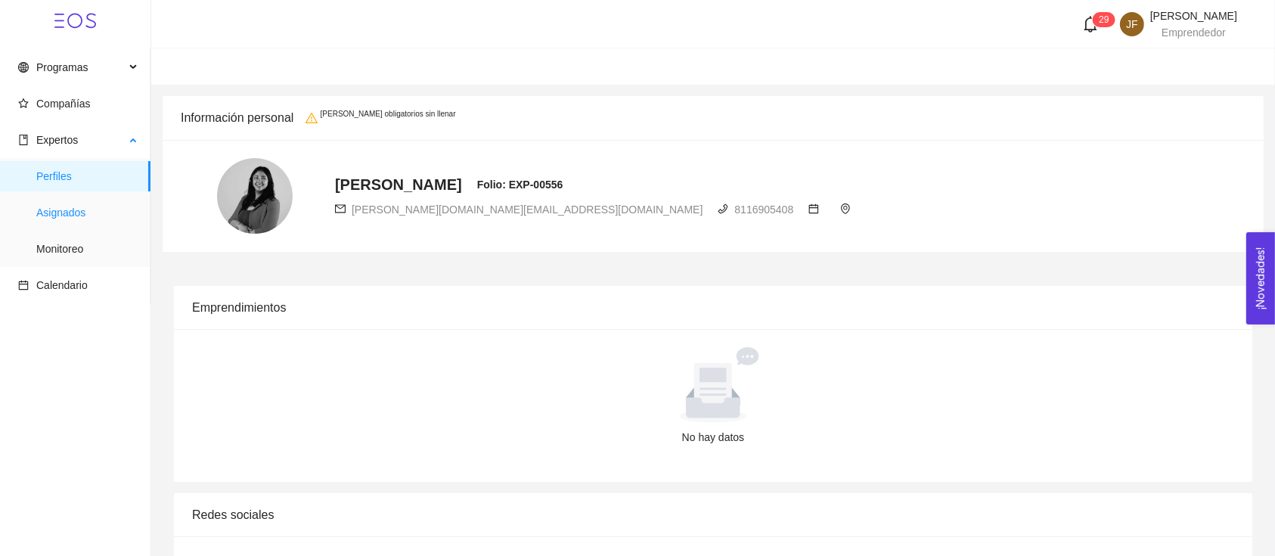
click at [74, 213] on span "Asignados" at bounding box center [87, 212] width 102 height 30
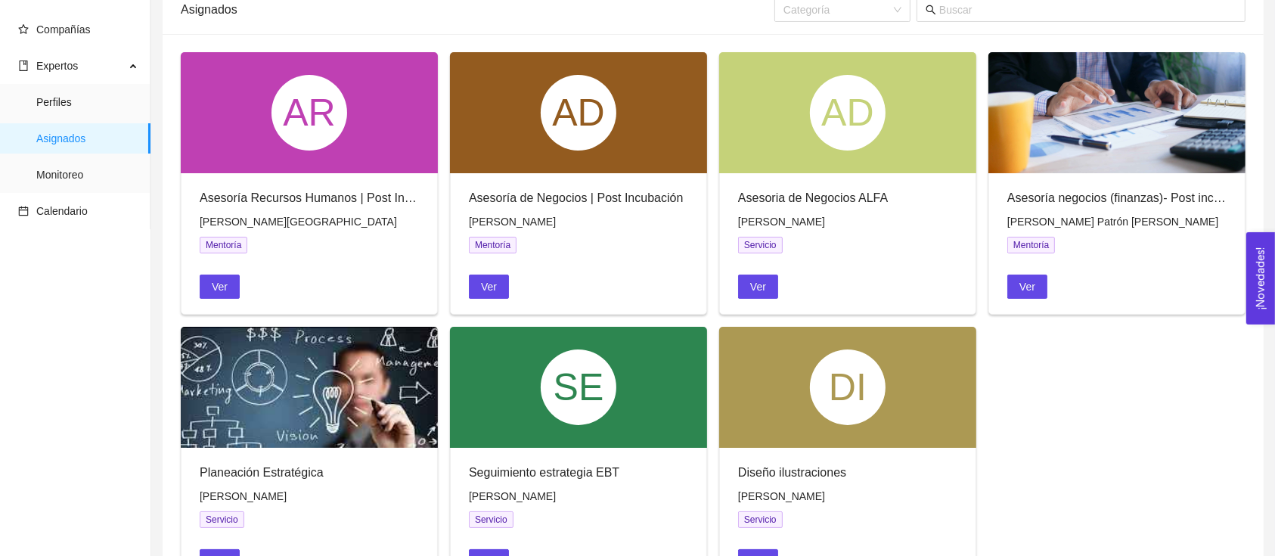
scroll to position [46, 0]
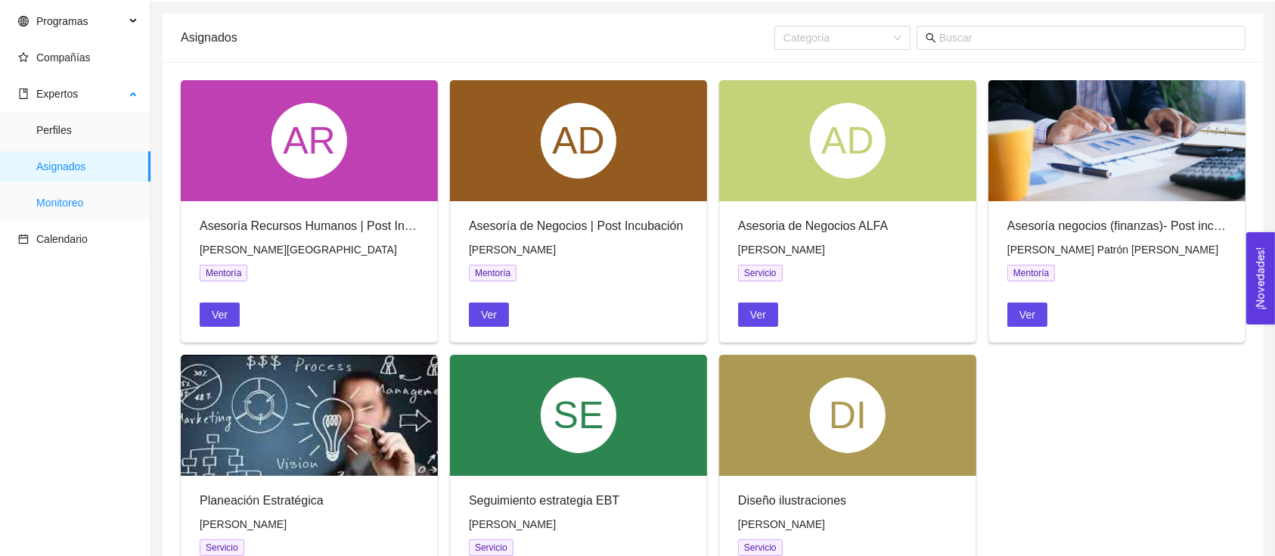
click at [93, 203] on span "Monitoreo" at bounding box center [87, 203] width 102 height 30
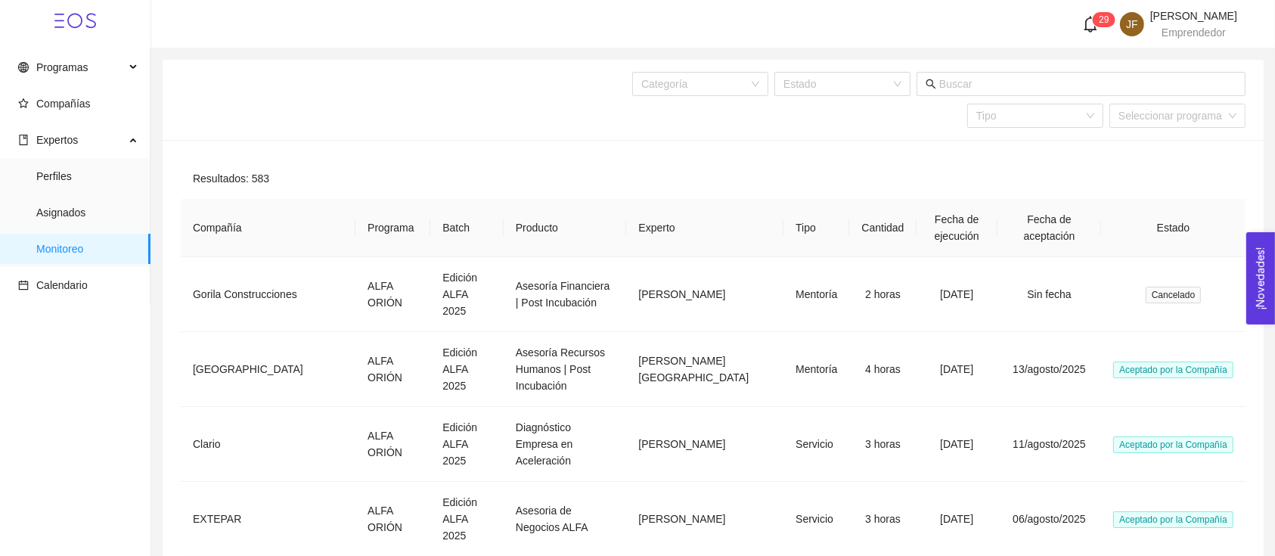
click at [1165, 23] on div "José Fernández Parra Emprendedor" at bounding box center [1193, 24] width 87 height 27
click at [1171, 142] on li "Cerrar sesión" at bounding box center [1173, 152] width 129 height 30
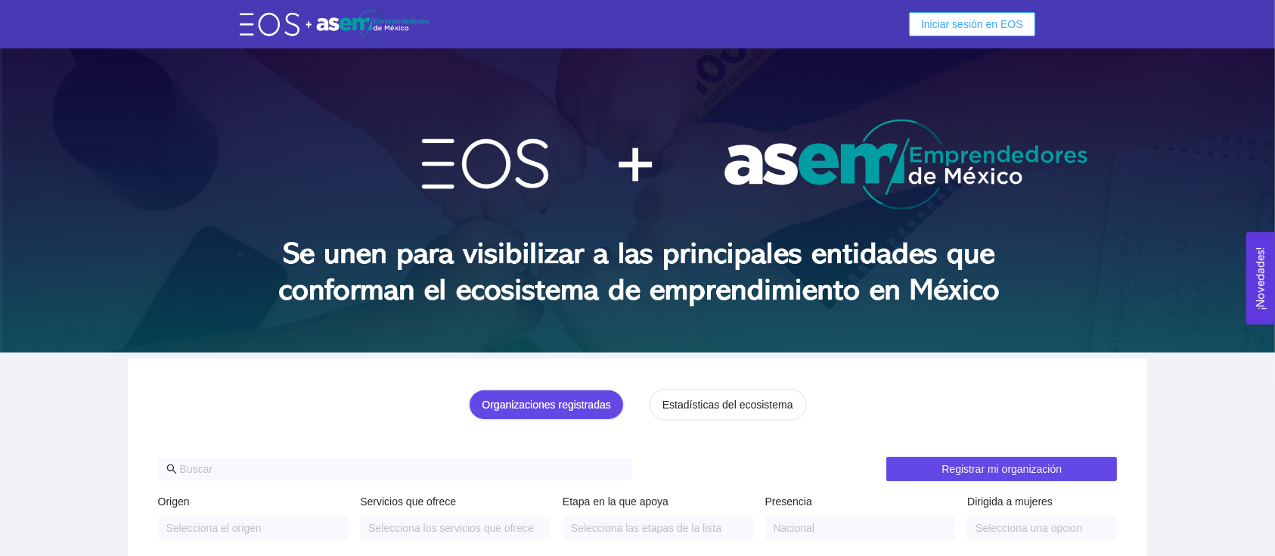
click at [988, 31] on span "Iniciar sesión en EOS" at bounding box center [972, 24] width 102 height 17
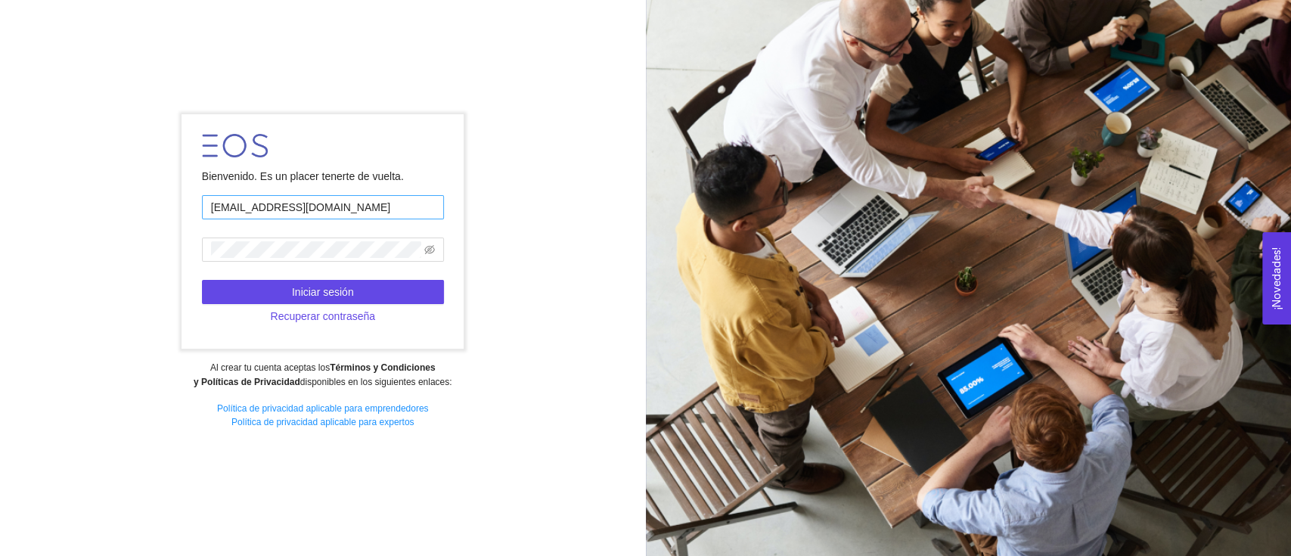
click at [332, 213] on input "[EMAIL_ADDRESS][DOMAIN_NAME]" at bounding box center [323, 207] width 242 height 24
type input "[PERSON_NAME][EMAIL_ADDRESS][PERSON_NAME][DOMAIN_NAME]"
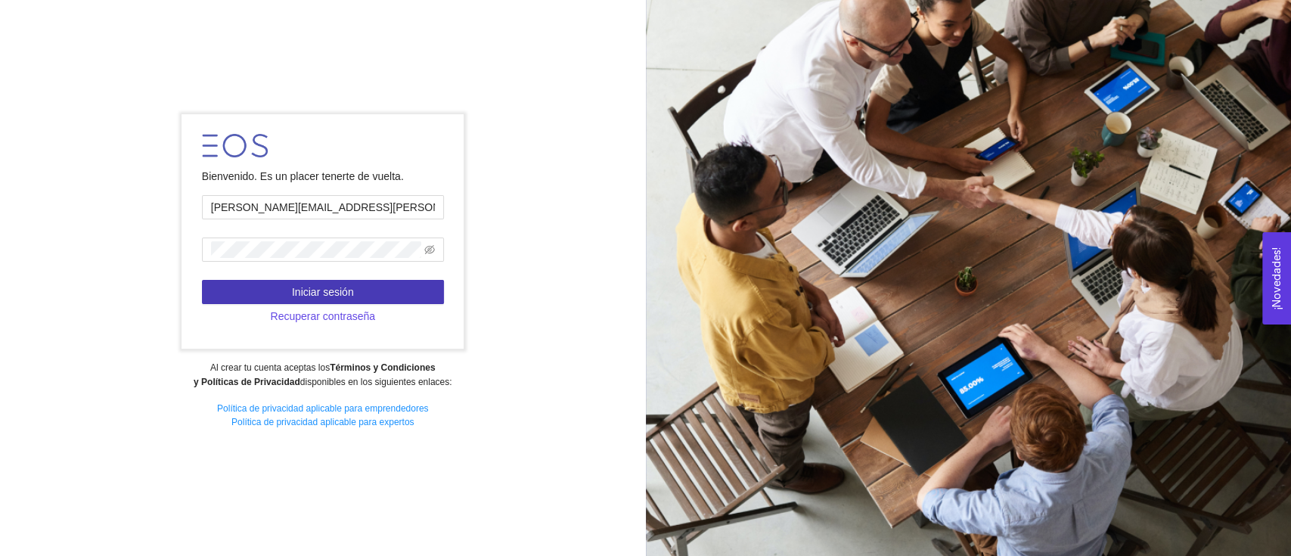
click at [379, 292] on button "Iniciar sesión" at bounding box center [323, 292] width 242 height 24
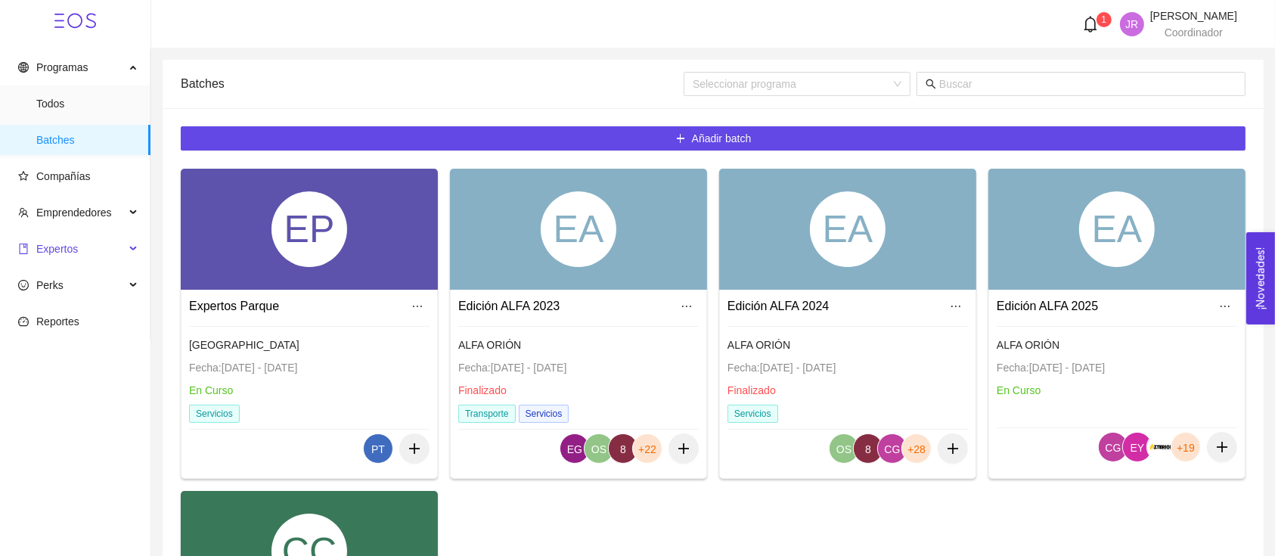
click at [96, 252] on span "Expertos" at bounding box center [71, 249] width 107 height 30
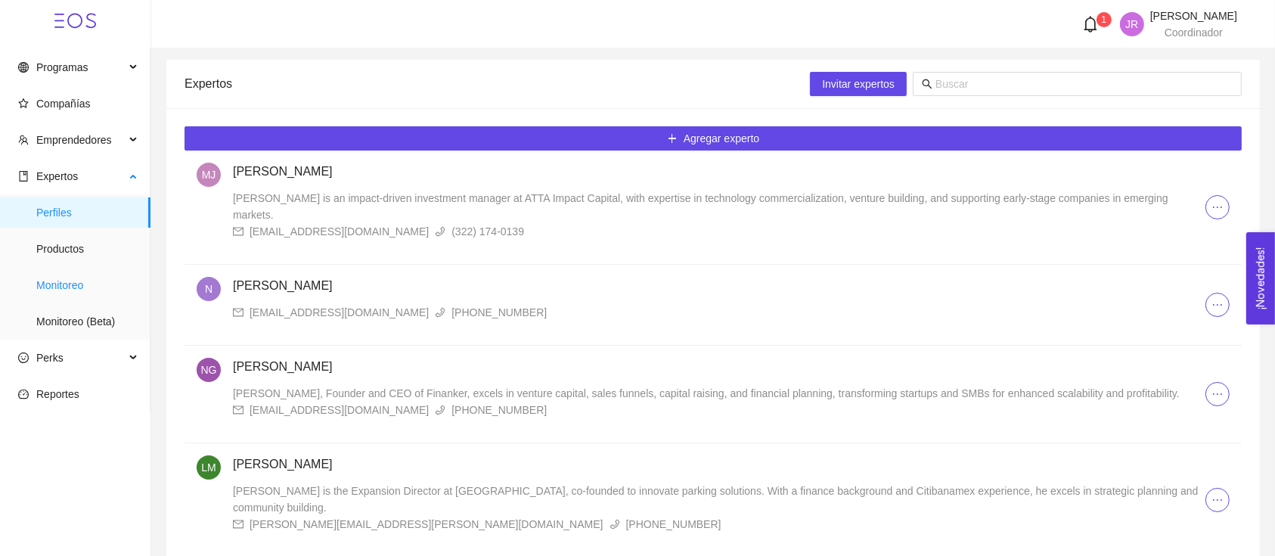
click at [123, 293] on span "Monitoreo" at bounding box center [87, 285] width 102 height 30
